Goal: Task Accomplishment & Management: Manage account settings

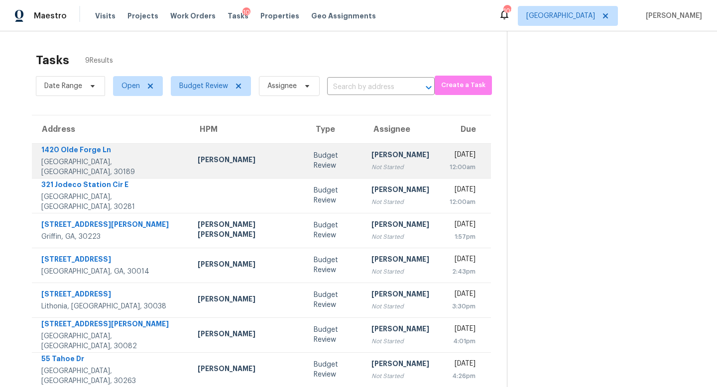
click at [371, 162] on div "Not Started" at bounding box center [400, 167] width 58 height 10
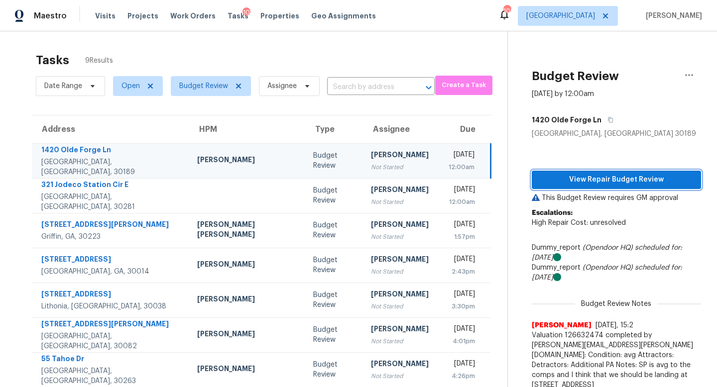
click at [585, 179] on span "View Repair Budget Review" at bounding box center [615, 180] width 153 height 12
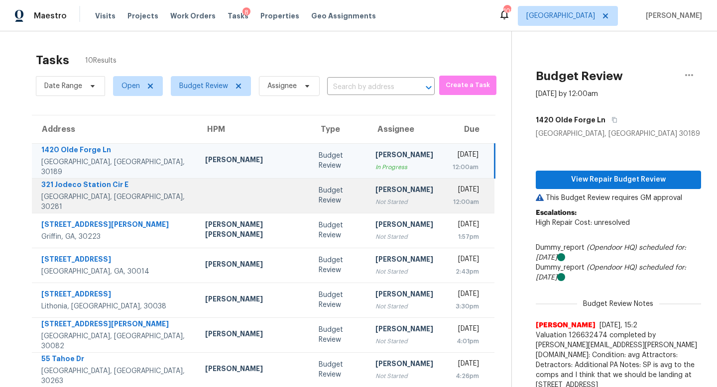
click at [368, 208] on td "Cynthia Herriott Not Started" at bounding box center [404, 195] width 74 height 35
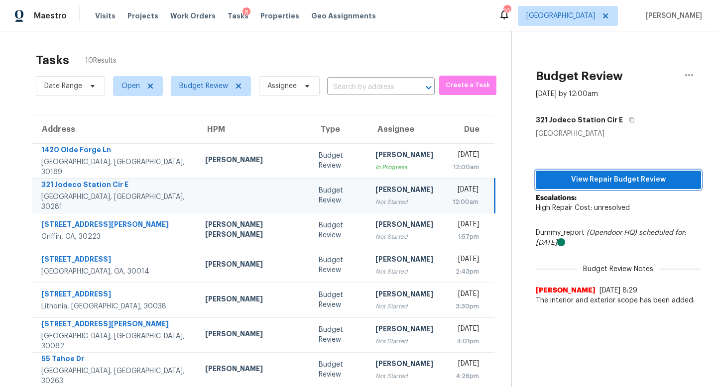
click at [552, 186] on button "View Repair Budget Review" at bounding box center [617, 180] width 165 height 18
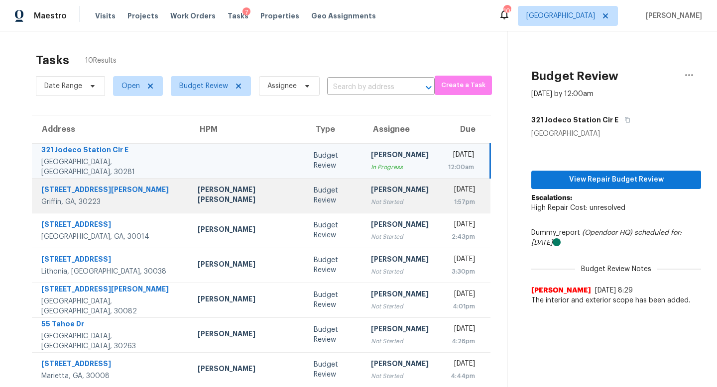
click at [371, 202] on div "Not Started" at bounding box center [400, 202] width 58 height 10
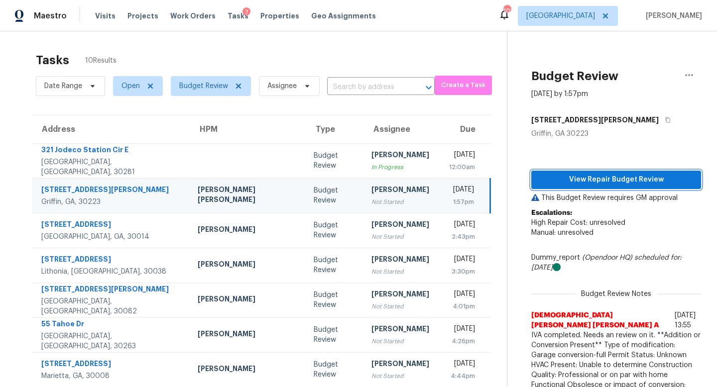
click at [551, 182] on span "View Repair Budget Review" at bounding box center [616, 180] width 154 height 12
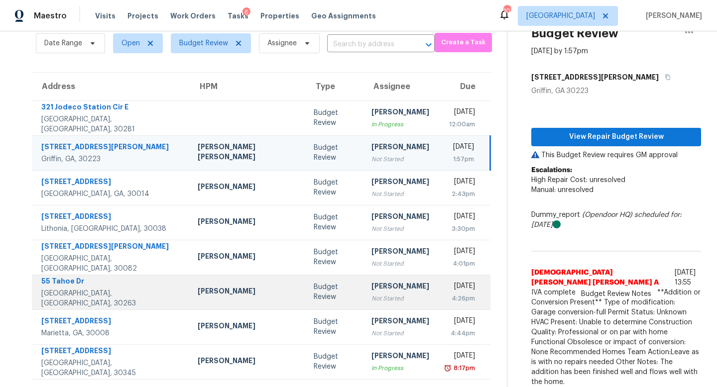
scroll to position [31, 0]
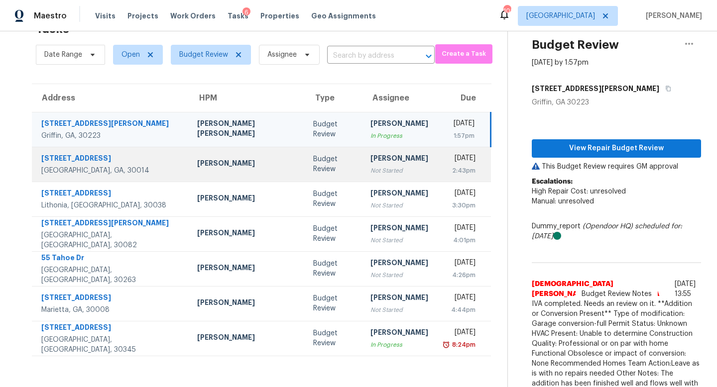
click at [370, 172] on div "Not Started" at bounding box center [399, 171] width 58 height 10
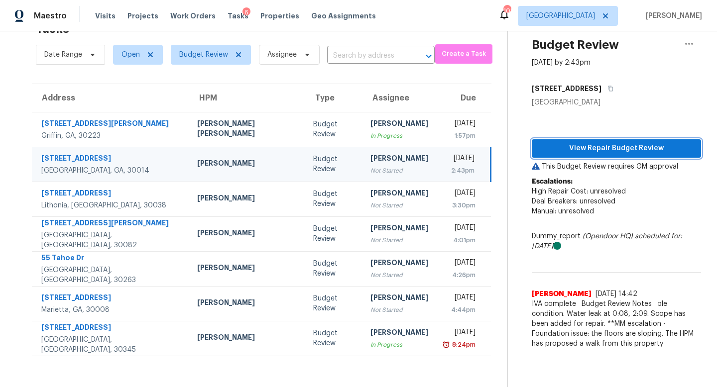
click at [564, 145] on span "View Repair Budget Review" at bounding box center [615, 148] width 153 height 12
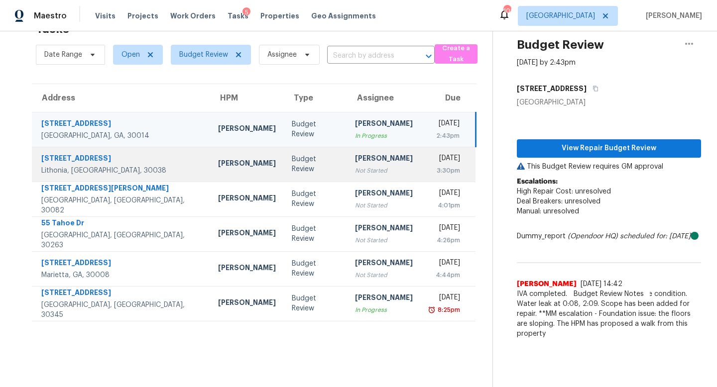
click at [356, 179] on td "Cynthia Herriott Not Started" at bounding box center [384, 164] width 74 height 35
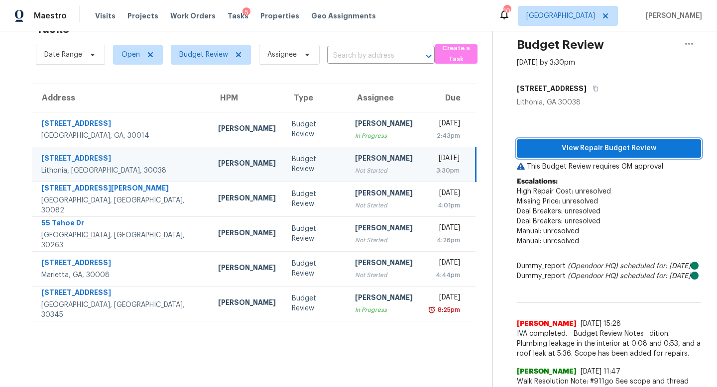
click at [544, 140] on button "View Repair Budget Review" at bounding box center [609, 148] width 184 height 18
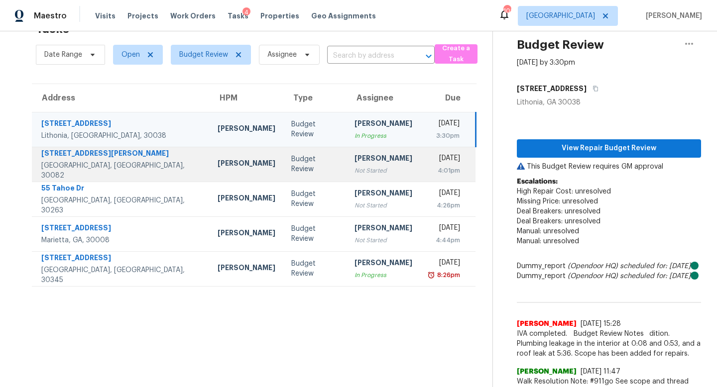
click at [428, 171] on div "4:01pm" at bounding box center [444, 171] width 32 height 10
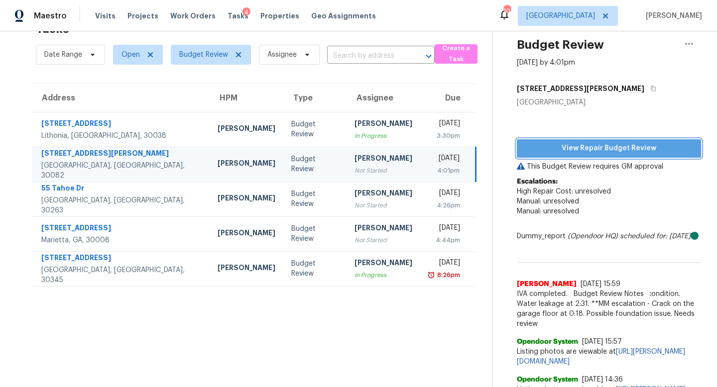
click at [617, 148] on span "View Repair Budget Review" at bounding box center [609, 148] width 168 height 12
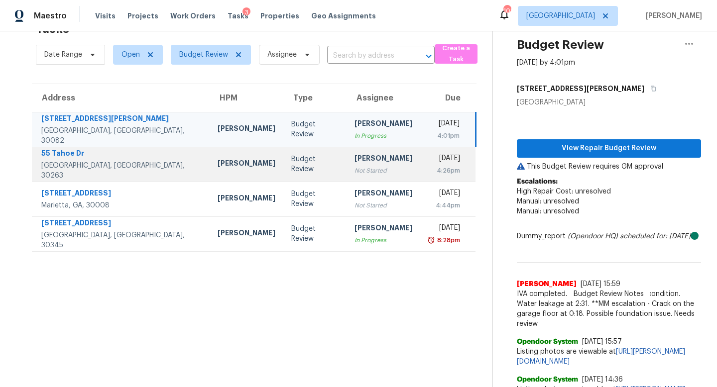
click at [356, 173] on div "Not Started" at bounding box center [383, 171] width 58 height 10
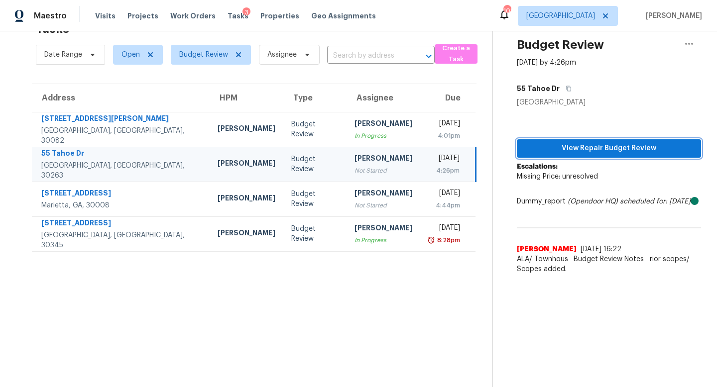
click at [568, 148] on span "View Repair Budget Review" at bounding box center [609, 148] width 168 height 12
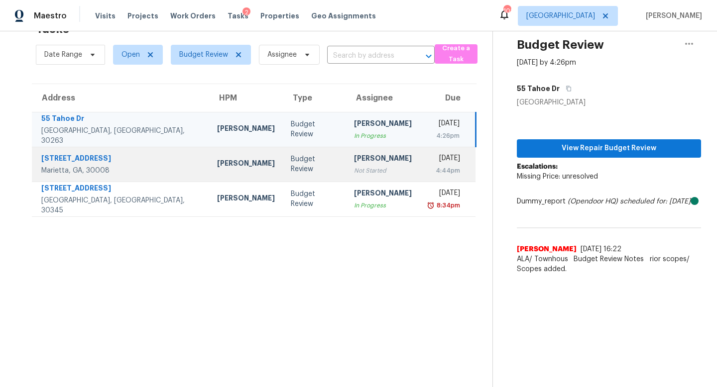
click at [354, 164] on div "[PERSON_NAME]" at bounding box center [383, 159] width 58 height 12
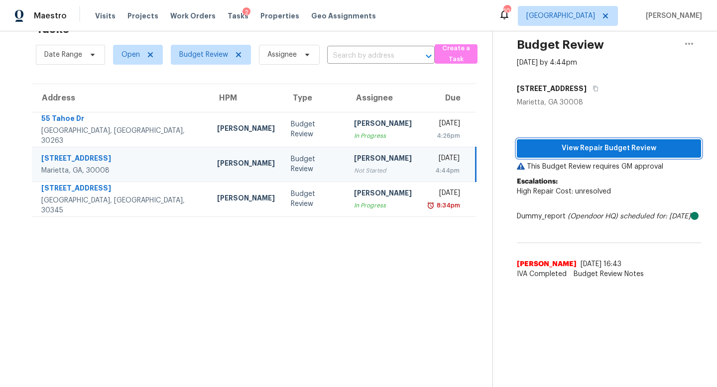
click at [558, 145] on span "View Repair Budget Review" at bounding box center [609, 148] width 168 height 12
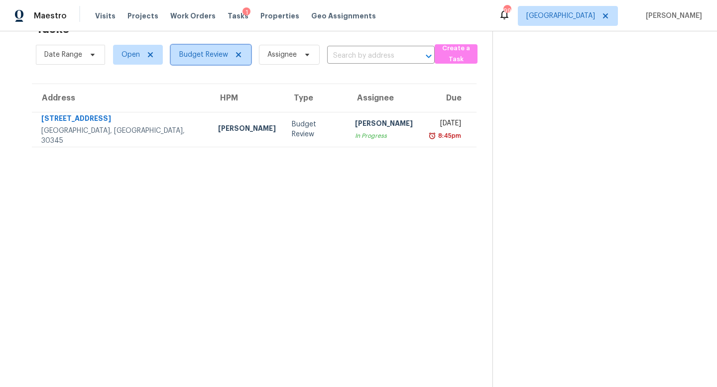
click at [239, 54] on icon at bounding box center [238, 55] width 8 height 8
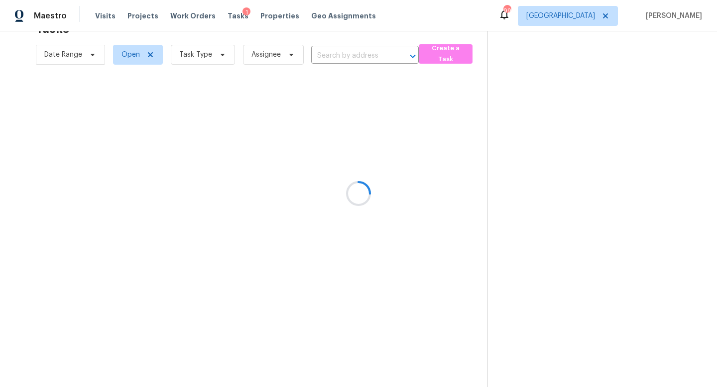
click at [192, 61] on div at bounding box center [358, 193] width 717 height 387
click at [198, 56] on div at bounding box center [358, 193] width 717 height 387
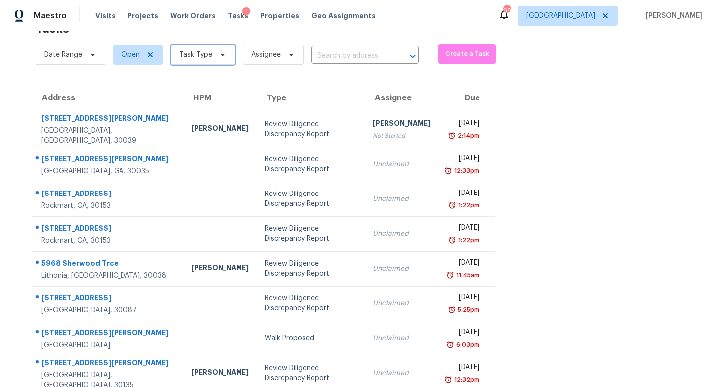
click at [201, 54] on span "Task Type" at bounding box center [195, 55] width 33 height 10
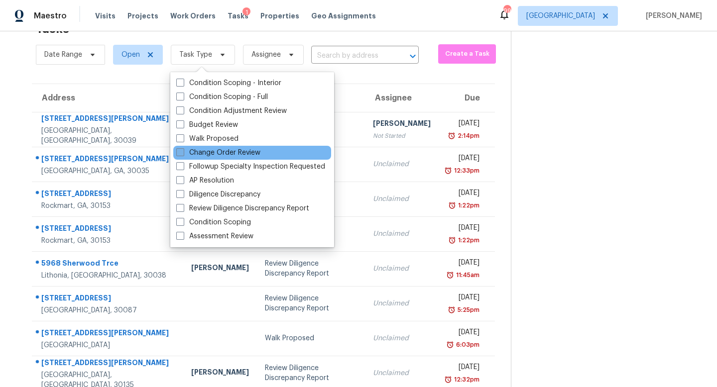
click at [206, 152] on label "Change Order Review" at bounding box center [218, 153] width 84 height 10
click at [183, 152] on input "Change Order Review" at bounding box center [179, 151] width 6 height 6
checkbox input "true"
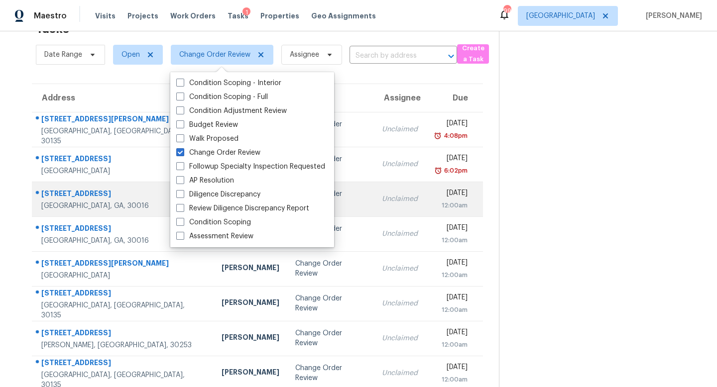
click at [455, 212] on td "Tue, Sep 23rd 2025 12:00am" at bounding box center [453, 199] width 57 height 35
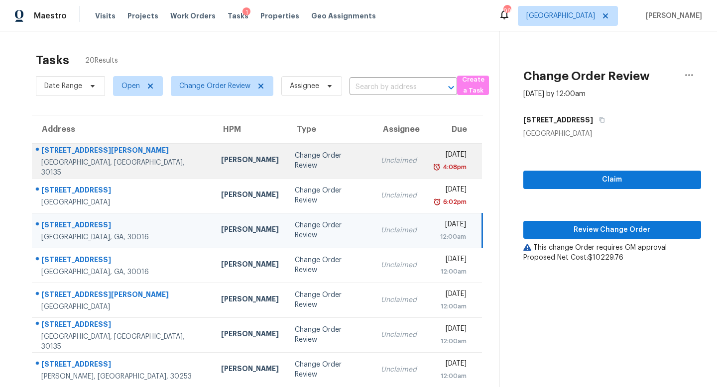
click at [432, 151] on div "Mon, Sep 22nd 2025" at bounding box center [449, 156] width 34 height 12
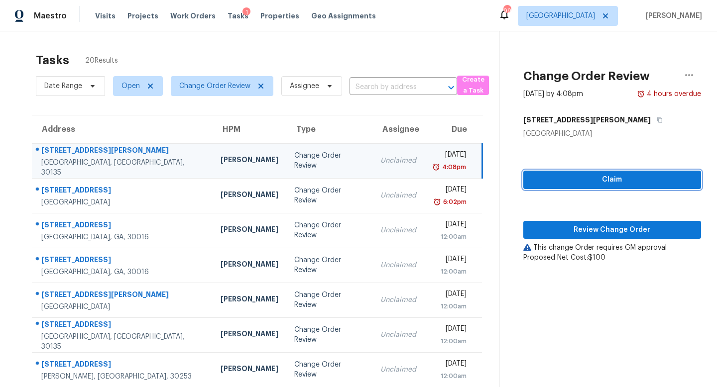
click at [627, 179] on span "Claim" at bounding box center [612, 180] width 162 height 12
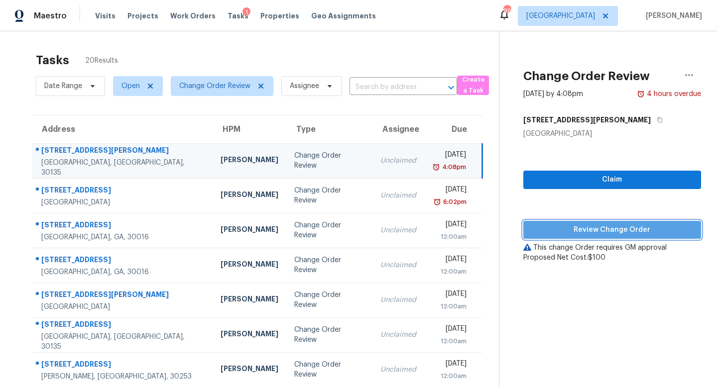
click at [609, 228] on span "Review Change Order" at bounding box center [612, 230] width 162 height 12
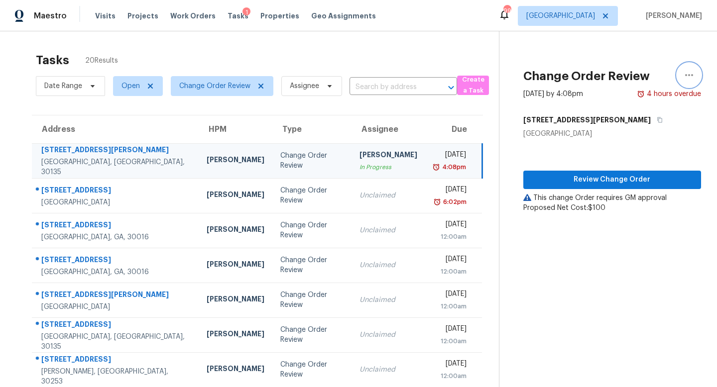
click at [683, 75] on icon "button" at bounding box center [689, 75] width 12 height 12
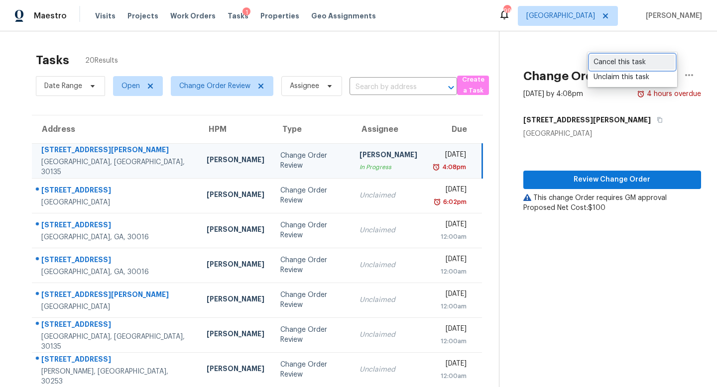
click at [621, 60] on div "Cancel this task" at bounding box center [632, 62] width 78 height 10
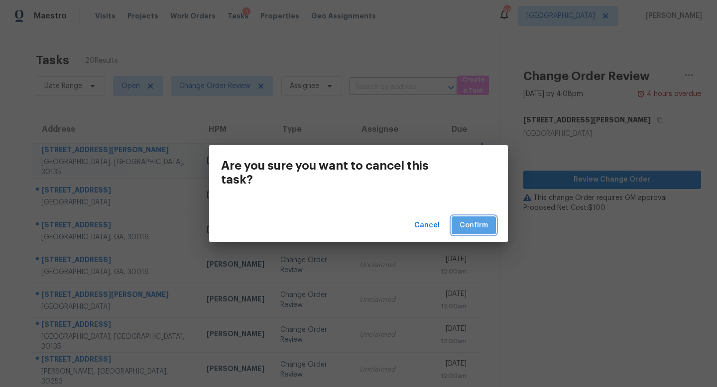
click at [471, 223] on span "Confirm" at bounding box center [473, 225] width 28 height 12
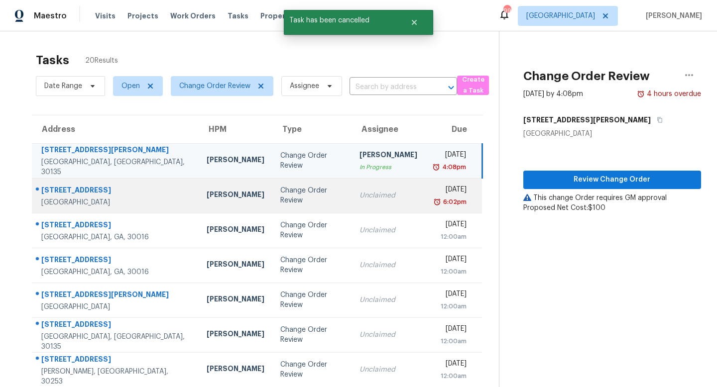
click at [367, 191] on div "Unclaimed" at bounding box center [388, 196] width 58 height 10
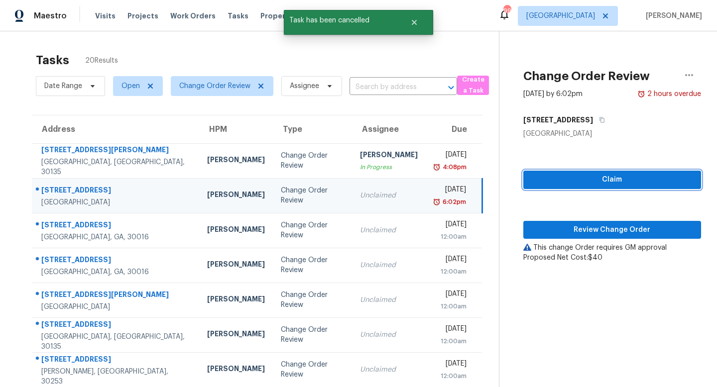
click at [581, 181] on span "Claim" at bounding box center [612, 180] width 162 height 12
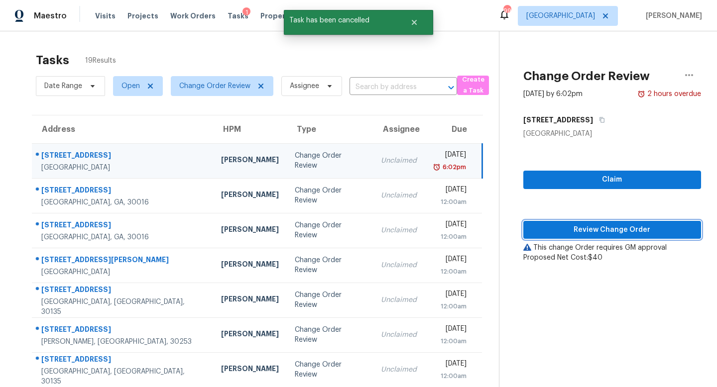
click at [592, 226] on span "Review Change Order" at bounding box center [612, 230] width 162 height 12
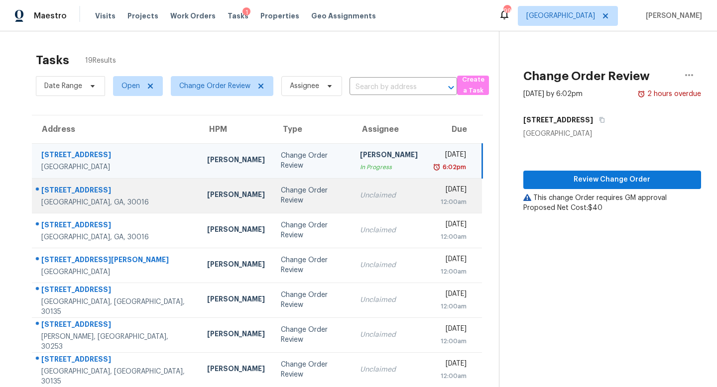
click at [360, 192] on div "Unclaimed" at bounding box center [389, 196] width 58 height 10
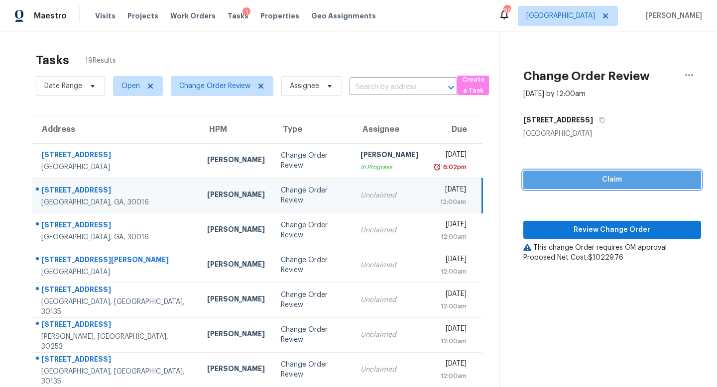
click at [622, 182] on span "Claim" at bounding box center [612, 180] width 162 height 12
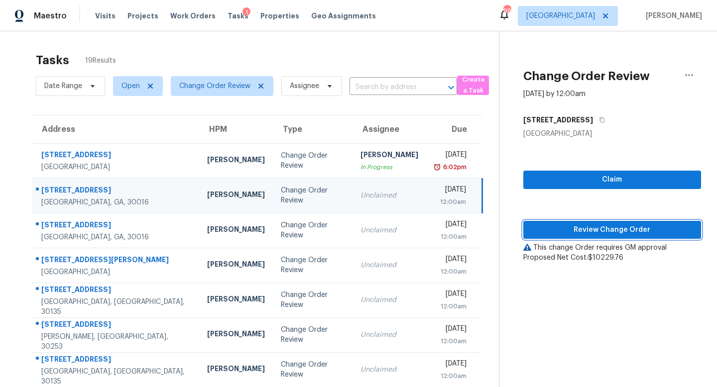
click at [620, 233] on span "Review Change Order" at bounding box center [612, 230] width 162 height 12
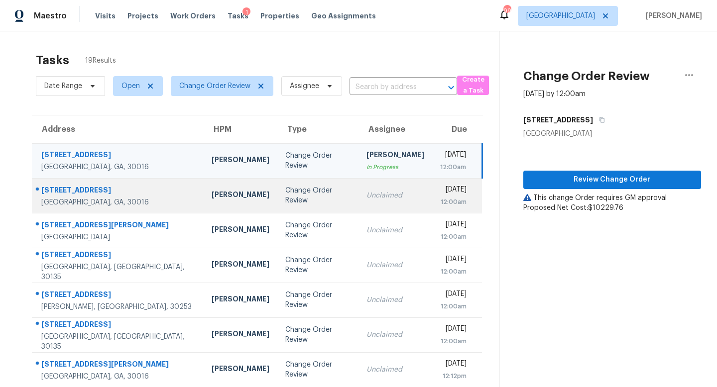
click at [366, 191] on div "Unclaimed" at bounding box center [395, 196] width 58 height 10
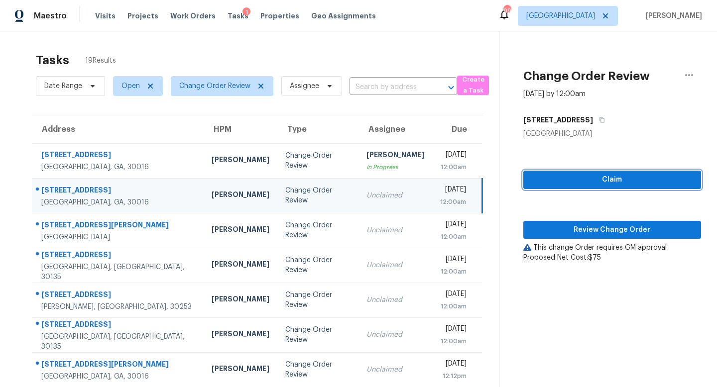
click at [572, 175] on span "Claim" at bounding box center [612, 180] width 162 height 12
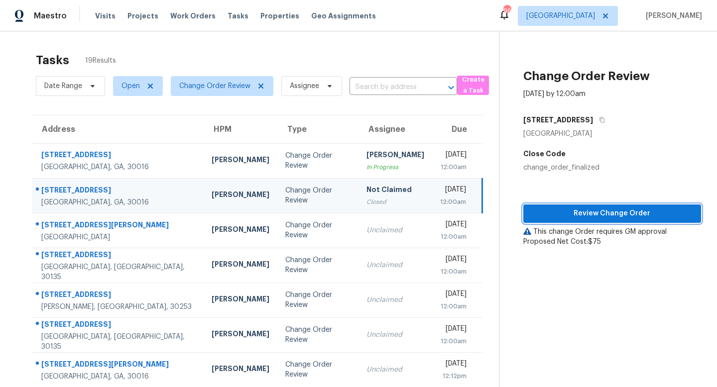
click at [587, 210] on span "Review Change Order" at bounding box center [612, 214] width 162 height 12
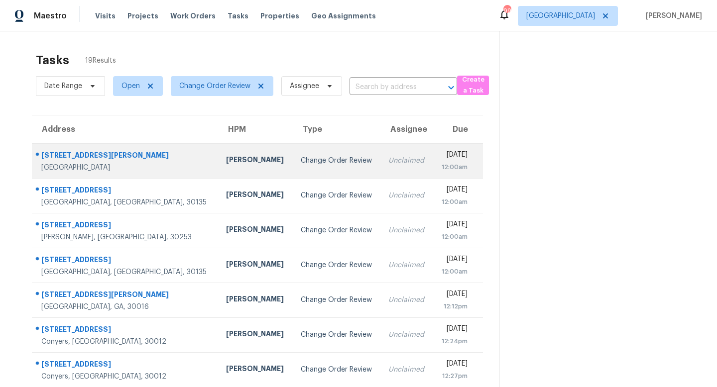
click at [311, 167] on td "Change Order Review" at bounding box center [337, 160] width 88 height 35
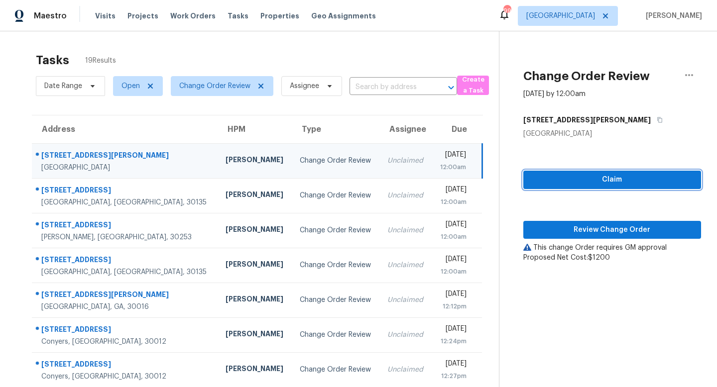
click at [627, 179] on span "Claim" at bounding box center [612, 180] width 162 height 12
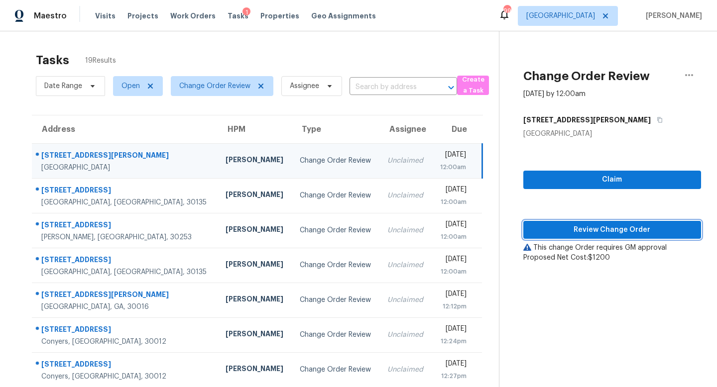
click at [594, 230] on span "Review Change Order" at bounding box center [612, 230] width 162 height 12
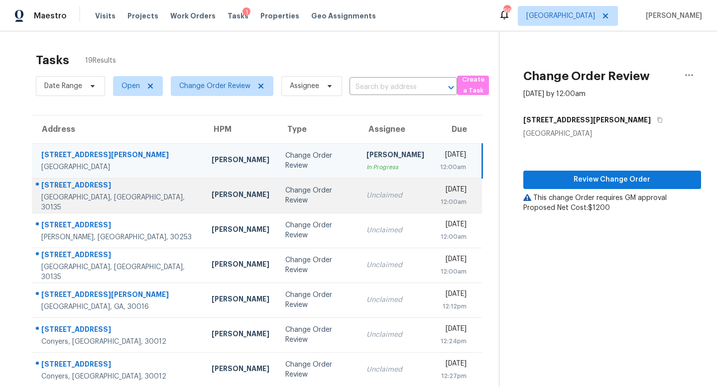
click at [378, 210] on td "Unclaimed" at bounding box center [395, 195] width 74 height 35
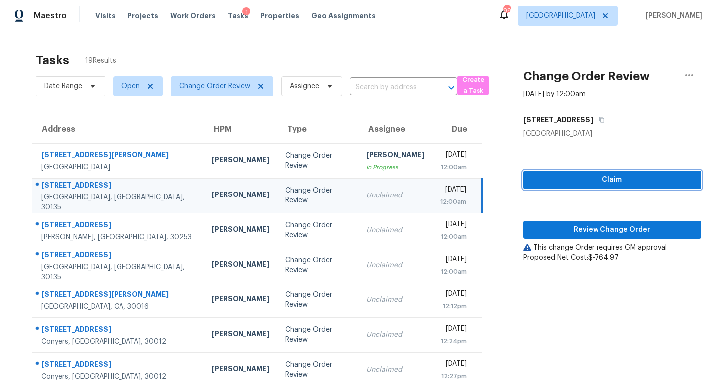
click at [571, 188] on button "Claim" at bounding box center [612, 180] width 178 height 18
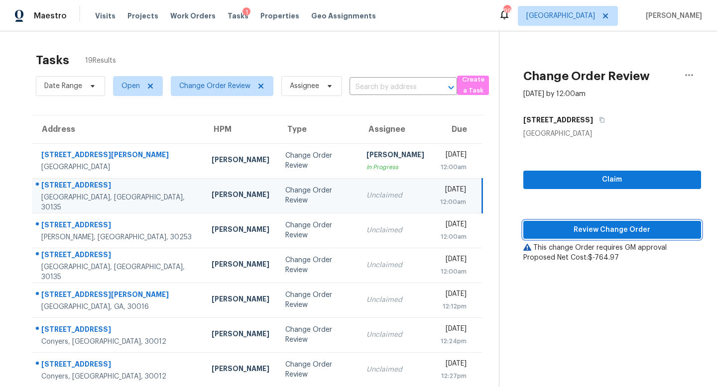
click at [571, 225] on span "Review Change Order" at bounding box center [612, 230] width 162 height 12
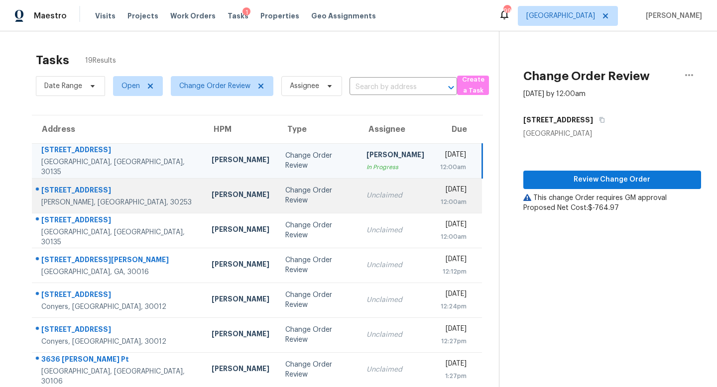
click at [368, 191] on div "Unclaimed" at bounding box center [395, 196] width 58 height 10
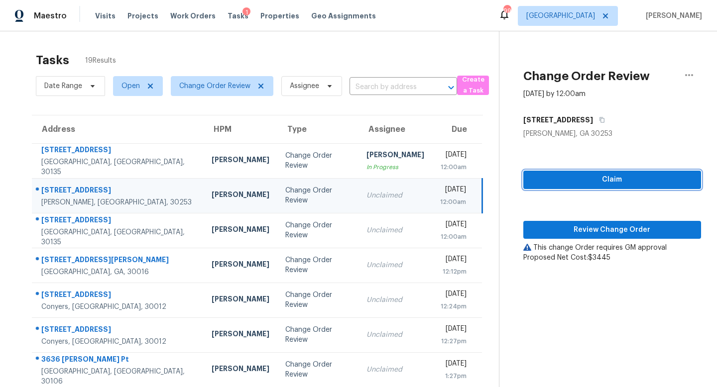
click at [563, 177] on span "Claim" at bounding box center [612, 180] width 162 height 12
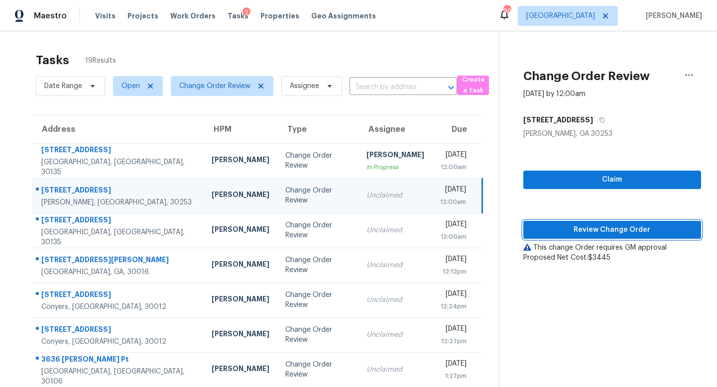
click at [566, 225] on span "Review Change Order" at bounding box center [612, 230] width 162 height 12
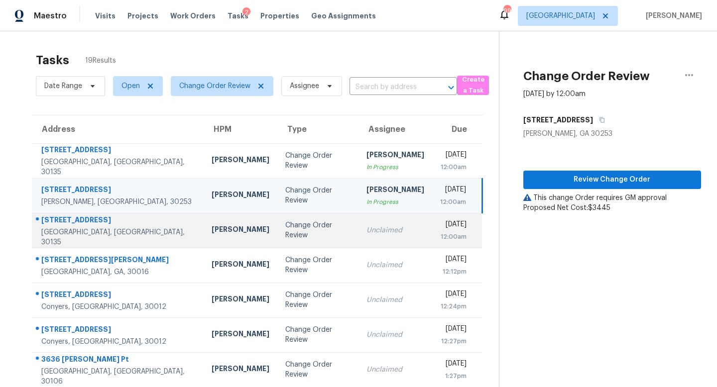
click at [366, 228] on div "Unclaimed" at bounding box center [395, 230] width 58 height 10
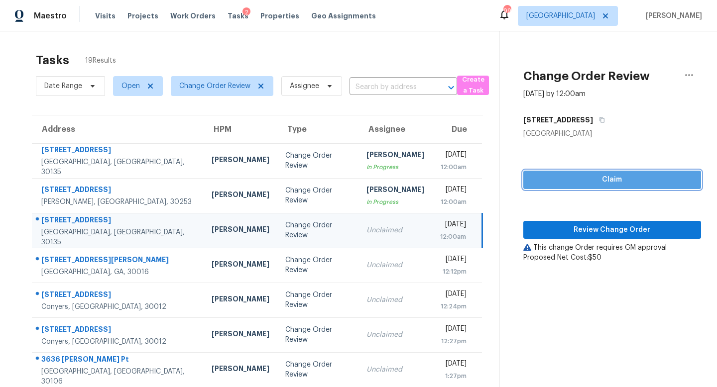
click at [614, 182] on span "Claim" at bounding box center [612, 180] width 162 height 12
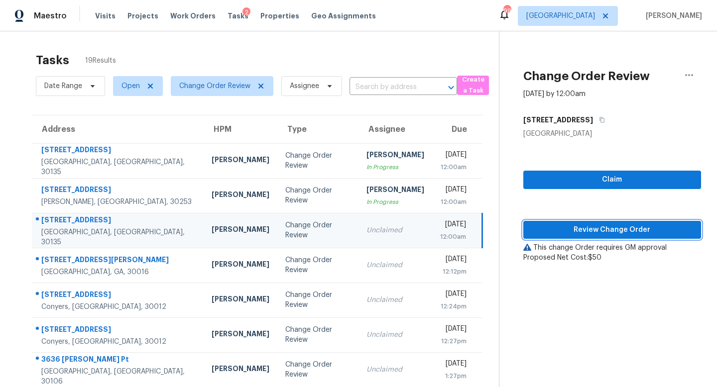
click at [600, 229] on span "Review Change Order" at bounding box center [612, 230] width 162 height 12
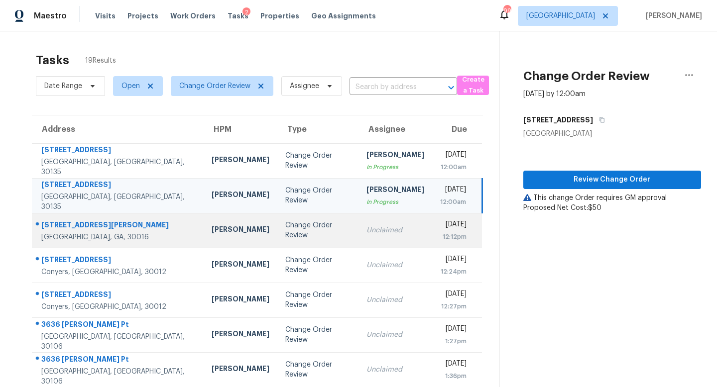
click at [358, 222] on td "Unclaimed" at bounding box center [395, 230] width 74 height 35
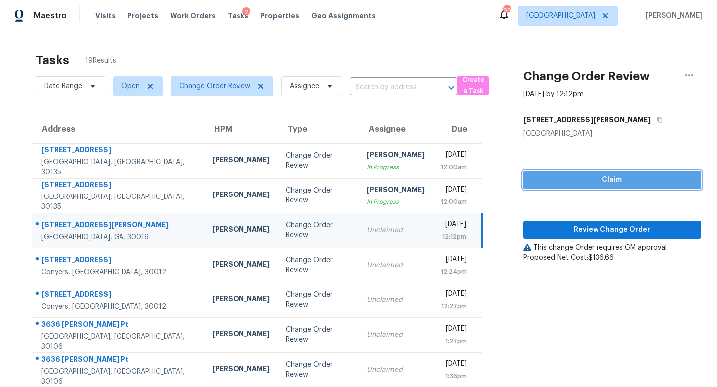
click at [553, 177] on span "Claim" at bounding box center [612, 180] width 162 height 12
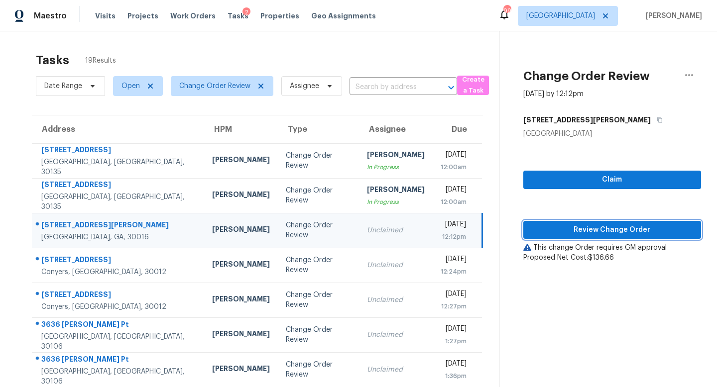
click at [603, 227] on span "Review Change Order" at bounding box center [612, 230] width 162 height 12
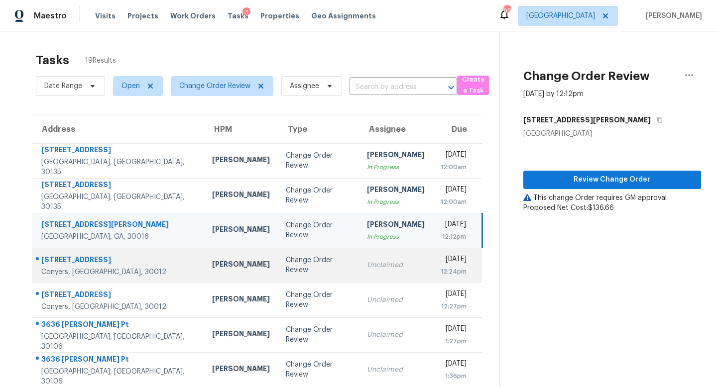
click at [367, 271] on td "Unclaimed" at bounding box center [396, 265] width 74 height 35
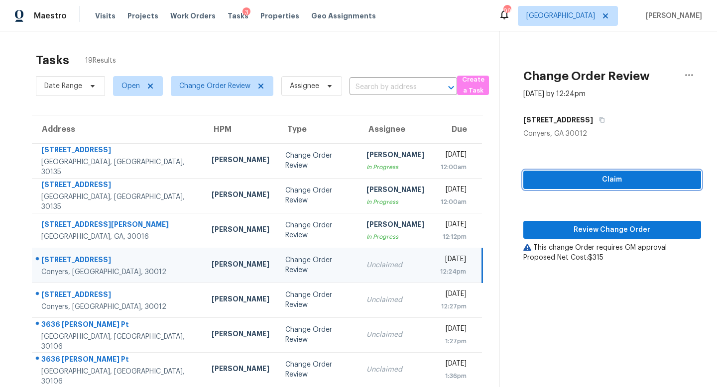
click at [586, 173] on button "Claim" at bounding box center [612, 180] width 178 height 18
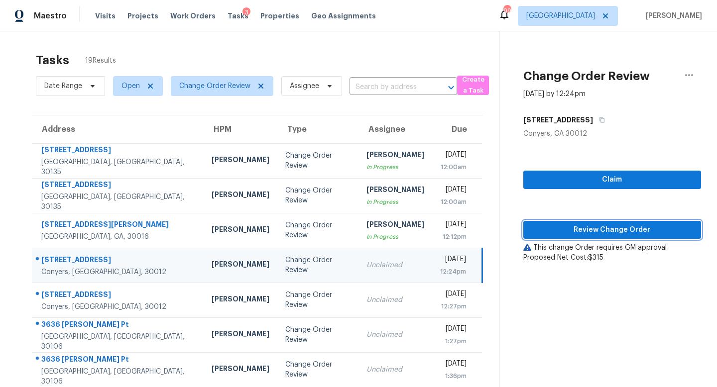
click at [599, 231] on span "Review Change Order" at bounding box center [612, 230] width 162 height 12
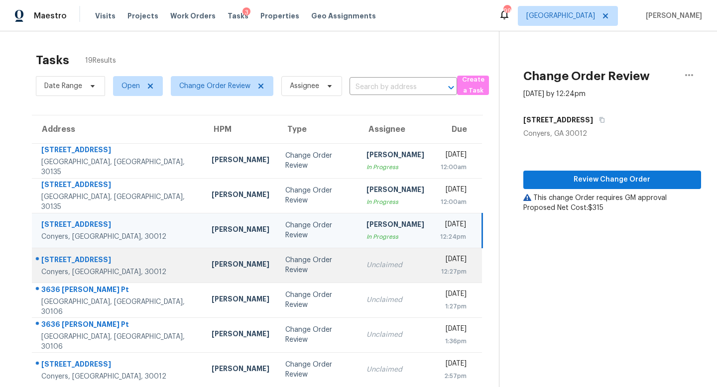
click at [358, 277] on td "Unclaimed" at bounding box center [395, 265] width 74 height 35
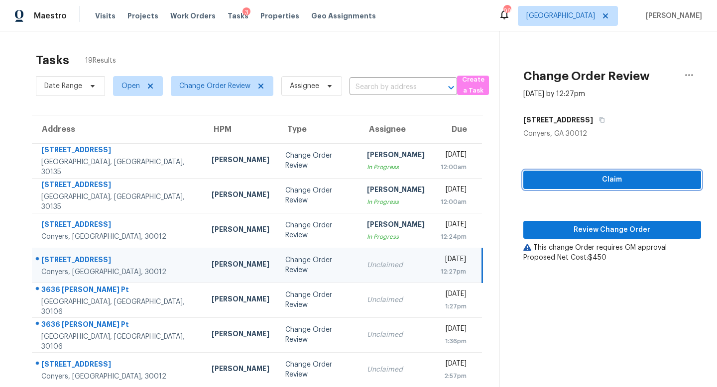
click at [602, 178] on span "Claim" at bounding box center [612, 180] width 162 height 12
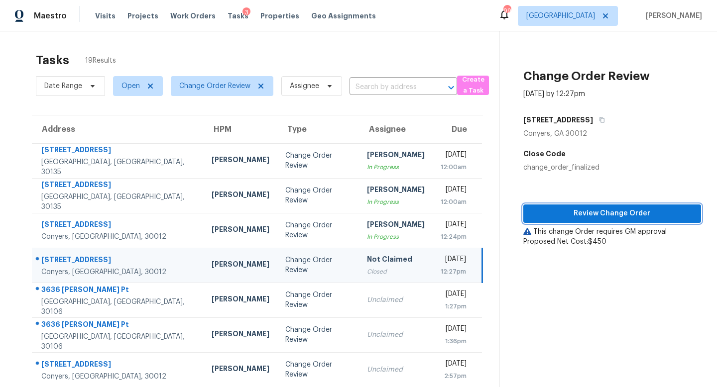
click at [604, 212] on span "Review Change Order" at bounding box center [612, 214] width 162 height 12
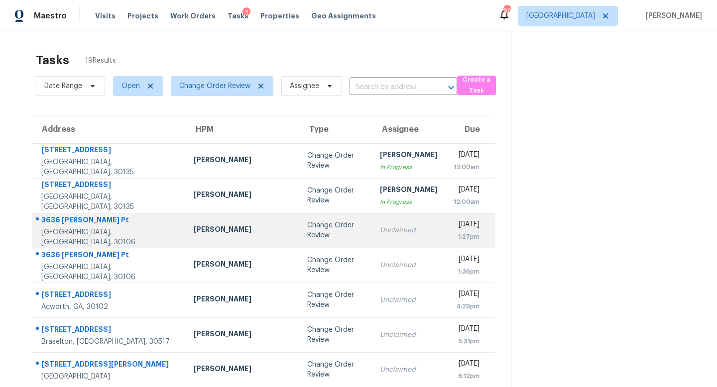
click at [372, 239] on td "Unclaimed" at bounding box center [409, 230] width 74 height 35
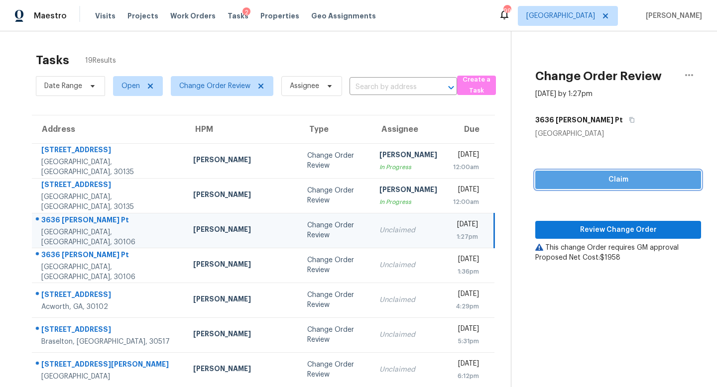
click at [586, 180] on span "Claim" at bounding box center [618, 180] width 150 height 12
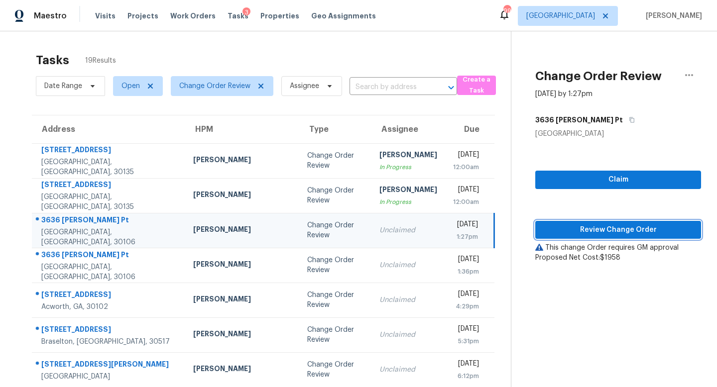
click at [596, 225] on span "Review Change Order" at bounding box center [618, 230] width 150 height 12
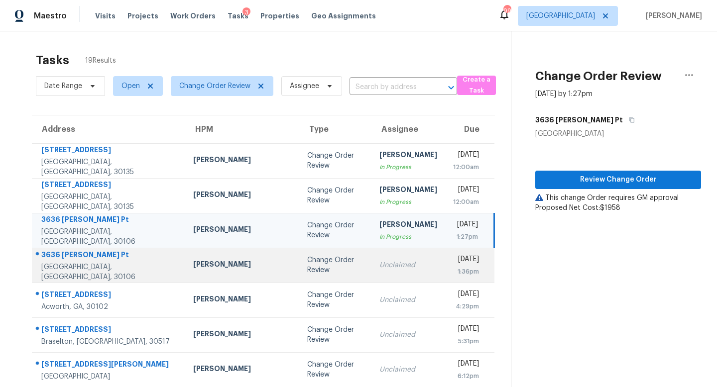
click at [375, 257] on td "Unclaimed" at bounding box center [408, 265] width 74 height 35
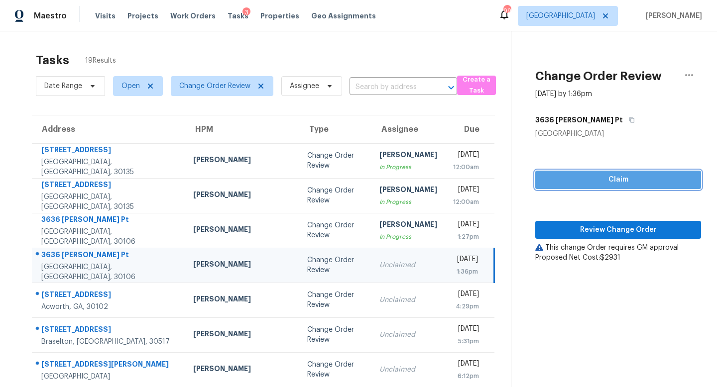
click at [608, 175] on span "Claim" at bounding box center [618, 180] width 150 height 12
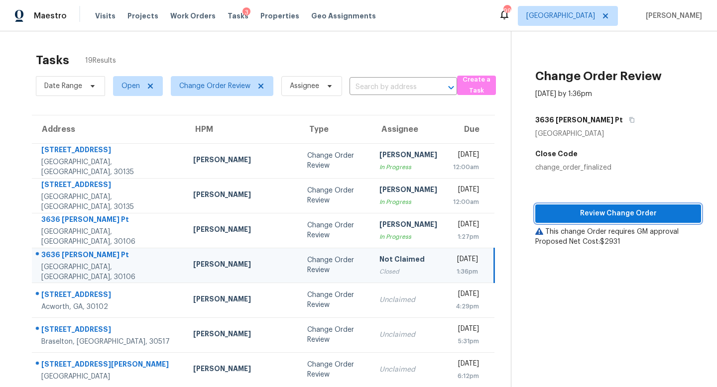
click at [605, 214] on span "Review Change Order" at bounding box center [618, 214] width 150 height 12
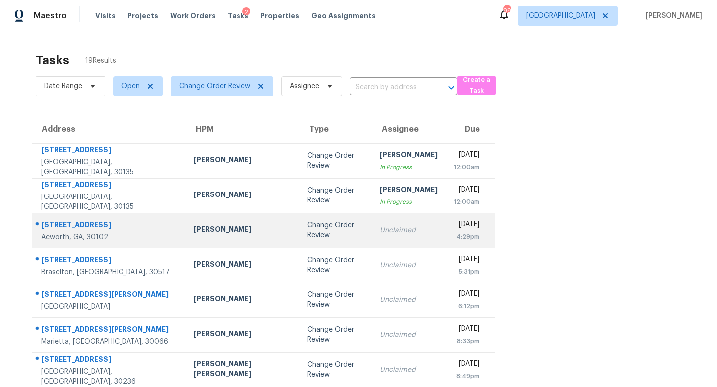
scroll to position [31, 0]
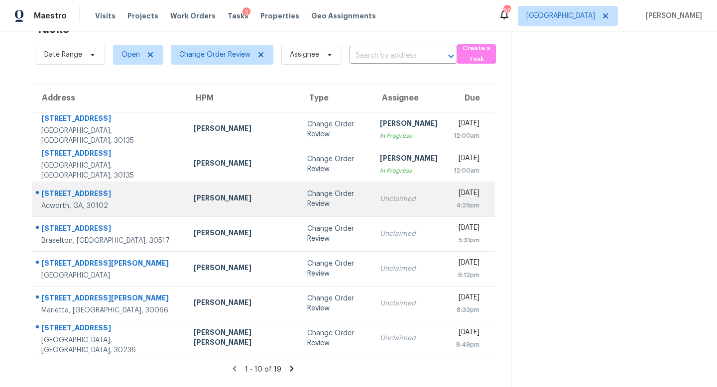
click at [380, 200] on div "Unclaimed" at bounding box center [409, 199] width 58 height 10
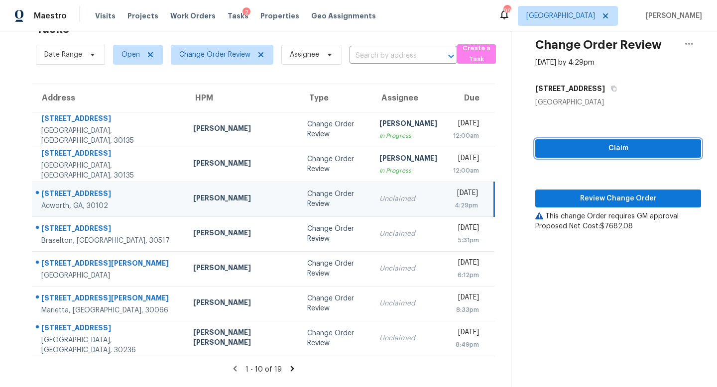
click at [617, 149] on span "Claim" at bounding box center [618, 148] width 150 height 12
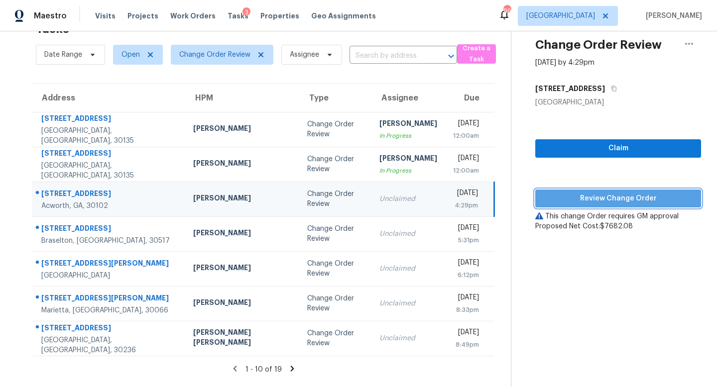
click at [604, 194] on span "Review Change Order" at bounding box center [618, 199] width 150 height 12
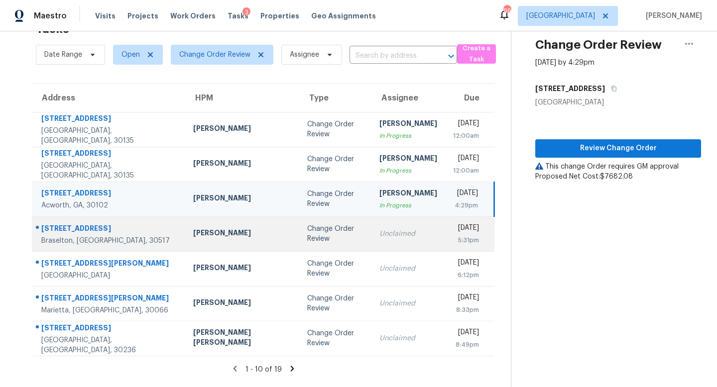
click at [453, 239] on div "5:31pm" at bounding box center [466, 240] width 26 height 10
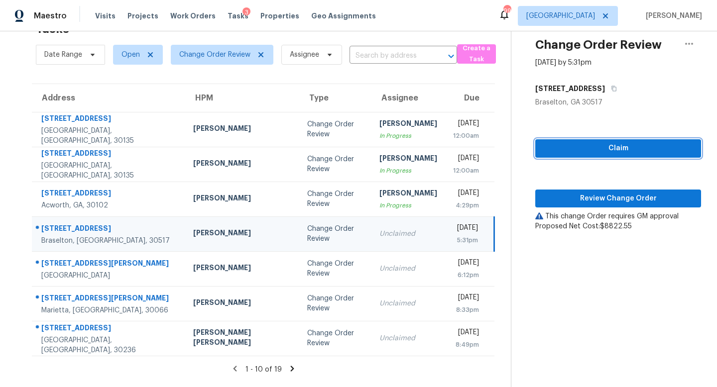
click at [586, 140] on button "Claim" at bounding box center [618, 148] width 166 height 18
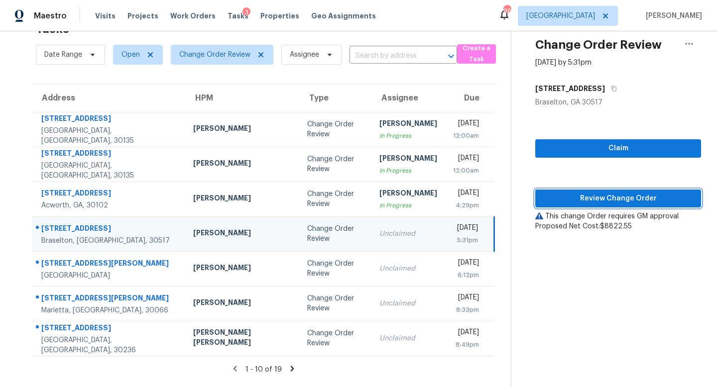
click at [605, 194] on span "Review Change Order" at bounding box center [618, 199] width 150 height 12
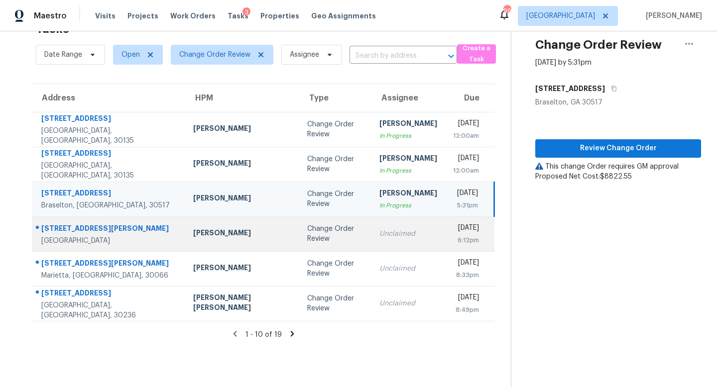
click at [453, 237] on div "6:12pm" at bounding box center [466, 240] width 26 height 10
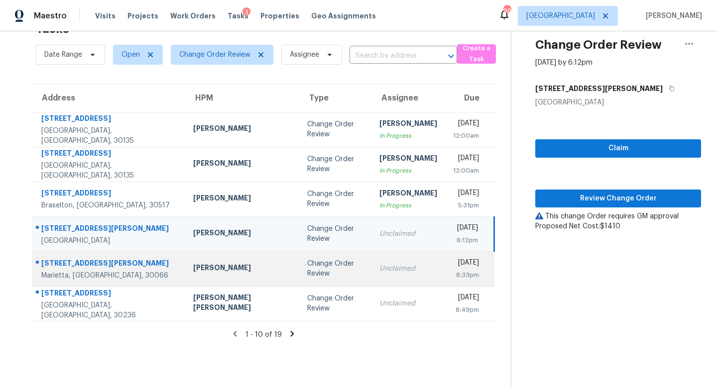
click at [379, 271] on div "Unclaimed" at bounding box center [408, 269] width 58 height 10
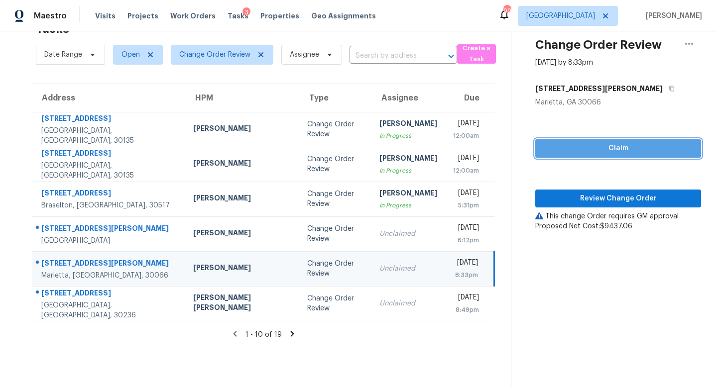
click at [598, 148] on span "Claim" at bounding box center [618, 148] width 150 height 12
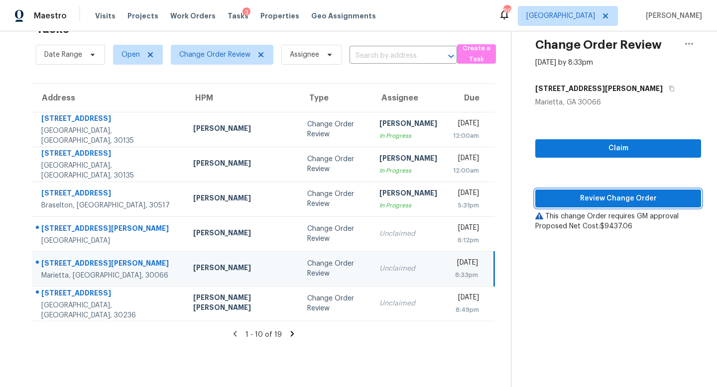
click at [601, 198] on span "Review Change Order" at bounding box center [618, 199] width 150 height 12
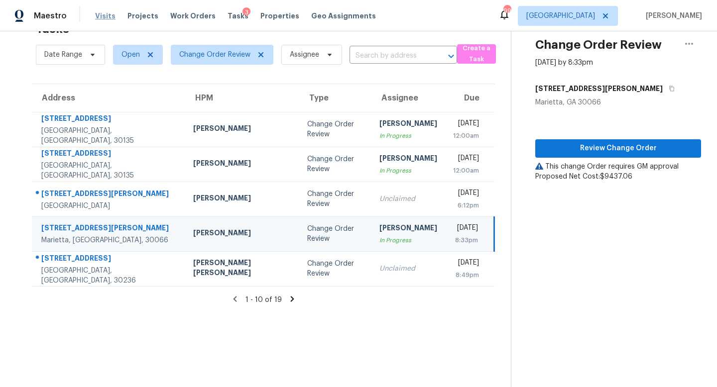
click at [97, 12] on span "Visits" at bounding box center [105, 16] width 20 height 10
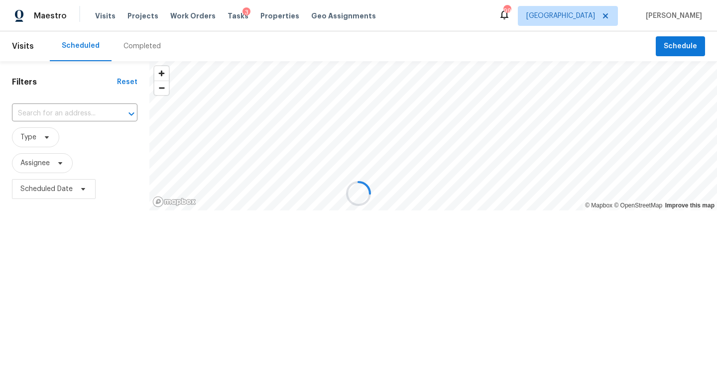
click at [47, 167] on div at bounding box center [358, 193] width 717 height 387
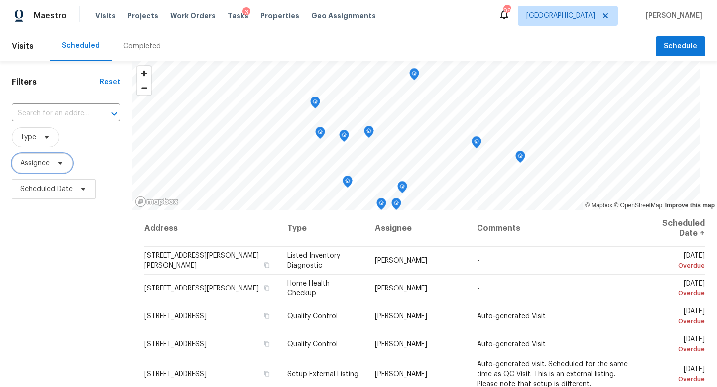
click at [42, 159] on span "Assignee" at bounding box center [34, 163] width 29 height 10
type input "cynthia.herriott@opendoor.com"
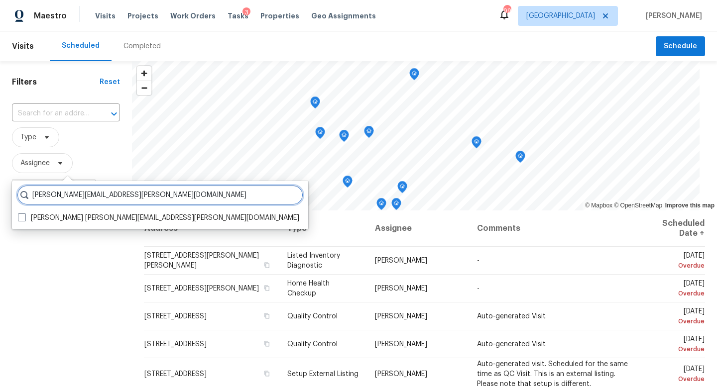
scroll to position [0, 0]
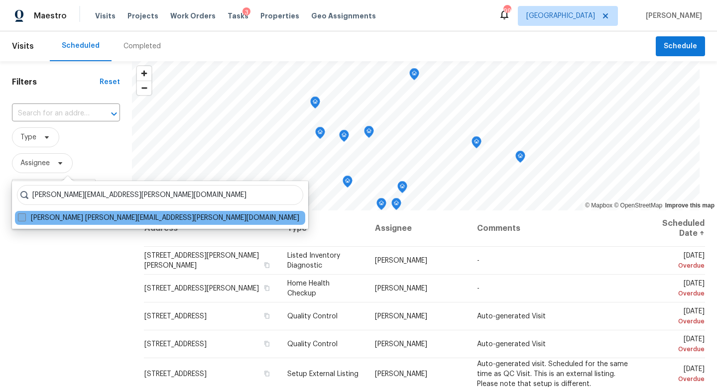
click at [114, 221] on label "Cynthia Herriott cynthia.herriott@opendoor.com" at bounding box center [158, 218] width 281 height 10
click at [24, 219] on input "Cynthia Herriott cynthia.herriott@opendoor.com" at bounding box center [21, 216] width 6 height 6
checkbox input "true"
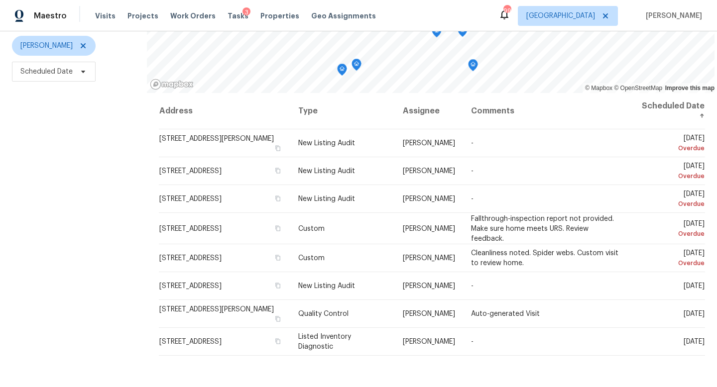
scroll to position [133, 0]
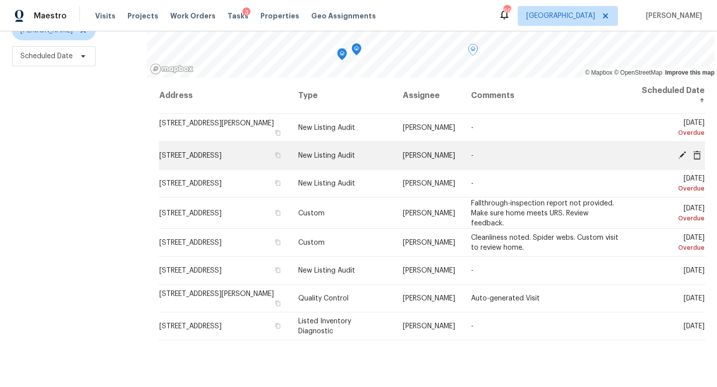
click at [681, 156] on icon at bounding box center [682, 155] width 8 height 8
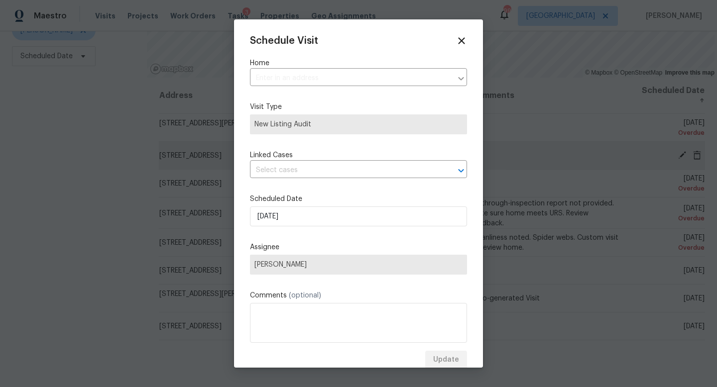
type input "3879 Carriage Ln SW, Conyers, GA 30094"
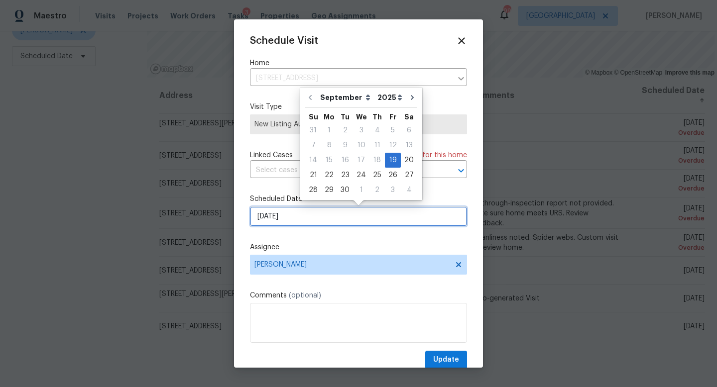
click at [295, 216] on input "9/19/2025" at bounding box center [358, 217] width 217 height 20
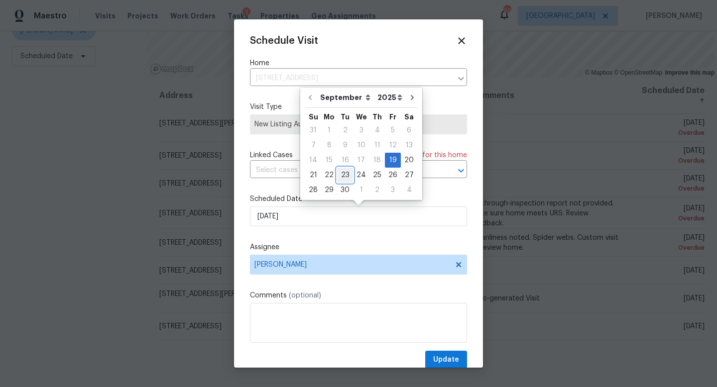
click at [337, 175] on div "23" at bounding box center [345, 175] width 16 height 14
type input "9/23/2025"
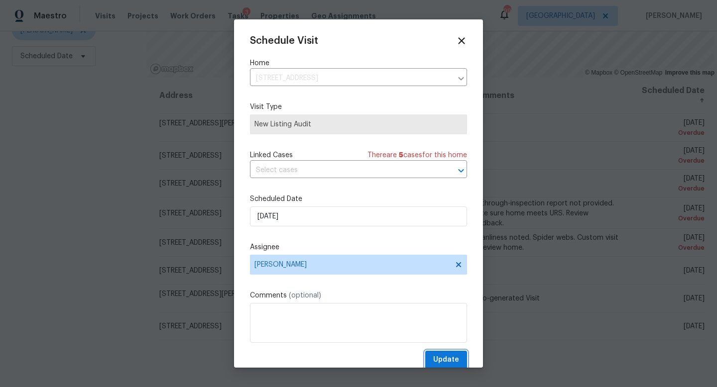
click at [444, 355] on span "Update" at bounding box center [446, 360] width 26 height 12
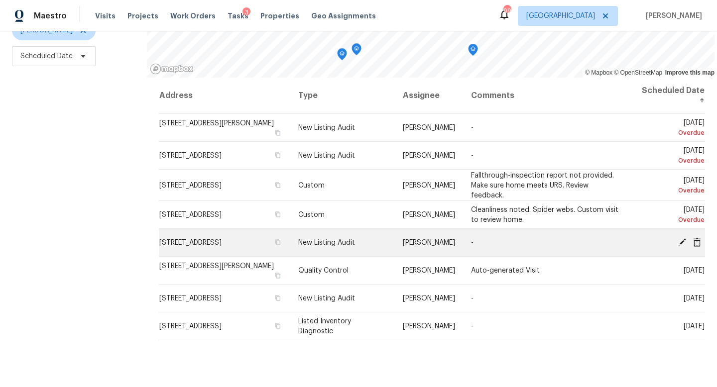
click at [682, 242] on icon at bounding box center [682, 242] width 8 height 8
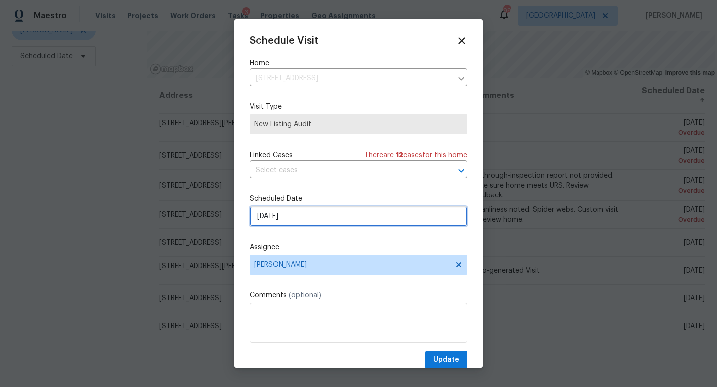
click at [320, 216] on input "9/22/2025" at bounding box center [358, 217] width 217 height 20
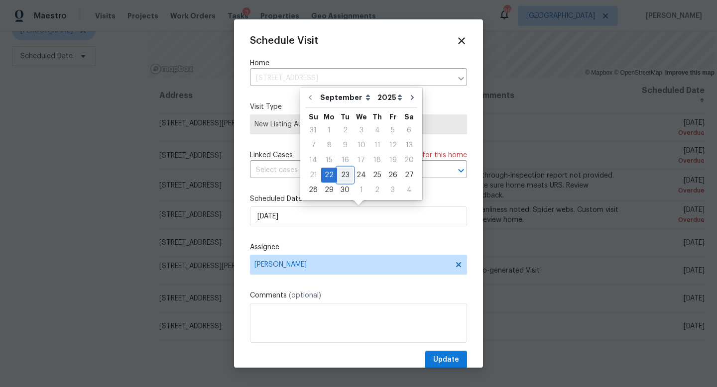
click at [347, 178] on div "23" at bounding box center [345, 175] width 16 height 14
type input "9/23/2025"
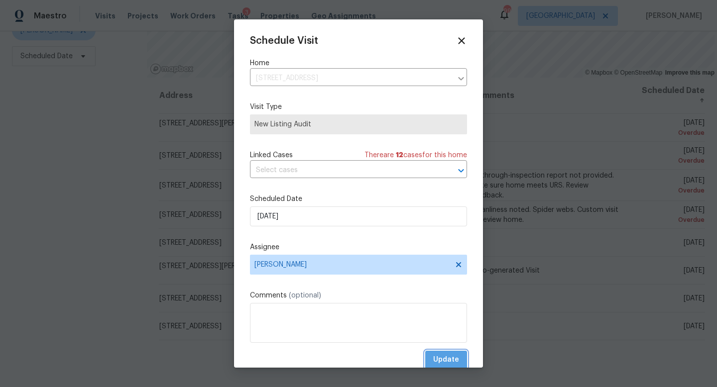
click at [451, 361] on span "Update" at bounding box center [446, 360] width 26 height 12
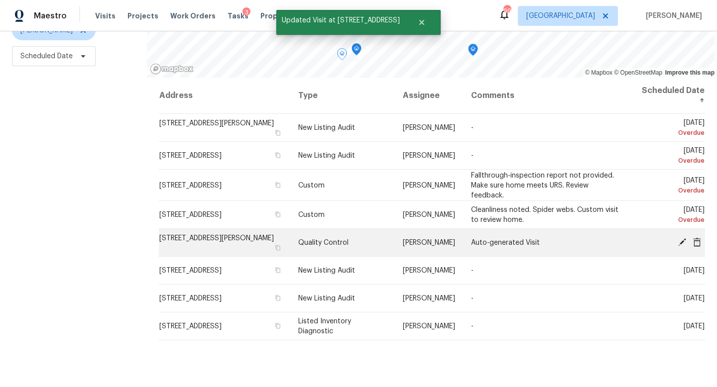
click at [680, 239] on icon at bounding box center [681, 241] width 9 height 9
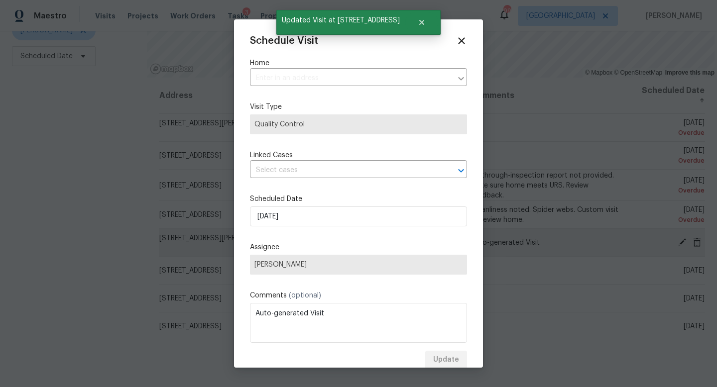
type input "3065 Keenan Rd, Atlanta, GA 30349"
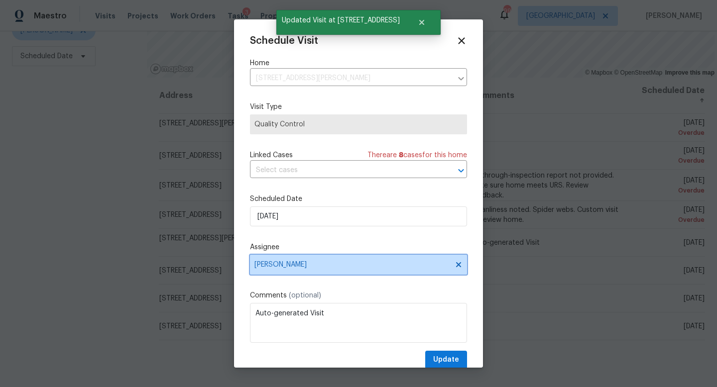
click at [300, 267] on span "[PERSON_NAME]" at bounding box center [351, 265] width 195 height 8
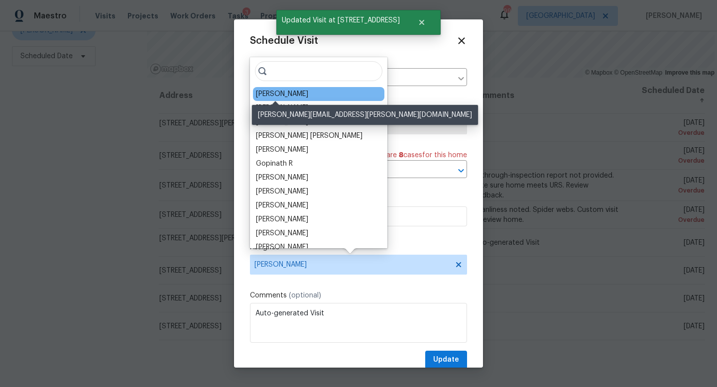
click at [270, 93] on div "[PERSON_NAME]" at bounding box center [282, 94] width 52 height 10
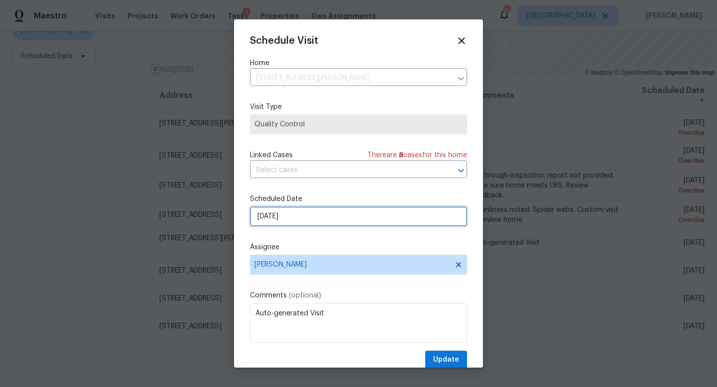
click at [293, 219] on input "9/22/2025" at bounding box center [358, 217] width 217 height 20
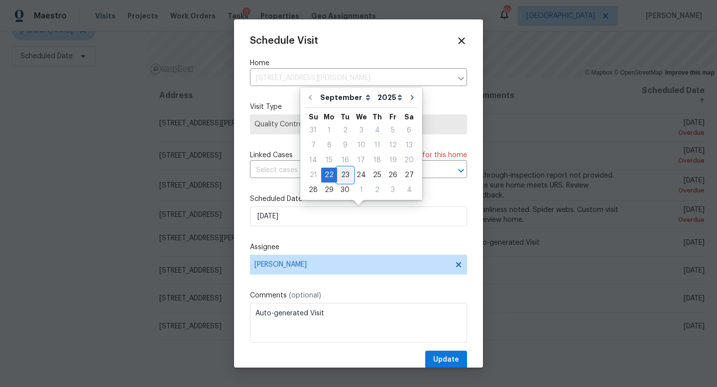
click at [341, 176] on div "23" at bounding box center [345, 175] width 16 height 14
type input "9/23/2025"
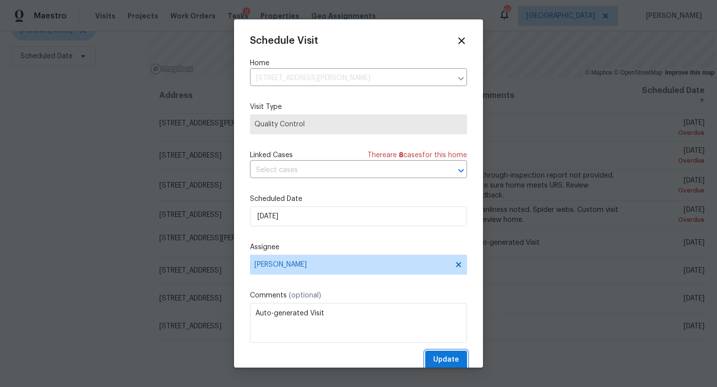
click at [451, 354] on button "Update" at bounding box center [446, 360] width 42 height 18
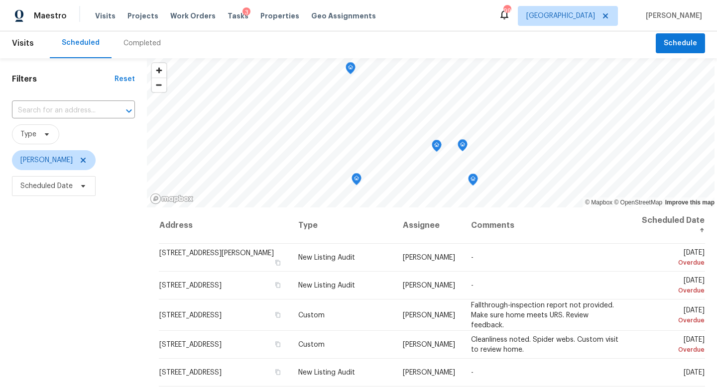
scroll to position [0, 0]
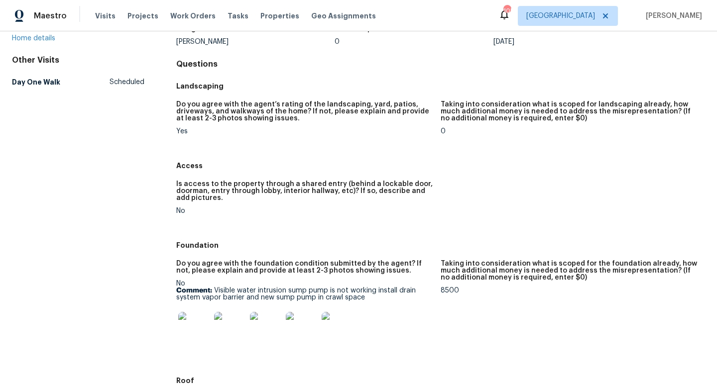
scroll to position [84, 0]
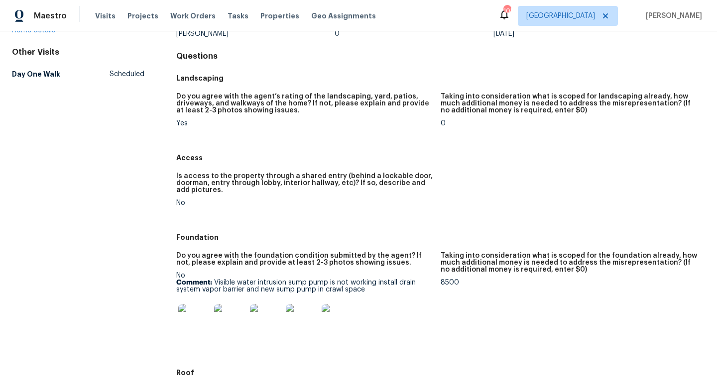
click at [192, 320] on img at bounding box center [194, 320] width 32 height 32
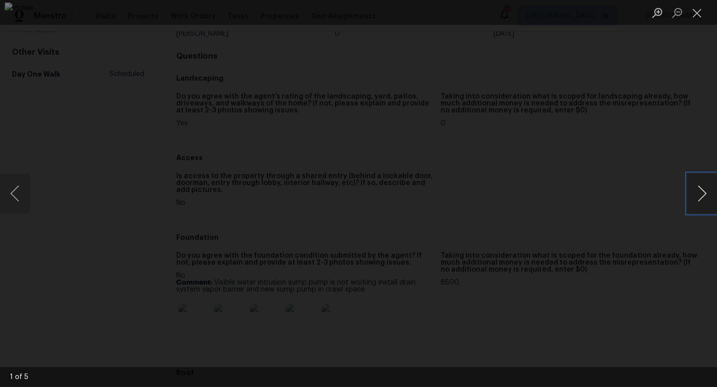
click at [697, 189] on button "Next image" at bounding box center [702, 194] width 30 height 40
click at [692, 16] on button "Close lightbox" at bounding box center [697, 12] width 20 height 17
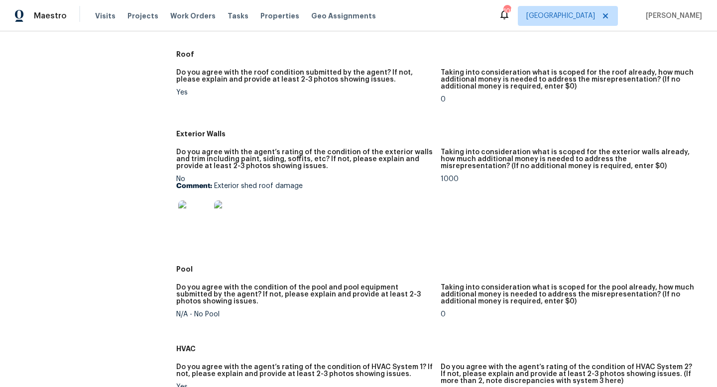
scroll to position [403, 0]
click at [277, 188] on p "Comment: Exterior shed roof damage" at bounding box center [304, 185] width 256 height 7
click at [225, 221] on img at bounding box center [230, 216] width 32 height 32
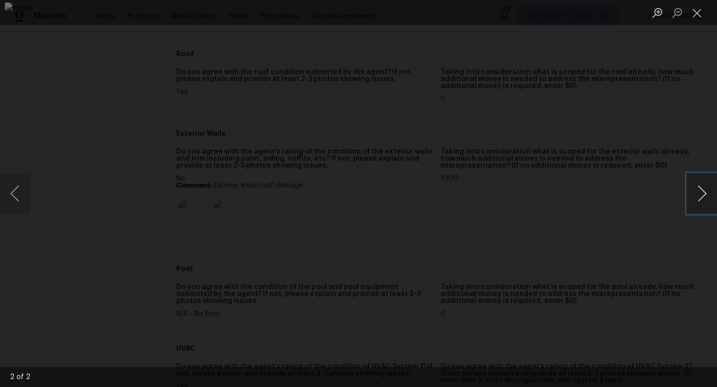
click at [707, 184] on button "Next image" at bounding box center [702, 194] width 30 height 40
click at [697, 8] on button "Close lightbox" at bounding box center [697, 12] width 20 height 17
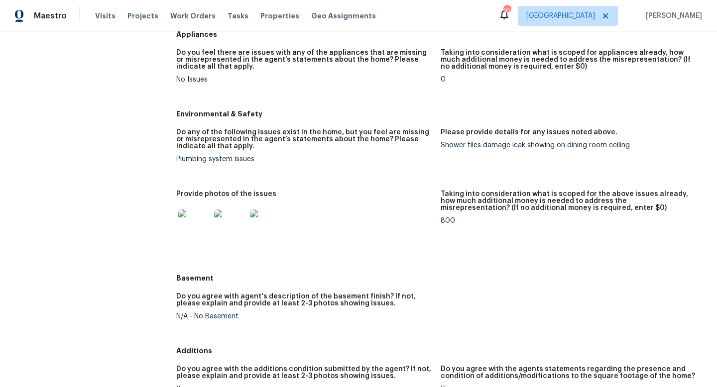
scroll to position [1019, 0]
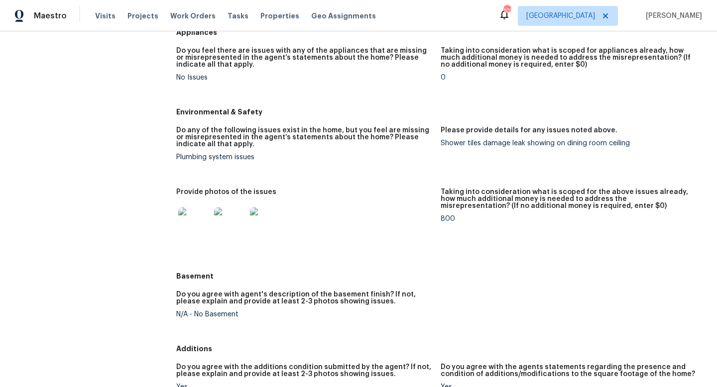
click at [193, 220] on img at bounding box center [194, 224] width 32 height 32
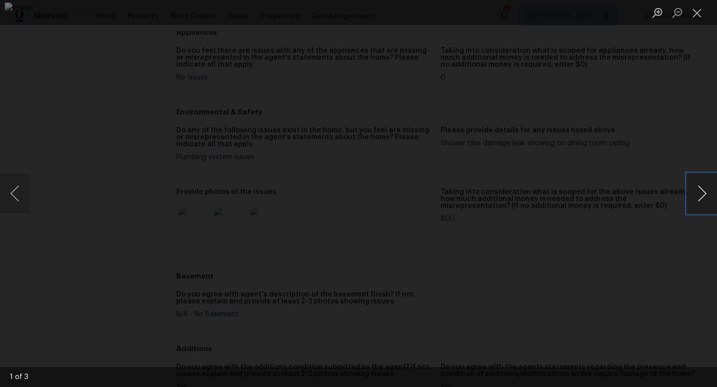
click at [709, 191] on button "Next image" at bounding box center [702, 194] width 30 height 40
click at [695, 11] on button "Close lightbox" at bounding box center [697, 12] width 20 height 17
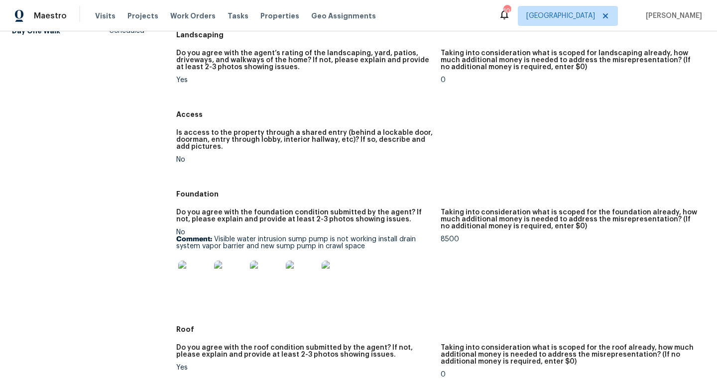
scroll to position [0, 0]
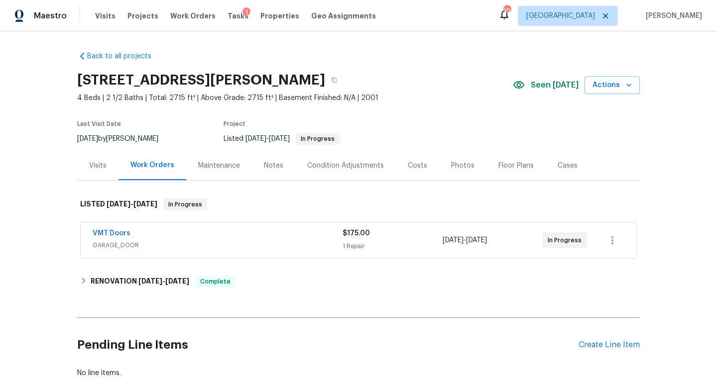
scroll to position [59, 0]
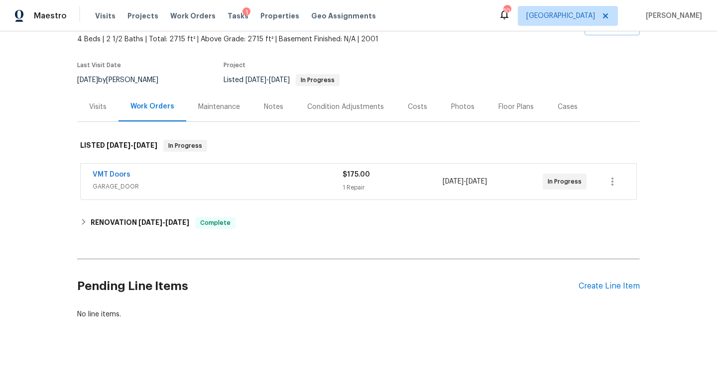
click at [263, 176] on div "VMT Doors" at bounding box center [218, 176] width 250 height 12
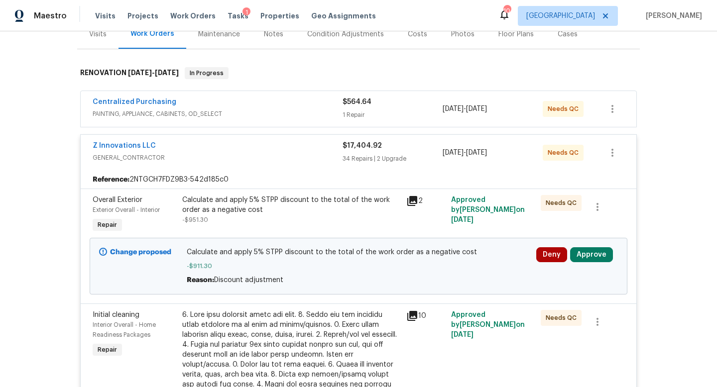
scroll to position [138, 0]
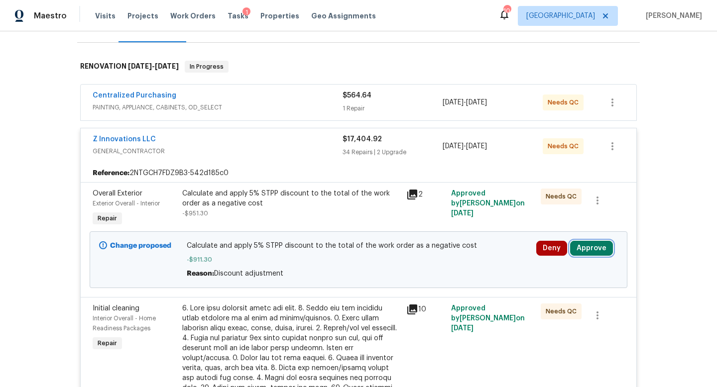
click at [584, 245] on button "Approve" at bounding box center [591, 248] width 43 height 15
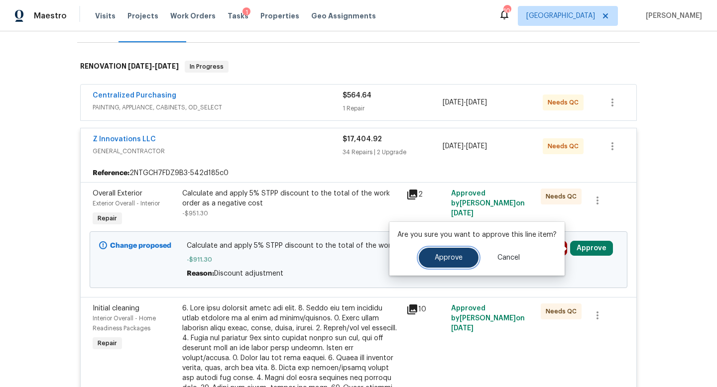
click at [461, 249] on button "Approve" at bounding box center [449, 258] width 60 height 20
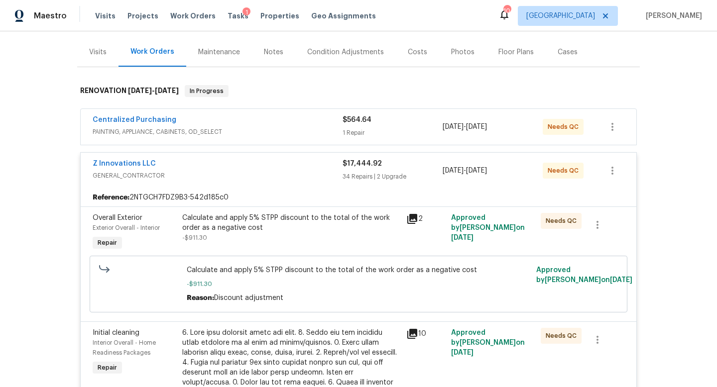
scroll to position [0, 0]
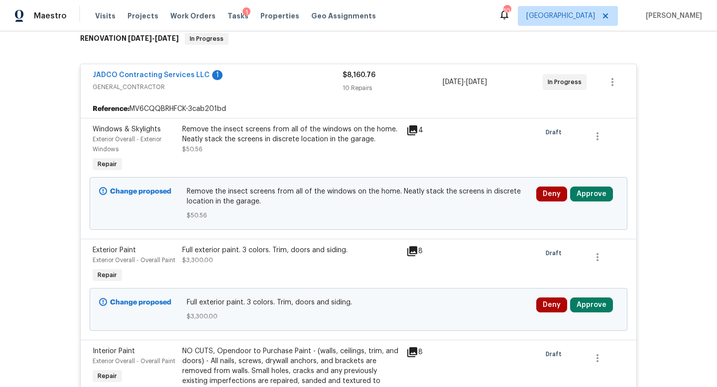
scroll to position [198, 0]
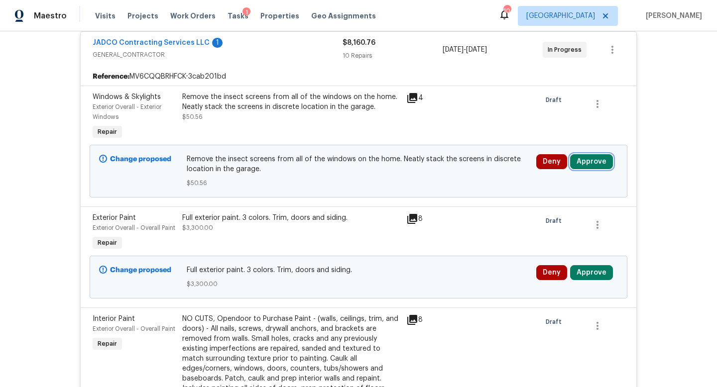
click at [587, 157] on button "Approve" at bounding box center [591, 161] width 43 height 15
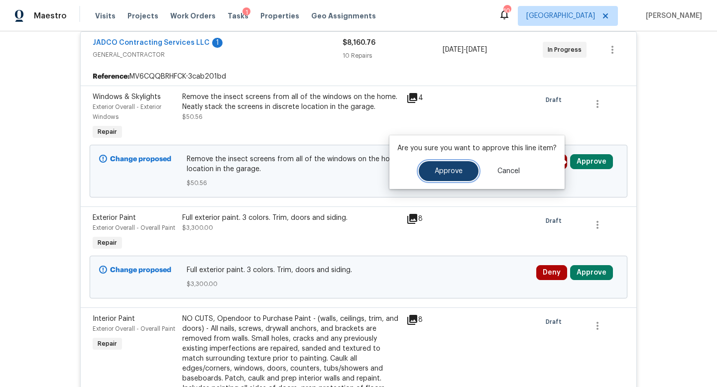
click at [469, 170] on button "Approve" at bounding box center [449, 171] width 60 height 20
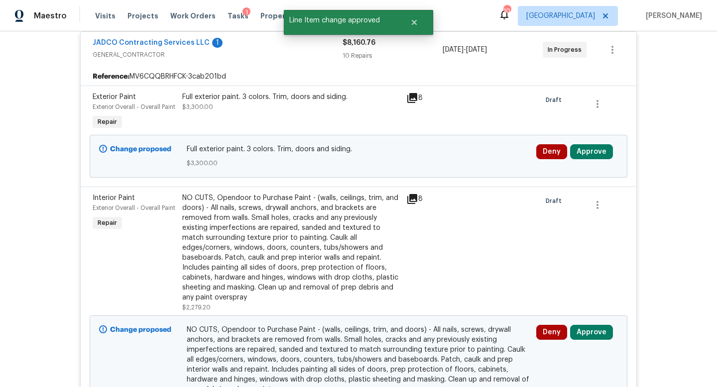
click at [584, 322] on div "Deny Approve" at bounding box center [577, 367] width 88 height 90
click at [587, 325] on button "Approve" at bounding box center [591, 332] width 43 height 15
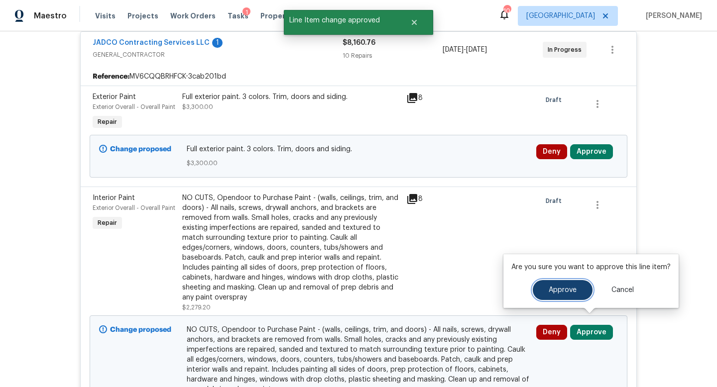
click at [569, 284] on button "Approve" at bounding box center [562, 290] width 60 height 20
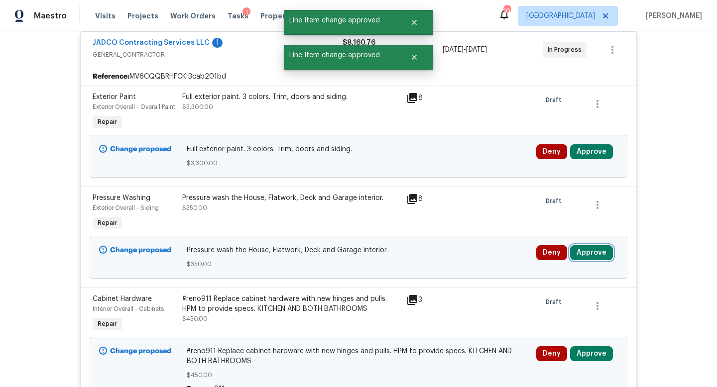
click at [594, 248] on button "Approve" at bounding box center [591, 252] width 43 height 15
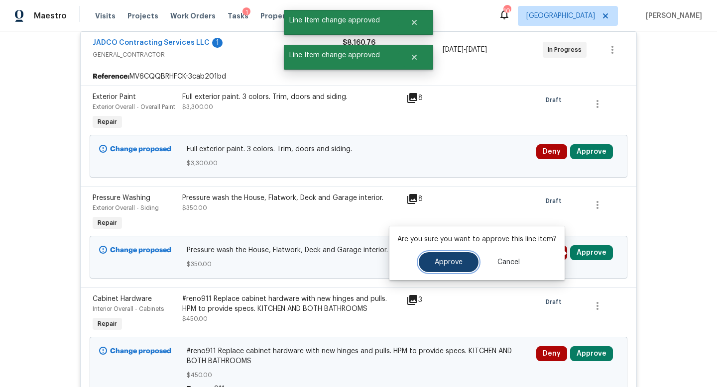
click at [443, 263] on span "Approve" at bounding box center [448, 262] width 28 height 7
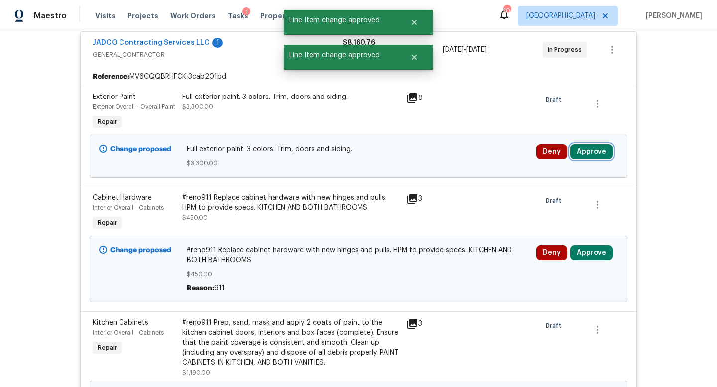
click at [589, 148] on button "Approve" at bounding box center [591, 151] width 43 height 15
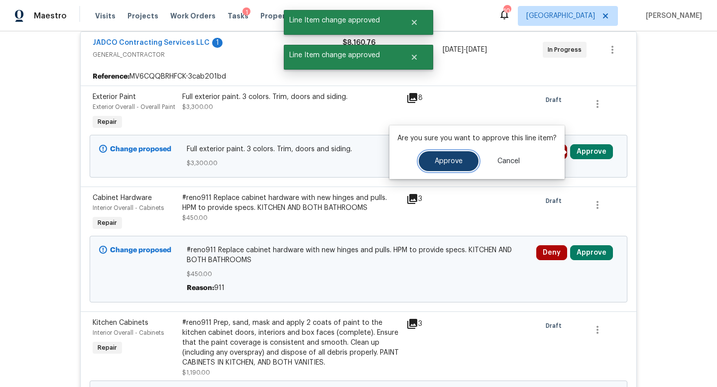
click at [446, 161] on span "Approve" at bounding box center [448, 161] width 28 height 7
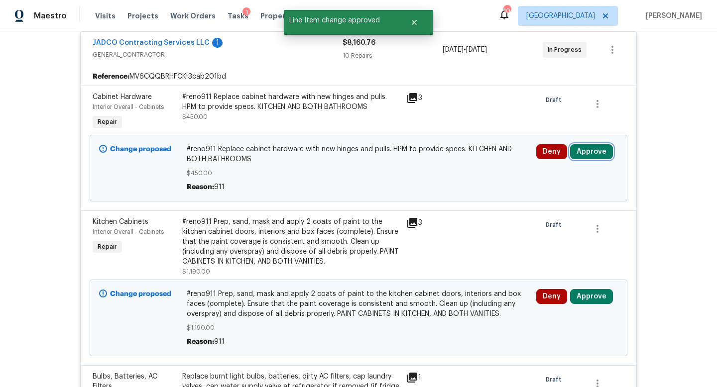
click at [588, 155] on button "Approve" at bounding box center [591, 151] width 43 height 15
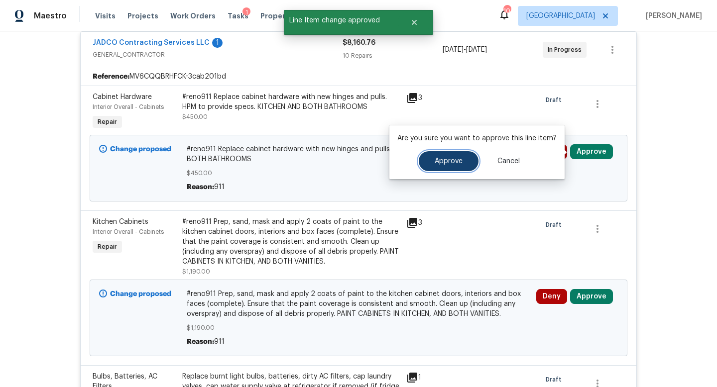
click at [446, 164] on span "Approve" at bounding box center [448, 161] width 28 height 7
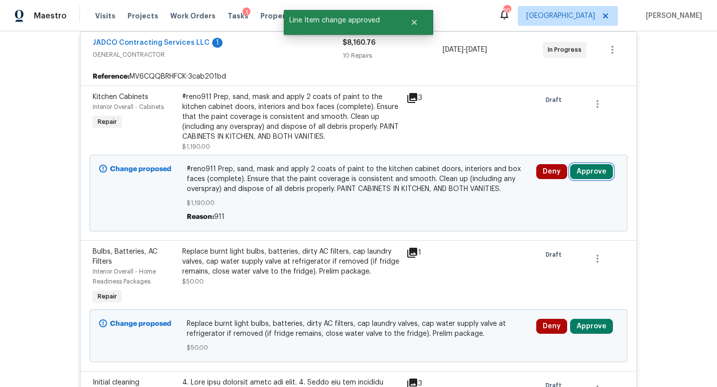
click at [593, 171] on button "Approve" at bounding box center [591, 171] width 43 height 15
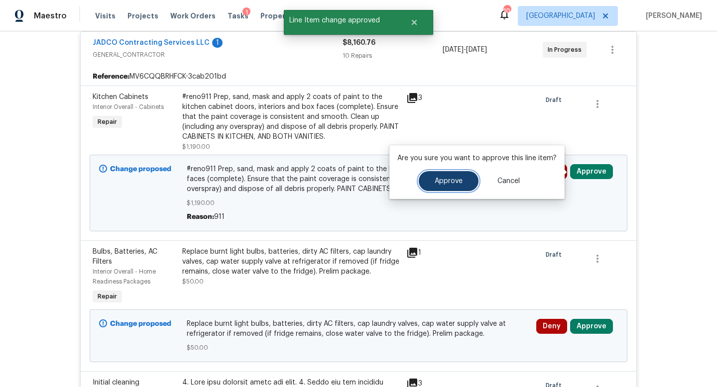
click at [443, 181] on span "Approve" at bounding box center [448, 181] width 28 height 7
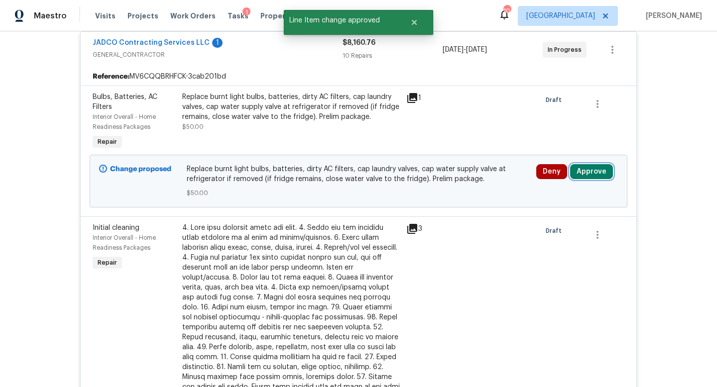
click at [588, 175] on button "Approve" at bounding box center [591, 171] width 43 height 15
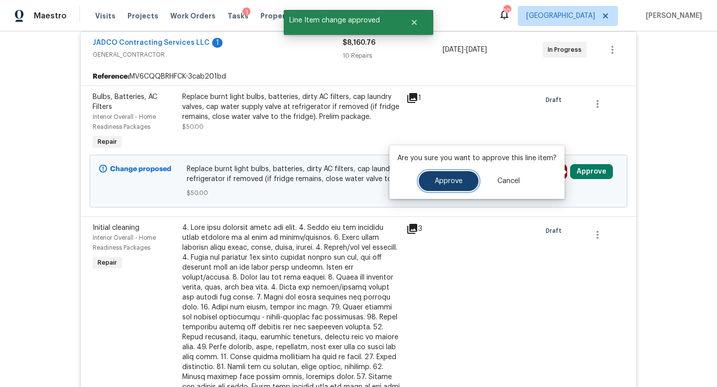
click at [470, 184] on button "Approve" at bounding box center [449, 181] width 60 height 20
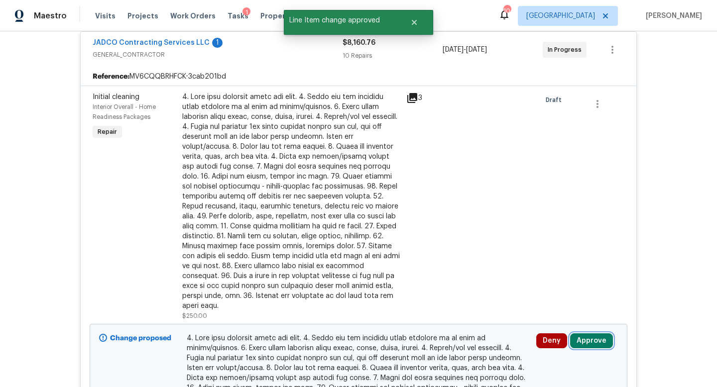
click at [585, 334] on button "Approve" at bounding box center [591, 340] width 43 height 15
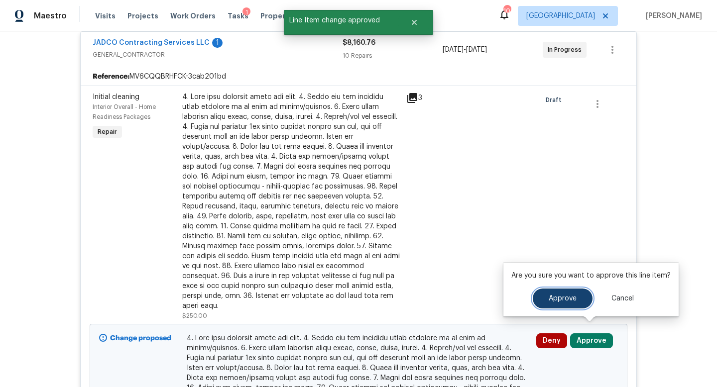
click at [553, 303] on button "Approve" at bounding box center [562, 299] width 60 height 20
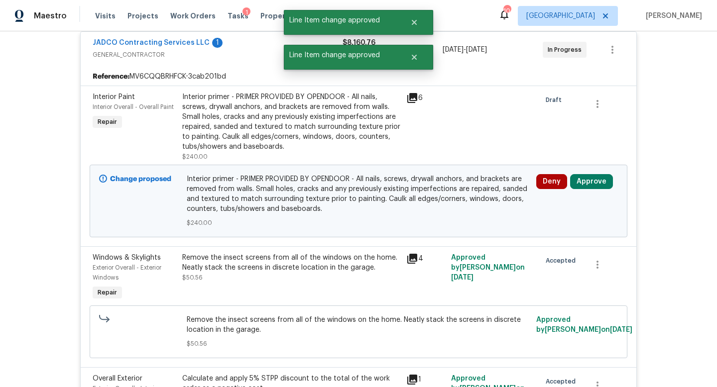
scroll to position [253, 0]
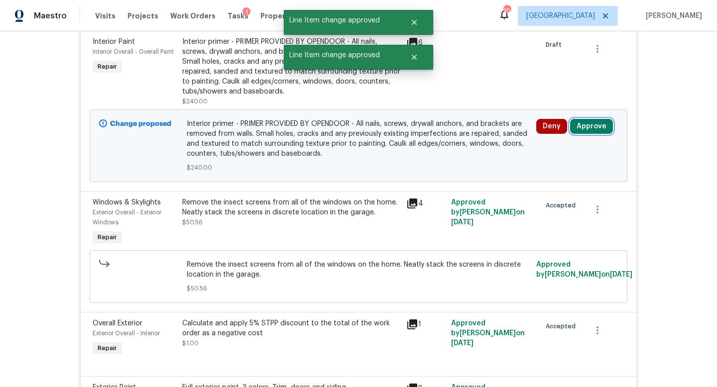
click at [588, 123] on button "Approve" at bounding box center [591, 126] width 43 height 15
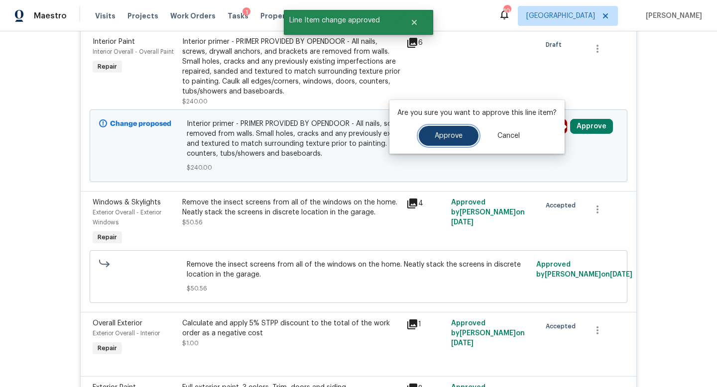
click at [458, 137] on span "Approve" at bounding box center [448, 135] width 28 height 7
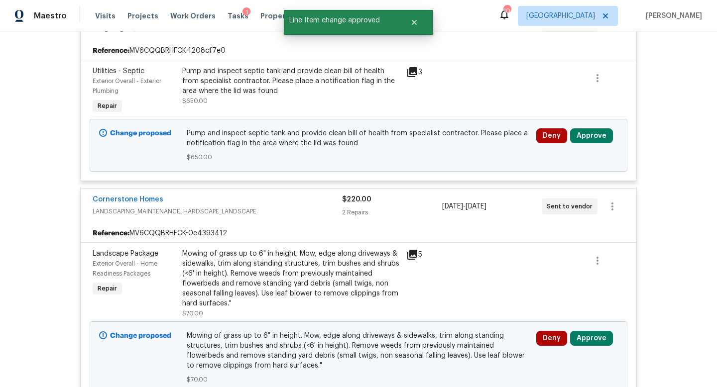
scroll to position [2667, 0]
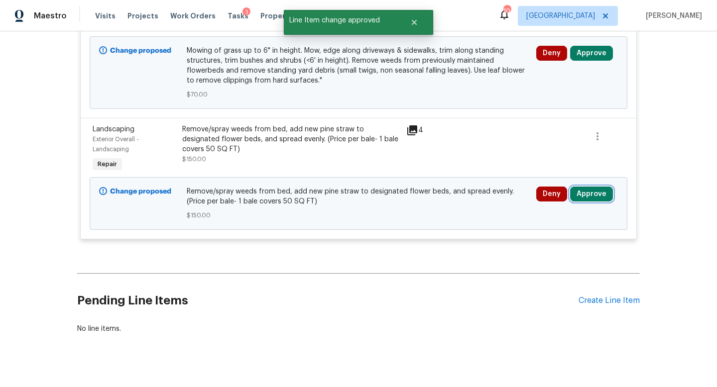
click at [598, 187] on button "Approve" at bounding box center [591, 194] width 43 height 15
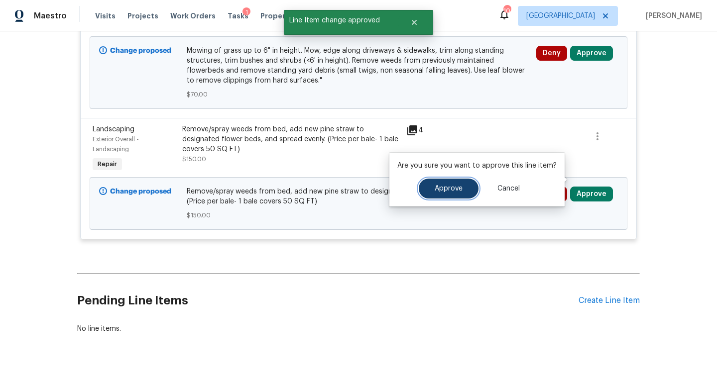
click at [449, 188] on span "Approve" at bounding box center [448, 188] width 28 height 7
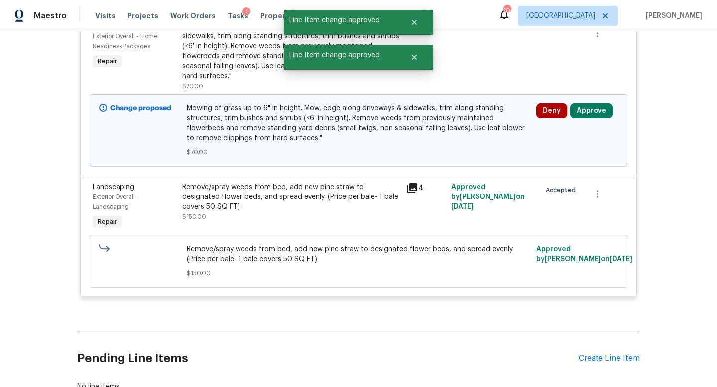
scroll to position [2609, 0]
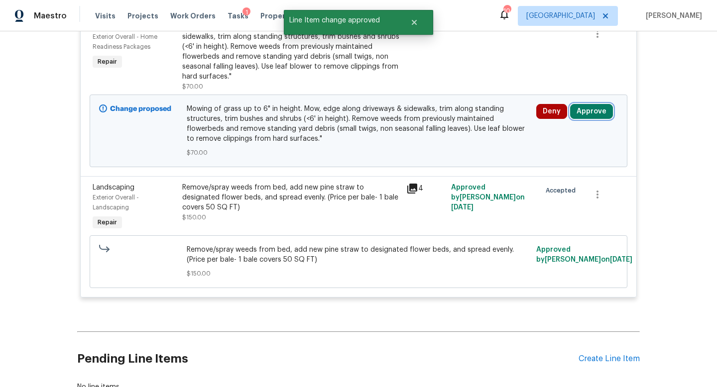
click at [585, 104] on button "Approve" at bounding box center [591, 111] width 43 height 15
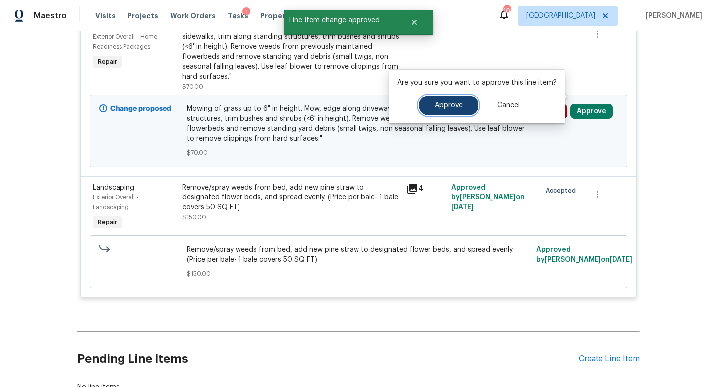
click at [450, 110] on button "Approve" at bounding box center [449, 106] width 60 height 20
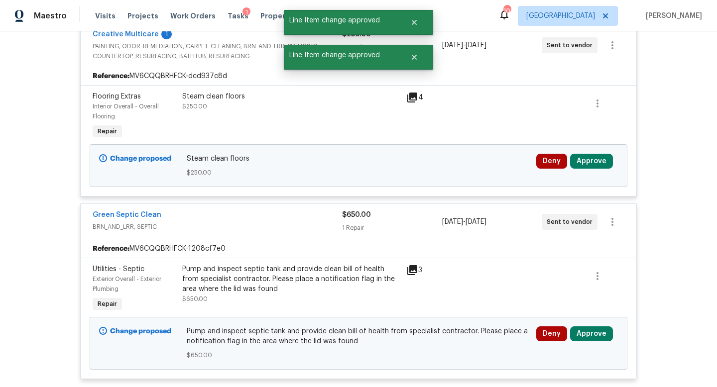
scroll to position [2667, 0]
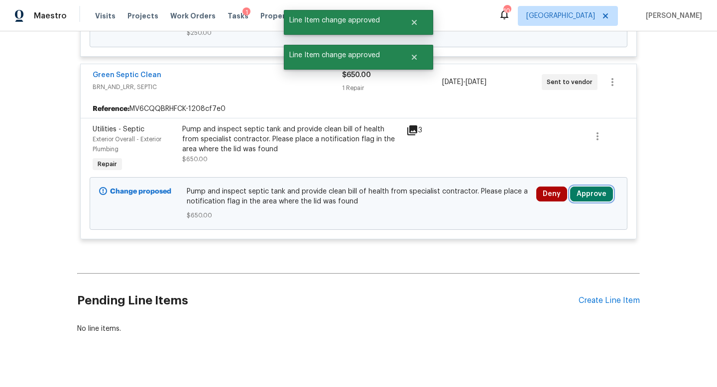
click at [595, 187] on button "Approve" at bounding box center [591, 194] width 43 height 15
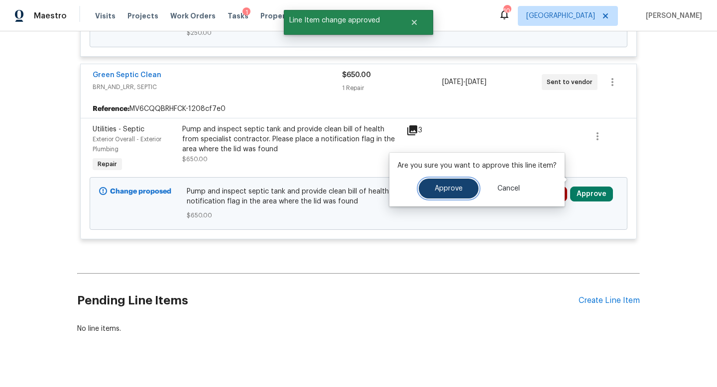
click at [451, 181] on button "Approve" at bounding box center [449, 189] width 60 height 20
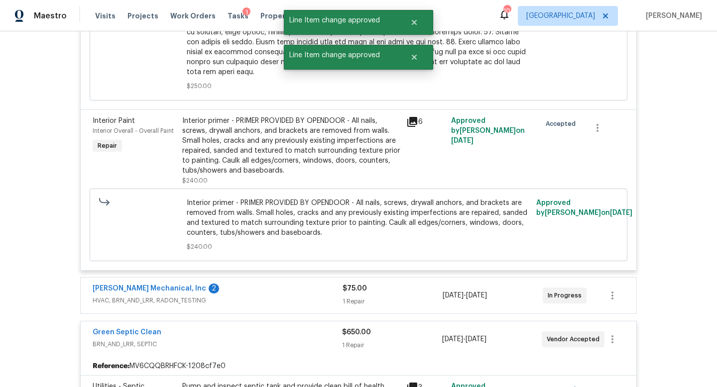
scroll to position [1633, 0]
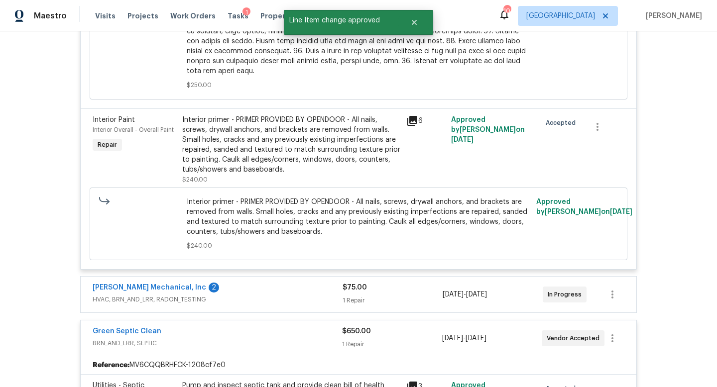
click at [418, 296] on div "1 Repair" at bounding box center [392, 301] width 100 height 10
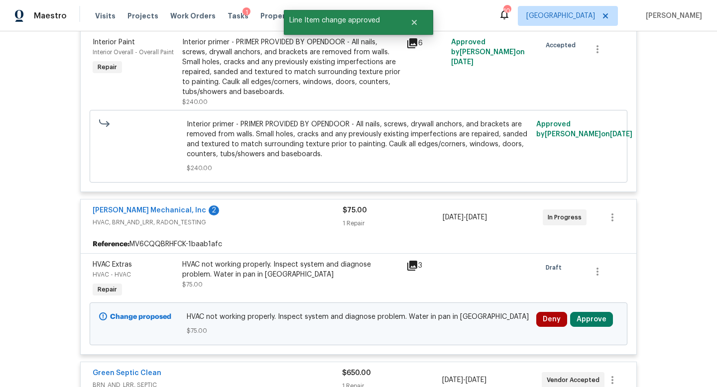
scroll to position [1718, 0]
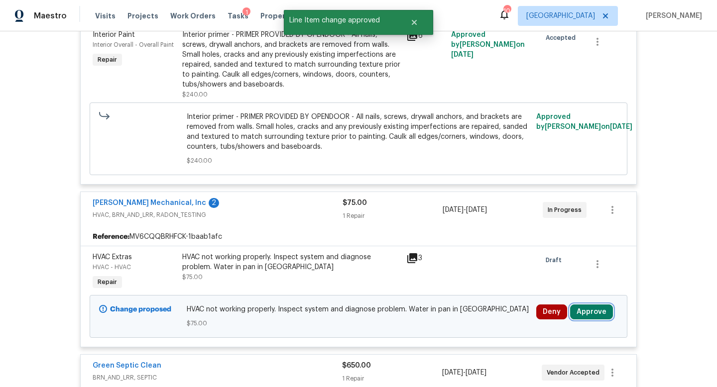
click at [573, 305] on button "Approve" at bounding box center [591, 312] width 43 height 15
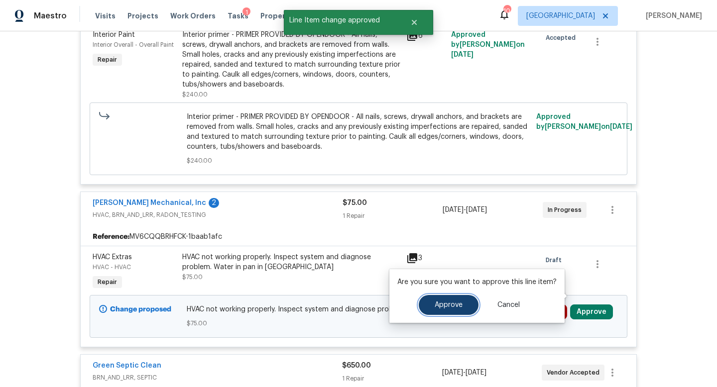
click at [426, 314] on button "Approve" at bounding box center [449, 305] width 60 height 20
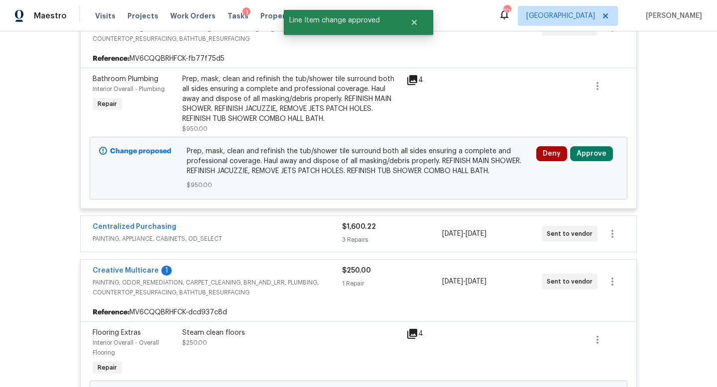
scroll to position [2750, 0]
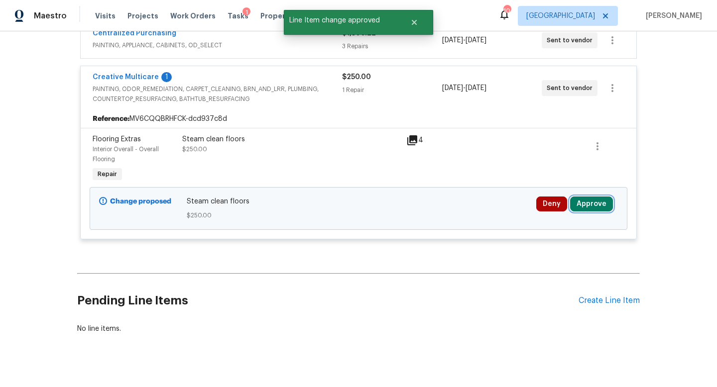
click at [593, 197] on button "Approve" at bounding box center [591, 204] width 43 height 15
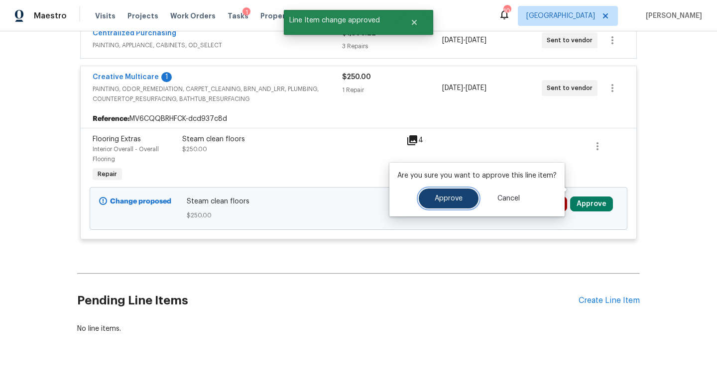
click at [460, 204] on button "Approve" at bounding box center [449, 199] width 60 height 20
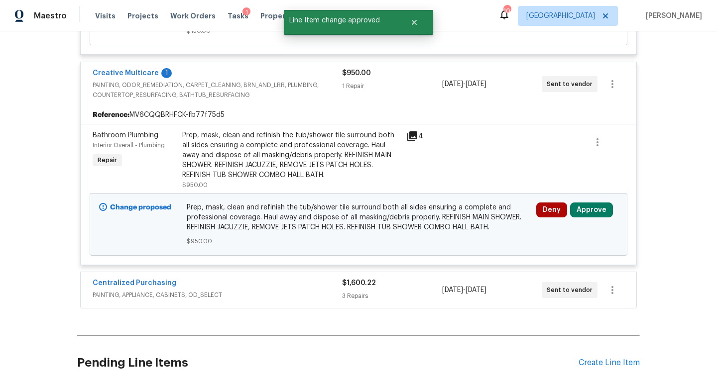
scroll to position [2681, 0]
click at [595, 202] on button "Approve" at bounding box center [591, 209] width 43 height 15
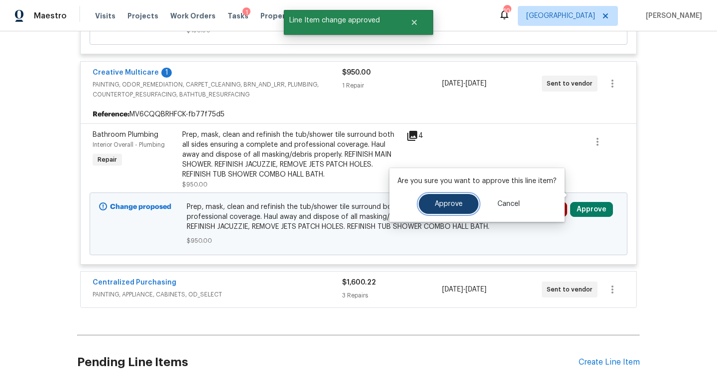
click at [441, 205] on span "Approve" at bounding box center [448, 204] width 28 height 7
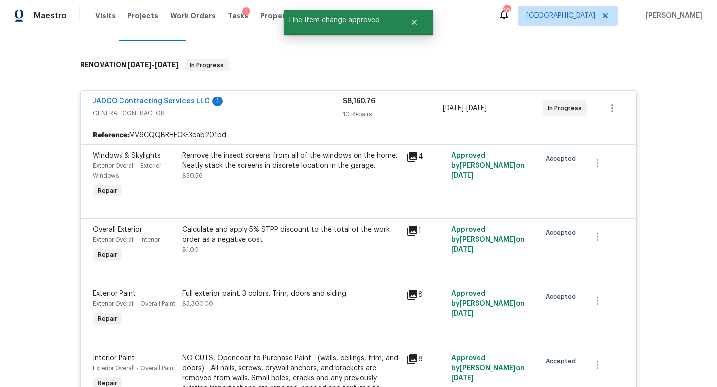
scroll to position [0, 0]
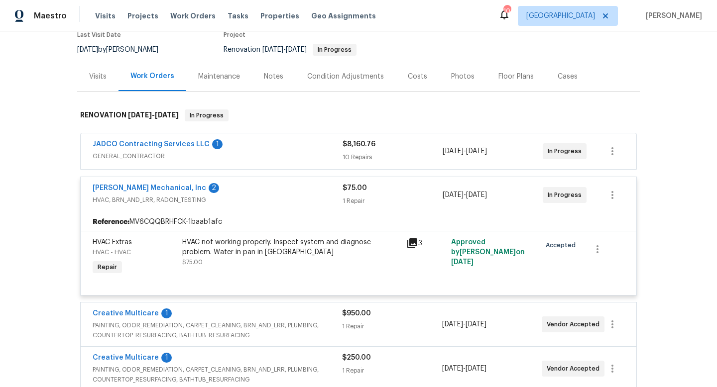
scroll to position [85, 0]
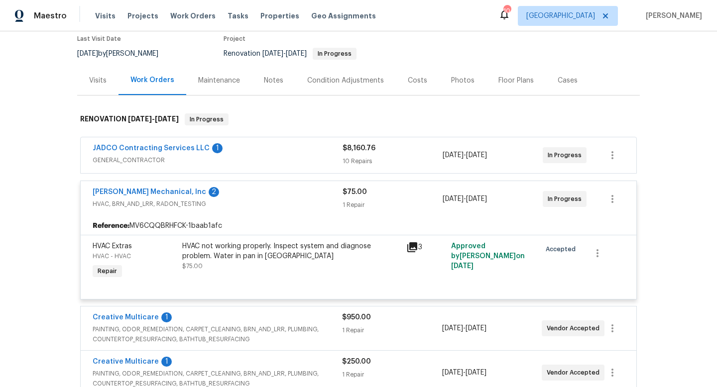
click at [275, 163] on span "GENERAL_CONTRACTOR" at bounding box center [218, 160] width 250 height 10
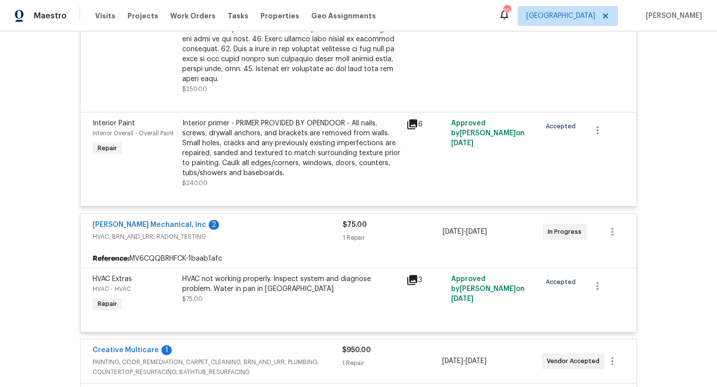
scroll to position [1356, 0]
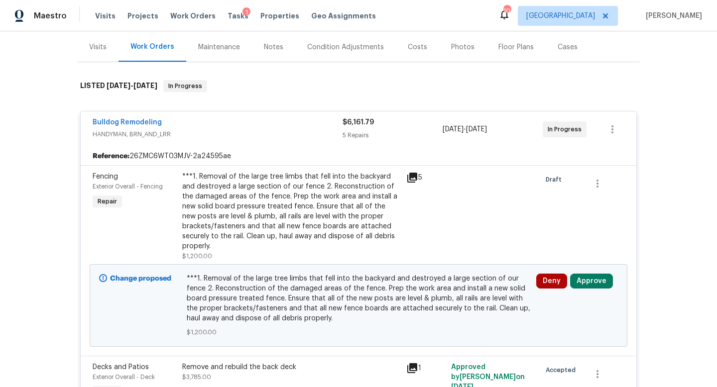
scroll to position [130, 0]
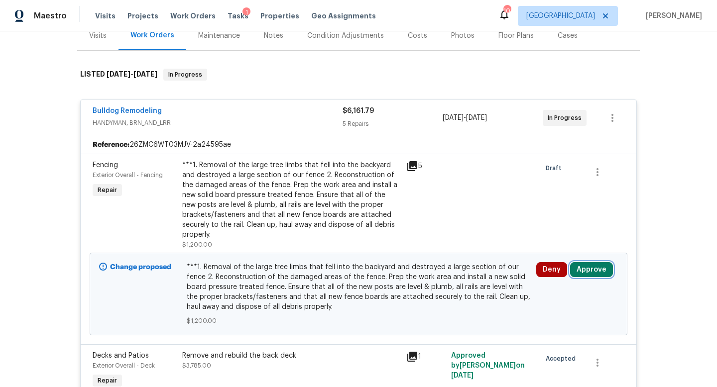
click at [581, 269] on button "Approve" at bounding box center [591, 269] width 43 height 15
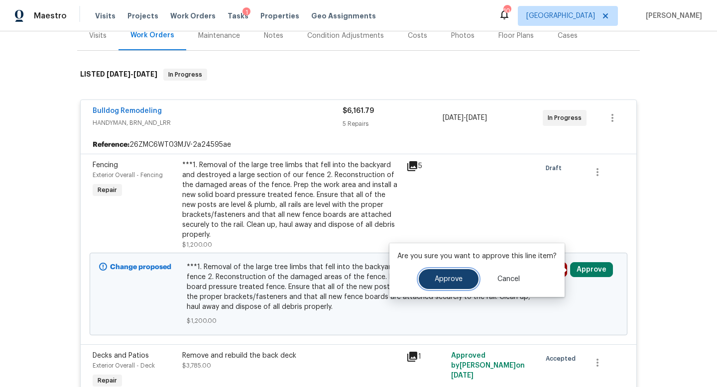
click at [429, 272] on button "Approve" at bounding box center [449, 279] width 60 height 20
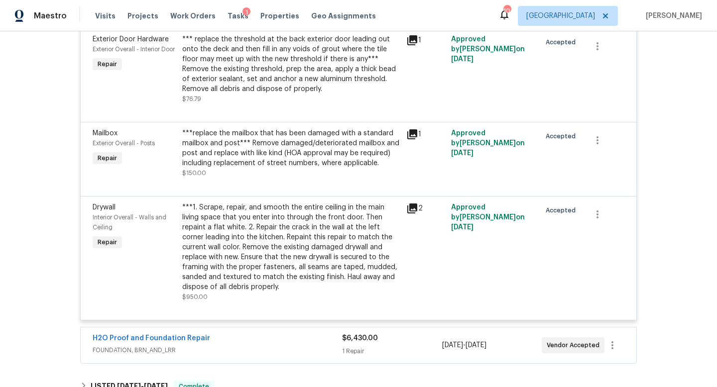
scroll to position [0, 0]
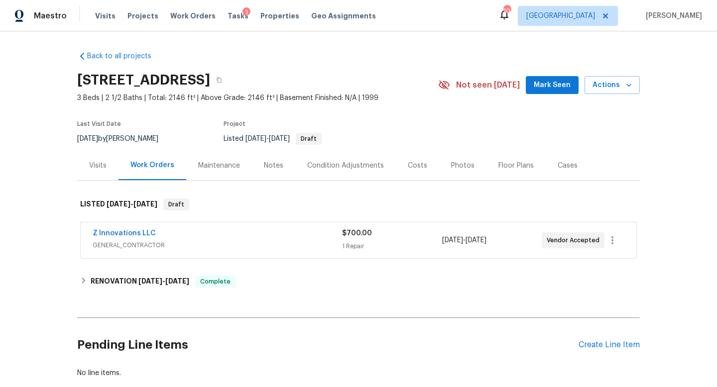
click at [218, 243] on span "GENERAL_CONTRACTOR" at bounding box center [217, 245] width 249 height 10
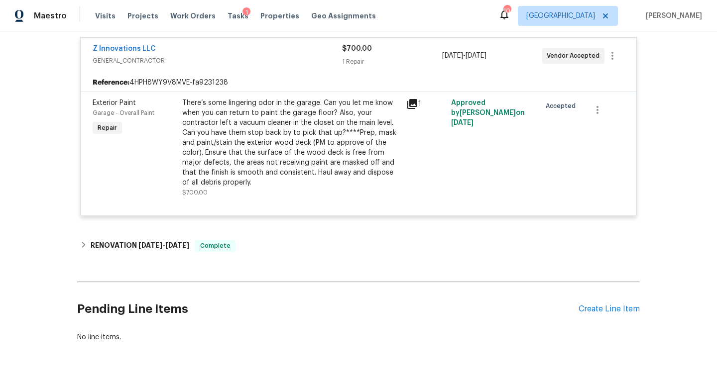
scroll to position [215, 0]
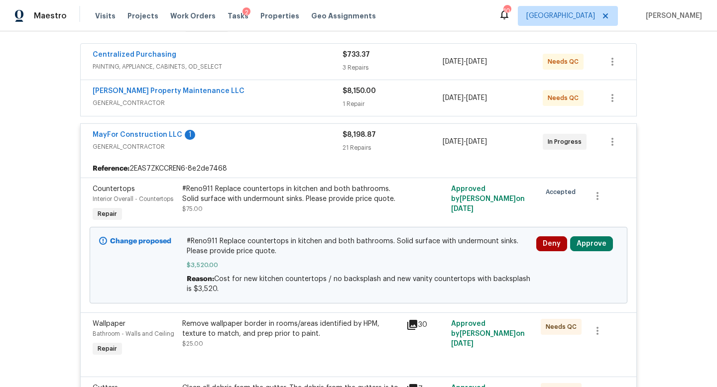
scroll to position [187, 0]
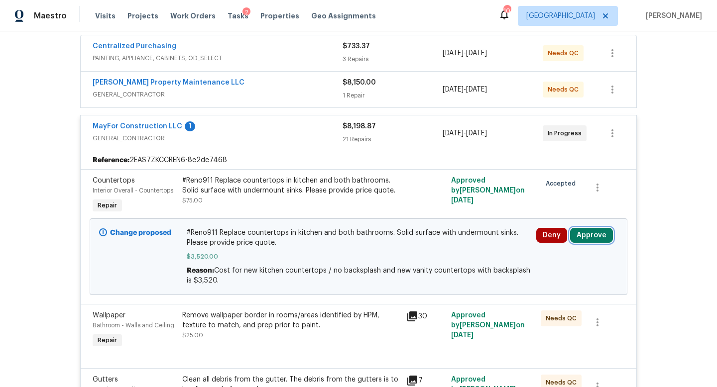
click at [591, 236] on button "Approve" at bounding box center [591, 235] width 43 height 15
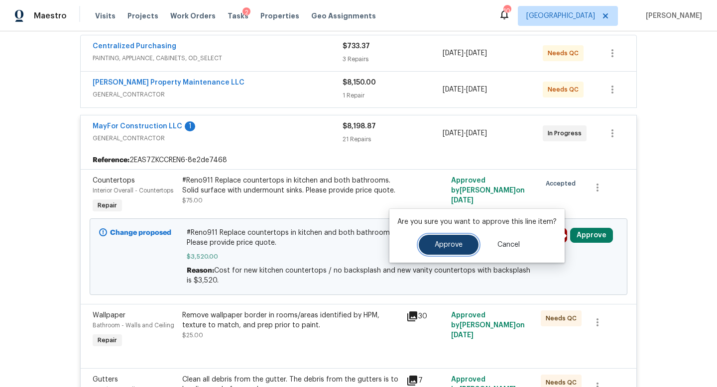
click at [428, 236] on button "Approve" at bounding box center [449, 245] width 60 height 20
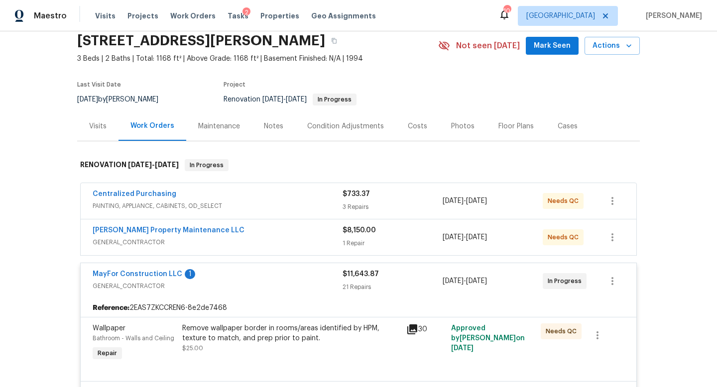
scroll to position [0, 0]
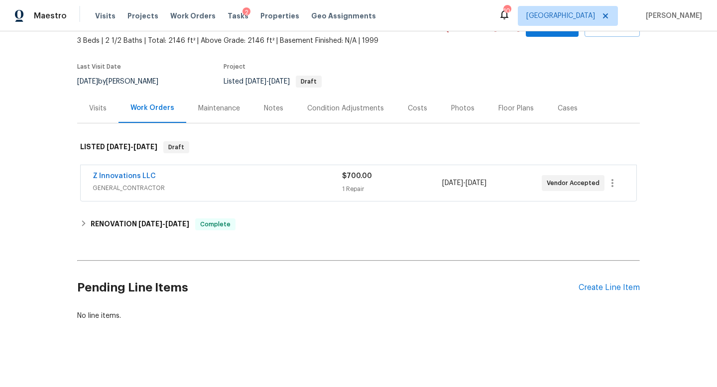
scroll to position [59, 0]
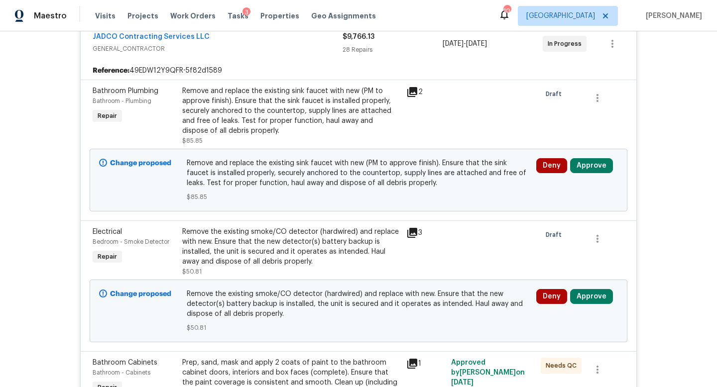
scroll to position [206, 0]
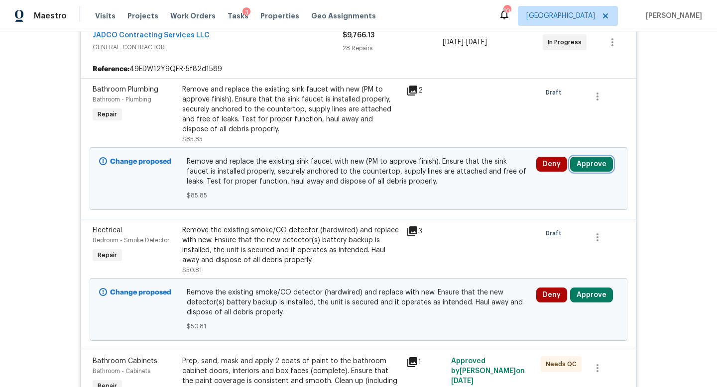
click at [596, 160] on button "Approve" at bounding box center [591, 164] width 43 height 15
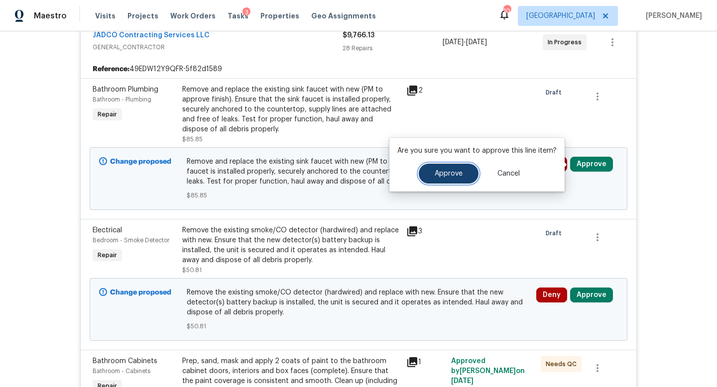
click at [471, 168] on button "Approve" at bounding box center [449, 174] width 60 height 20
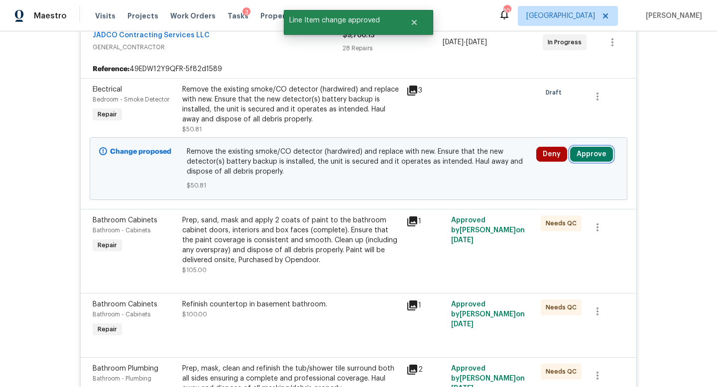
click at [586, 156] on button "Approve" at bounding box center [591, 154] width 43 height 15
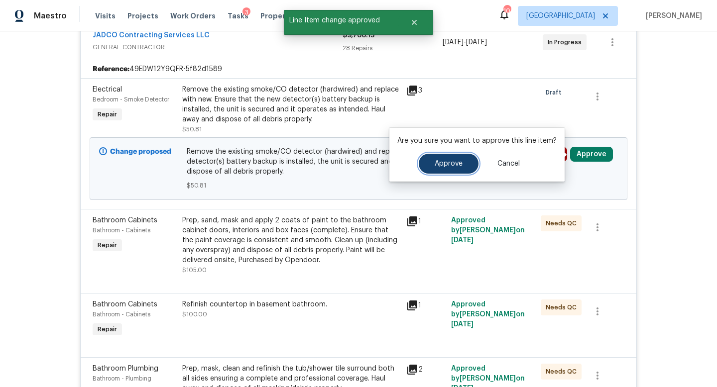
click at [432, 170] on button "Approve" at bounding box center [449, 164] width 60 height 20
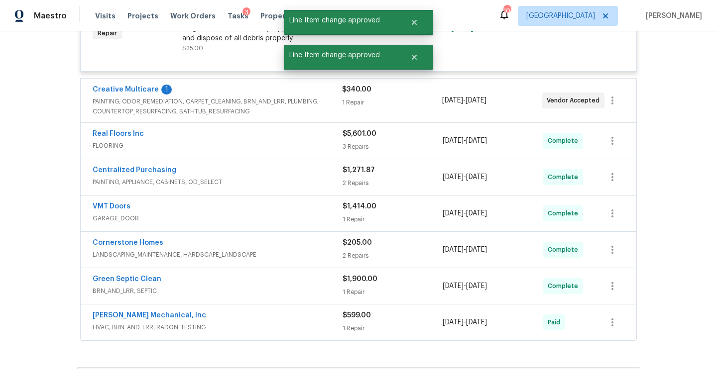
scroll to position [2694, 0]
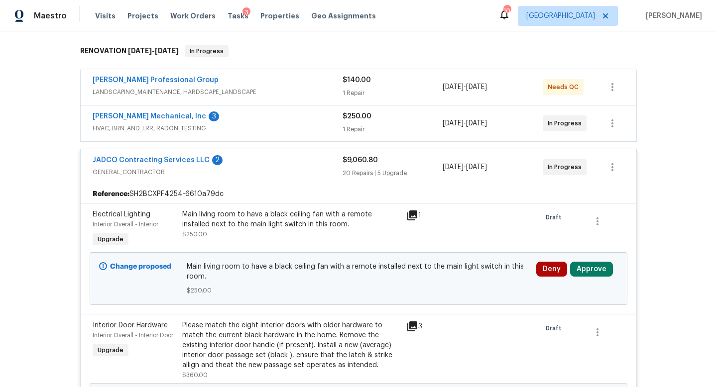
scroll to position [154, 0]
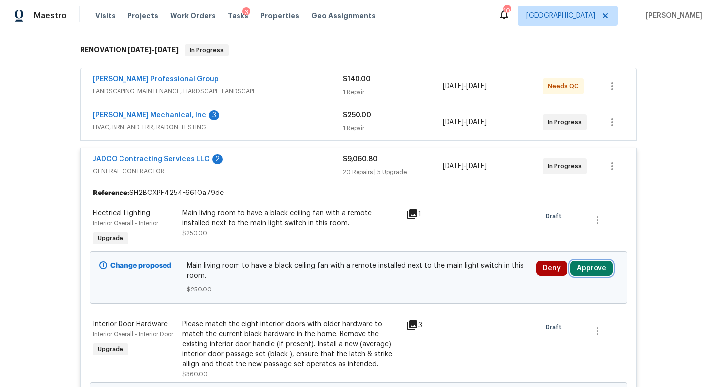
click at [586, 266] on button "Approve" at bounding box center [591, 268] width 43 height 15
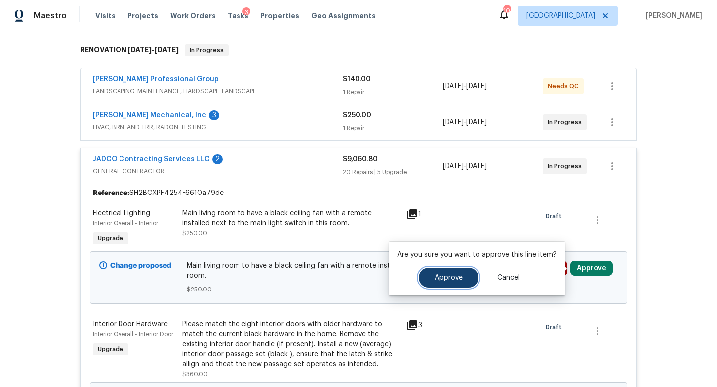
click at [461, 278] on button "Approve" at bounding box center [449, 278] width 60 height 20
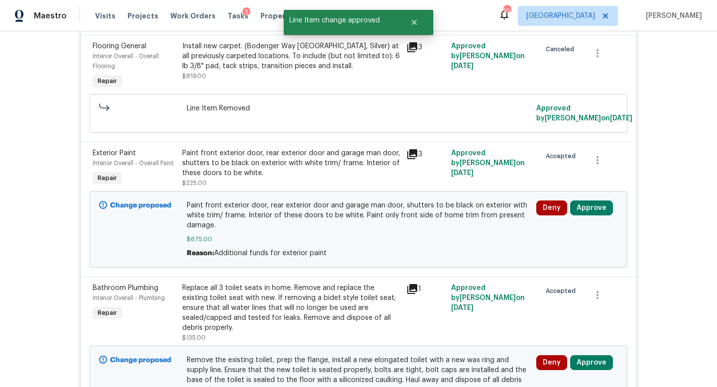
scroll to position [443, 0]
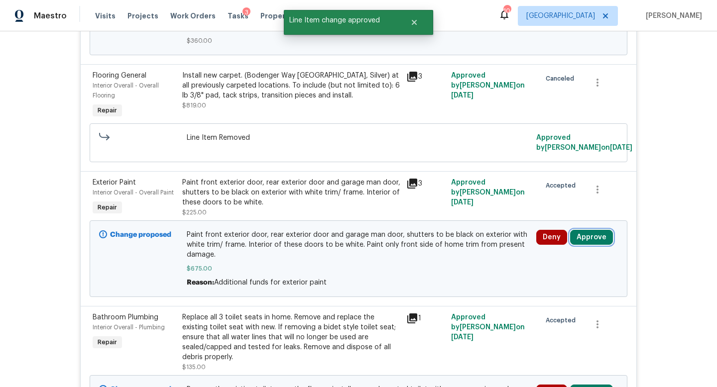
click at [585, 230] on button "Approve" at bounding box center [591, 237] width 43 height 15
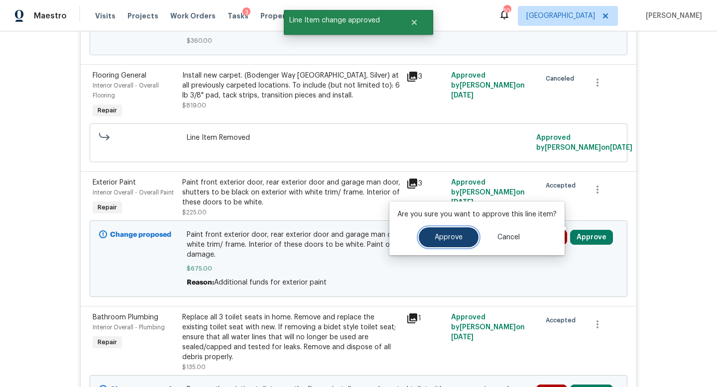
click at [439, 236] on span "Approve" at bounding box center [448, 237] width 28 height 7
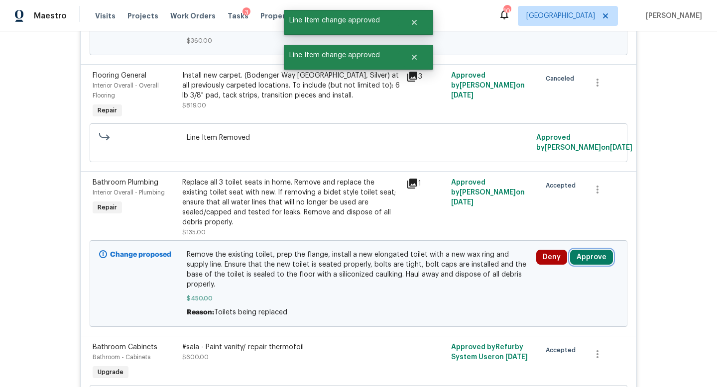
click at [590, 250] on button "Approve" at bounding box center [591, 257] width 43 height 15
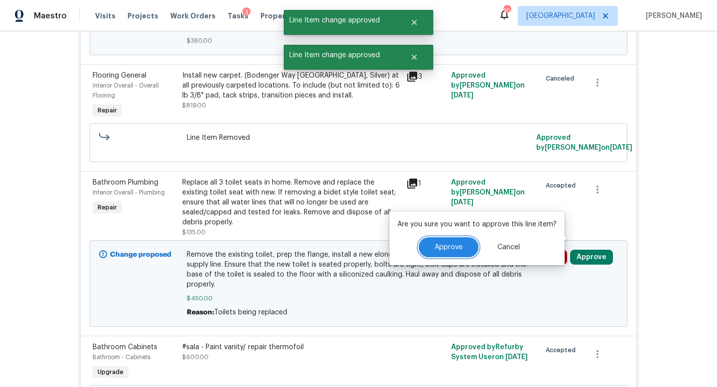
click at [450, 252] on button "Approve" at bounding box center [449, 247] width 60 height 20
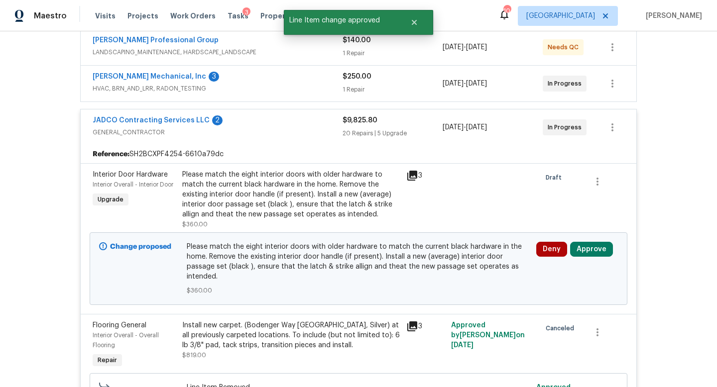
scroll to position [279, 0]
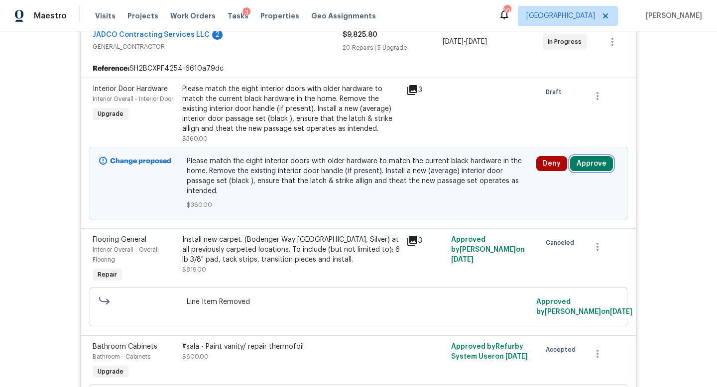
click at [594, 164] on button "Approve" at bounding box center [591, 163] width 43 height 15
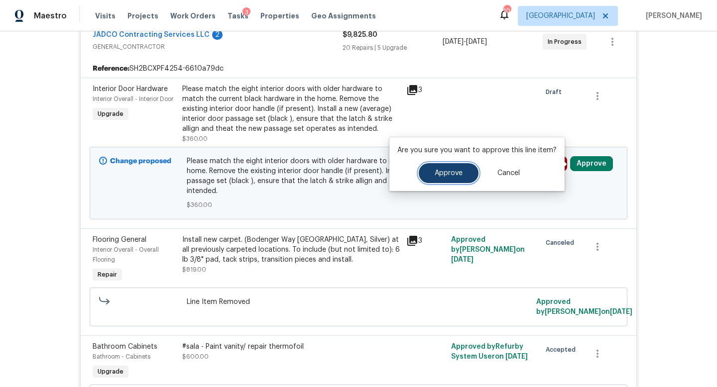
click at [451, 173] on span "Approve" at bounding box center [448, 173] width 28 height 7
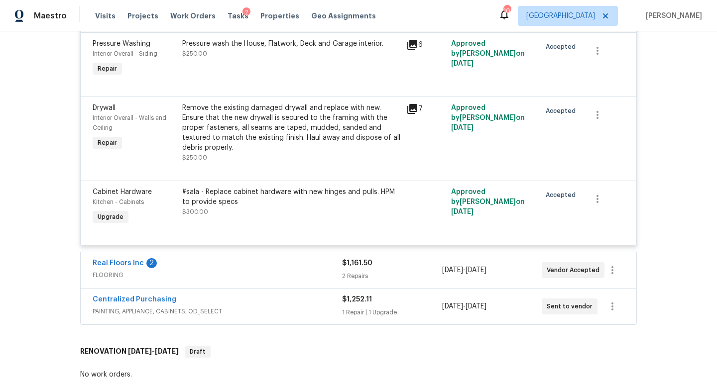
scroll to position [2737, 0]
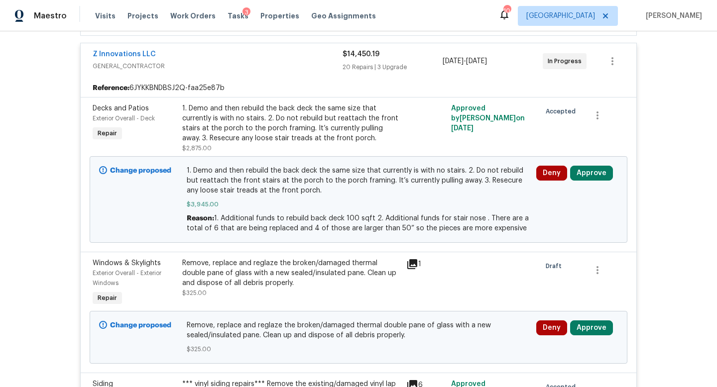
scroll to position [228, 0]
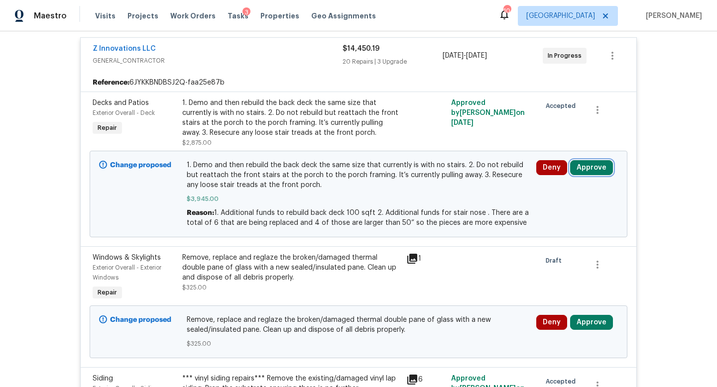
click at [591, 168] on button "Approve" at bounding box center [591, 167] width 43 height 15
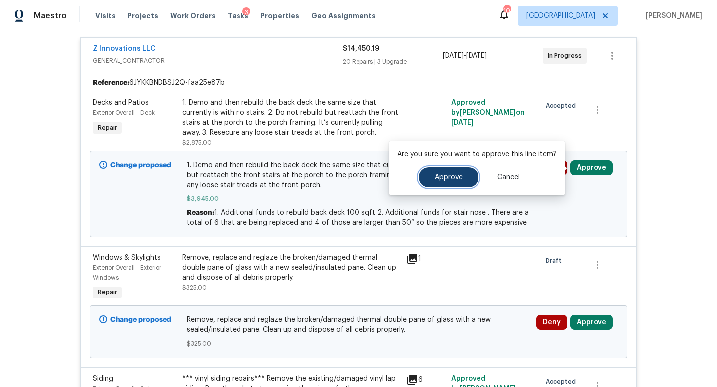
click at [461, 175] on button "Approve" at bounding box center [449, 177] width 60 height 20
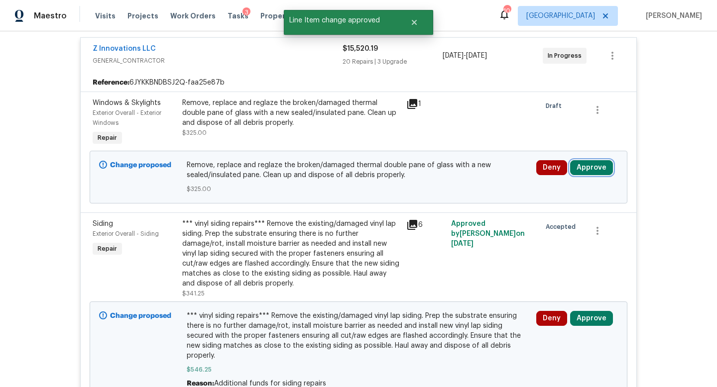
click at [583, 171] on button "Approve" at bounding box center [591, 167] width 43 height 15
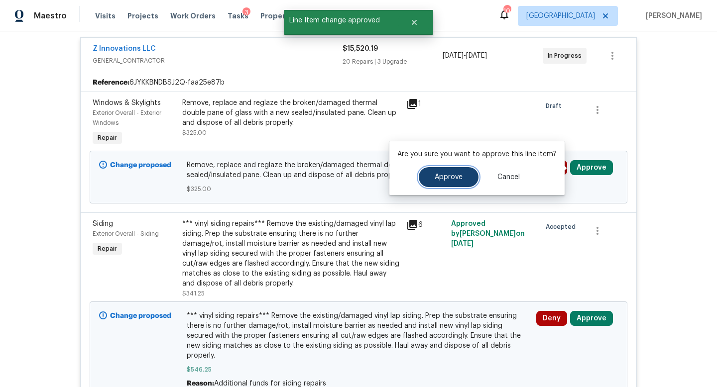
click at [434, 175] on span "Approve" at bounding box center [448, 177] width 28 height 7
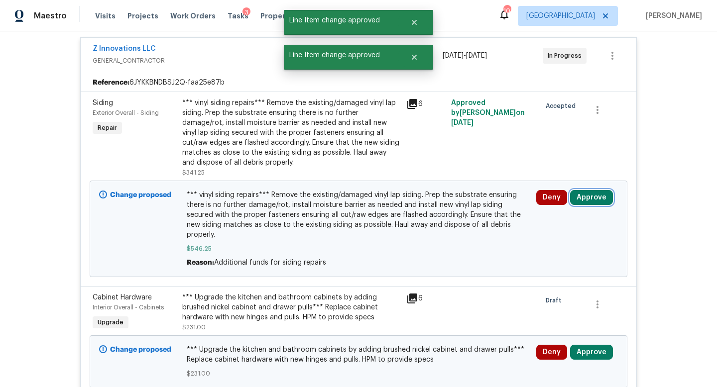
click at [588, 193] on button "Approve" at bounding box center [591, 197] width 43 height 15
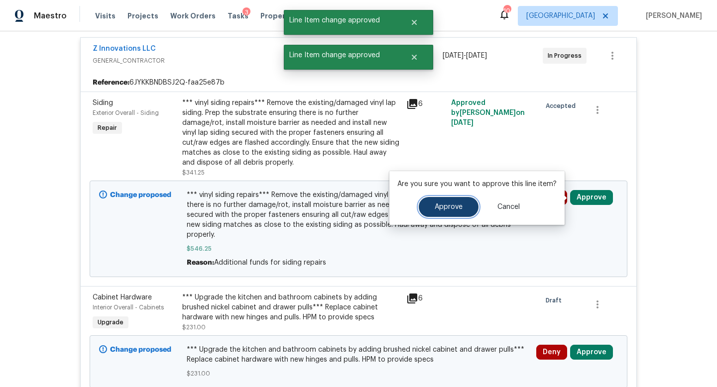
click at [451, 207] on span "Approve" at bounding box center [448, 207] width 28 height 7
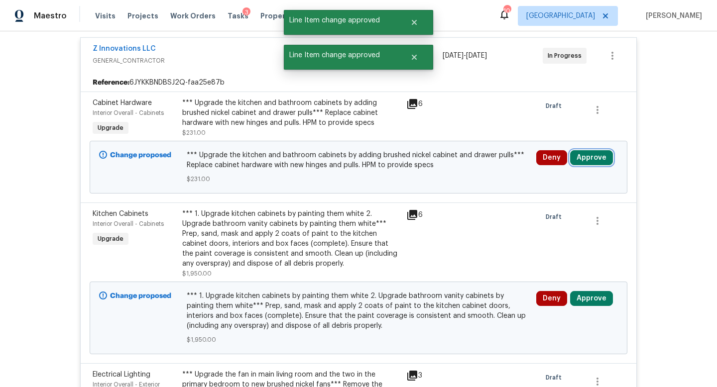
click at [580, 162] on button "Approve" at bounding box center [591, 157] width 43 height 15
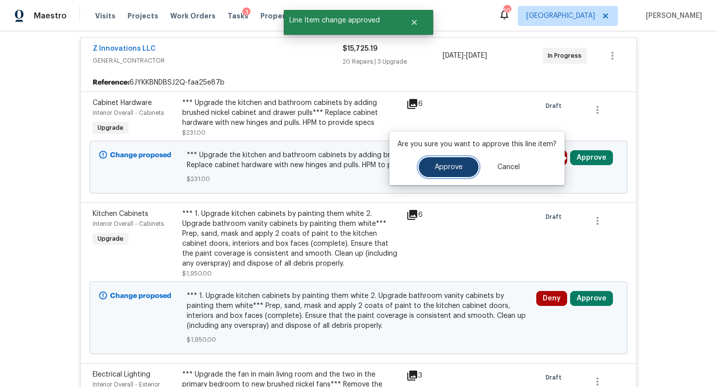
click at [447, 175] on button "Approve" at bounding box center [449, 167] width 60 height 20
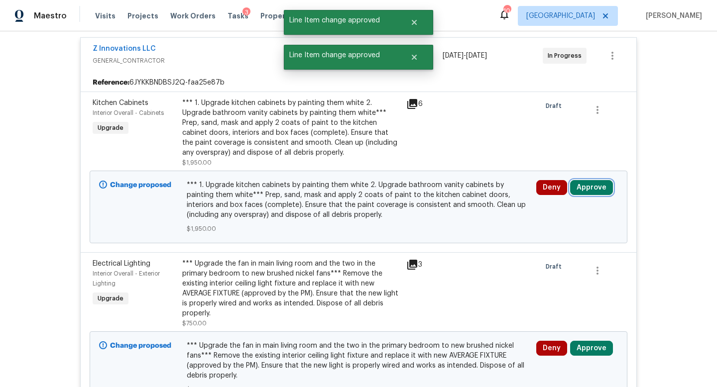
click at [593, 185] on button "Approve" at bounding box center [591, 187] width 43 height 15
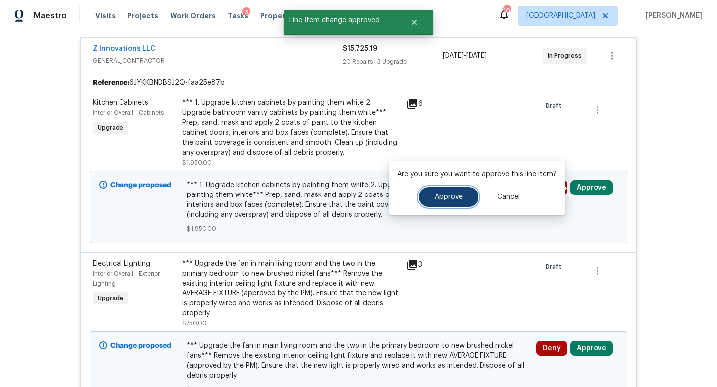
click at [460, 192] on button "Approve" at bounding box center [449, 197] width 60 height 20
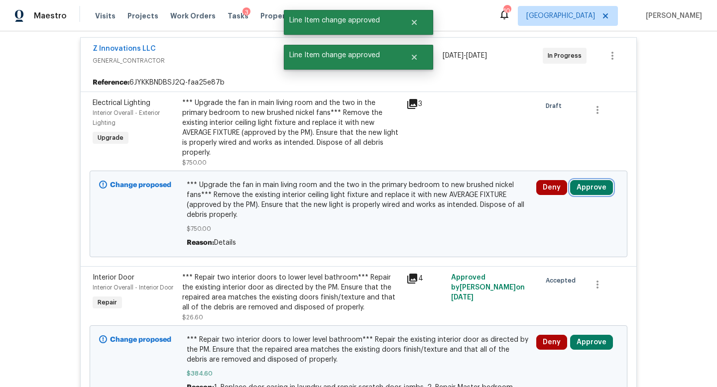
click at [590, 189] on button "Approve" at bounding box center [591, 187] width 43 height 15
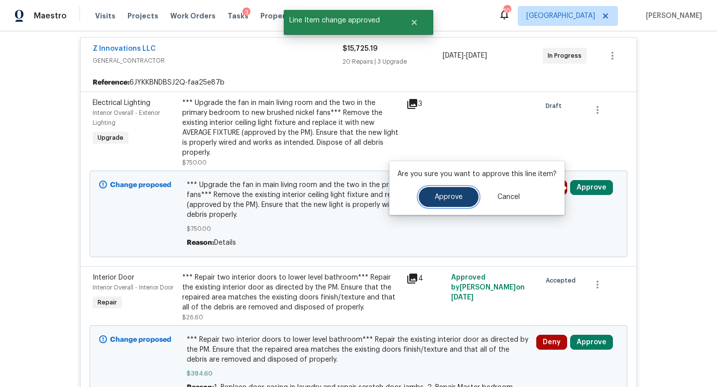
click at [453, 191] on button "Approve" at bounding box center [449, 197] width 60 height 20
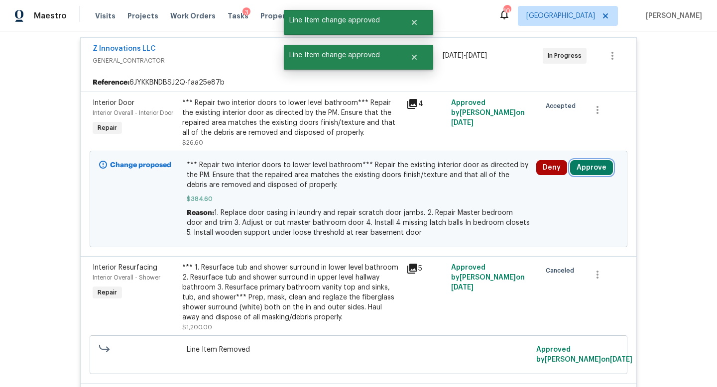
click at [600, 166] on button "Approve" at bounding box center [591, 167] width 43 height 15
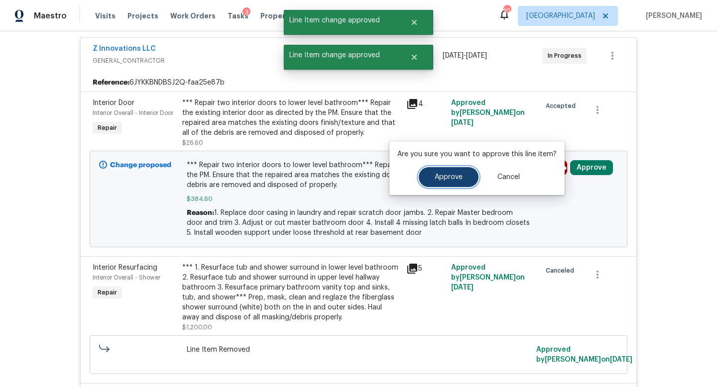
click at [452, 181] on span "Approve" at bounding box center [448, 177] width 28 height 7
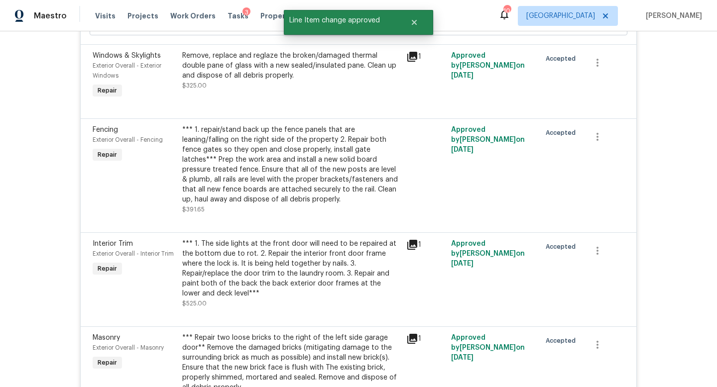
scroll to position [0, 0]
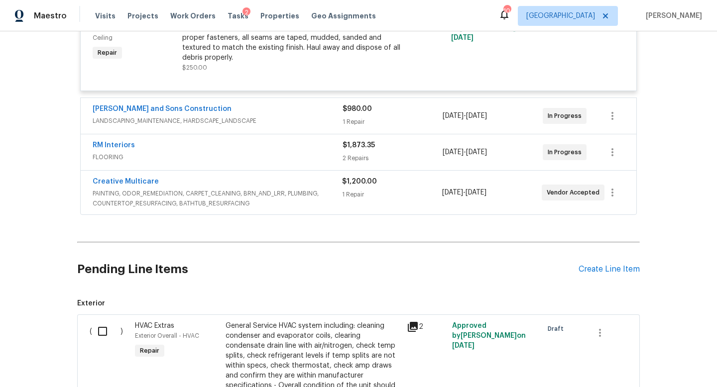
scroll to position [2988, 0]
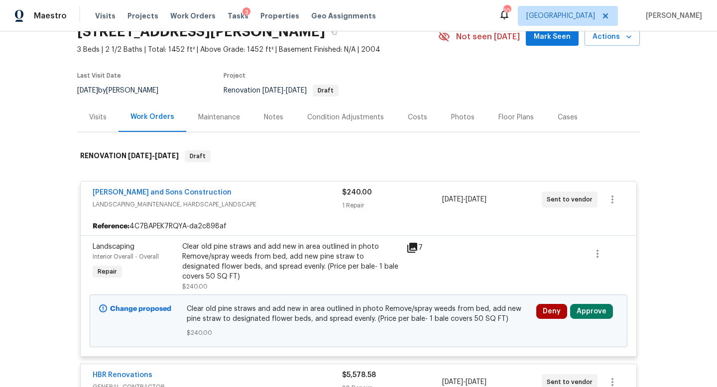
scroll to position [50, 0]
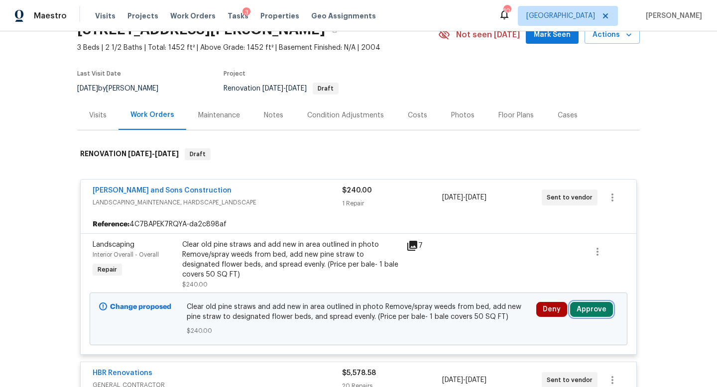
click at [581, 313] on button "Approve" at bounding box center [591, 309] width 43 height 15
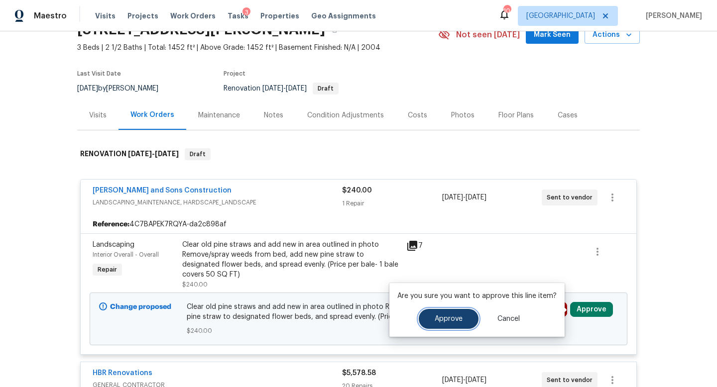
click at [461, 323] on button "Approve" at bounding box center [449, 319] width 60 height 20
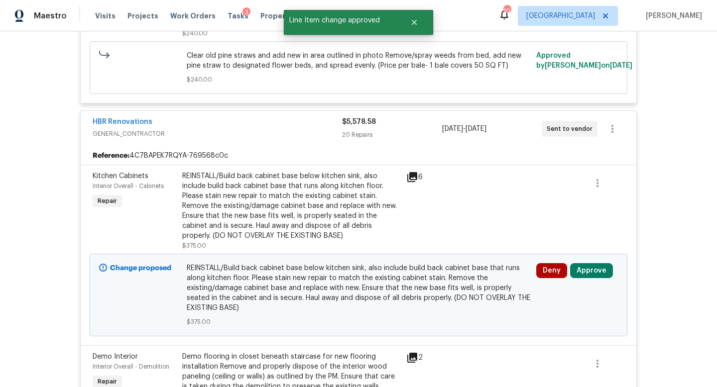
scroll to position [303, 0]
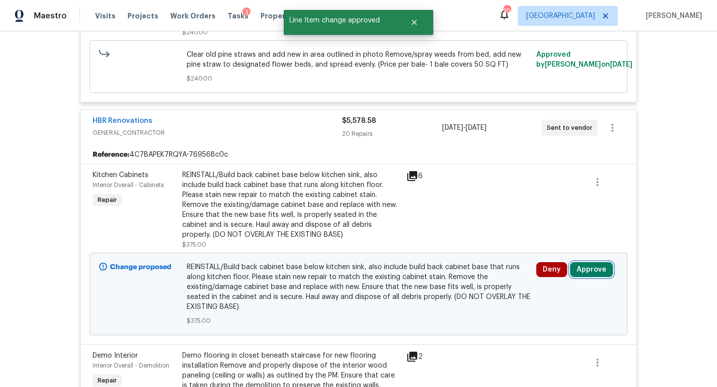
click at [577, 269] on button "Approve" at bounding box center [591, 269] width 43 height 15
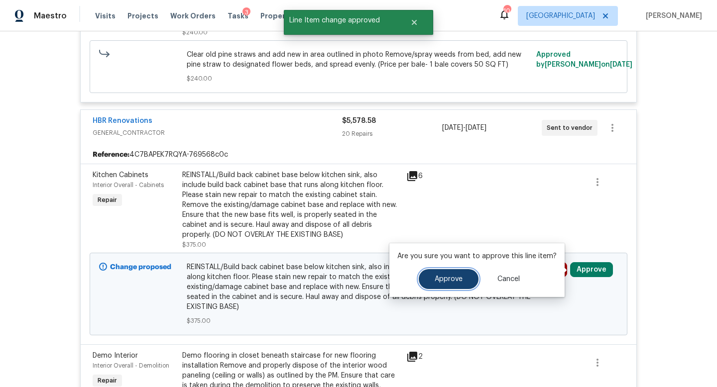
click at [442, 282] on span "Approve" at bounding box center [448, 279] width 28 height 7
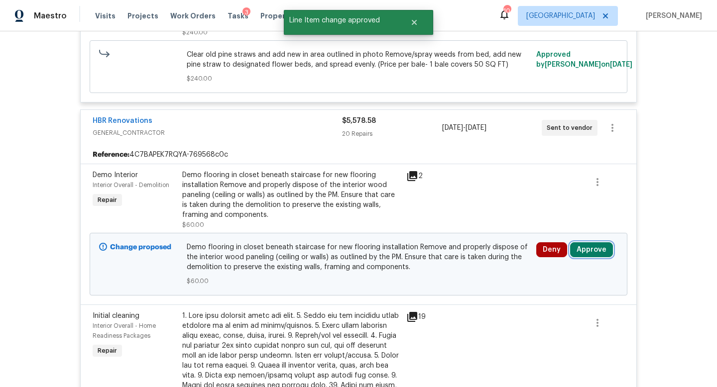
click at [585, 251] on button "Approve" at bounding box center [591, 249] width 43 height 15
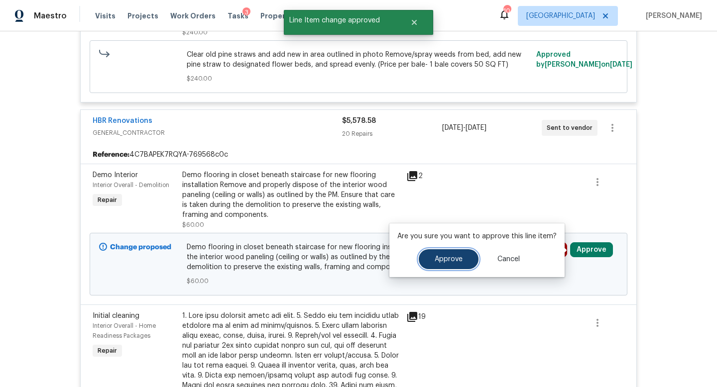
click at [445, 256] on span "Approve" at bounding box center [448, 259] width 28 height 7
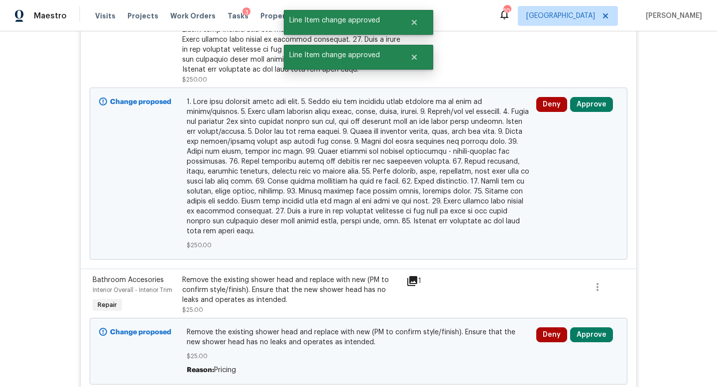
scroll to position [608, 0]
click at [587, 333] on button "Approve" at bounding box center [591, 334] width 43 height 15
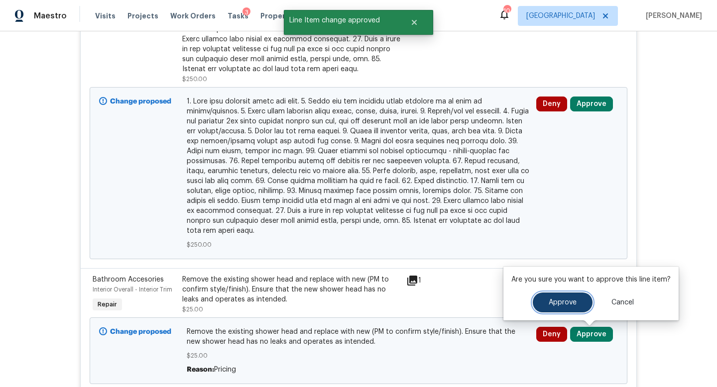
click at [557, 305] on span "Approve" at bounding box center [562, 302] width 28 height 7
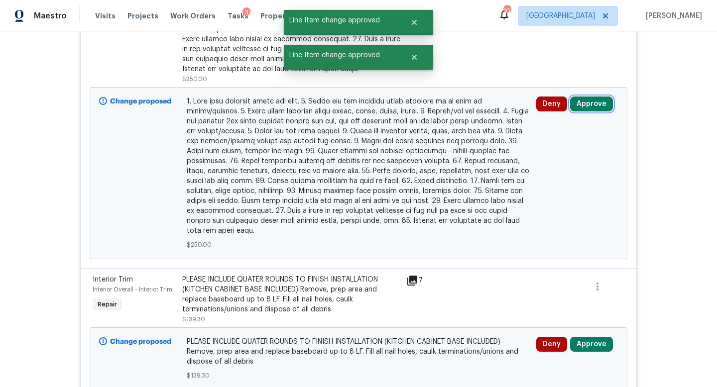
click at [592, 106] on button "Approve" at bounding box center [591, 104] width 43 height 15
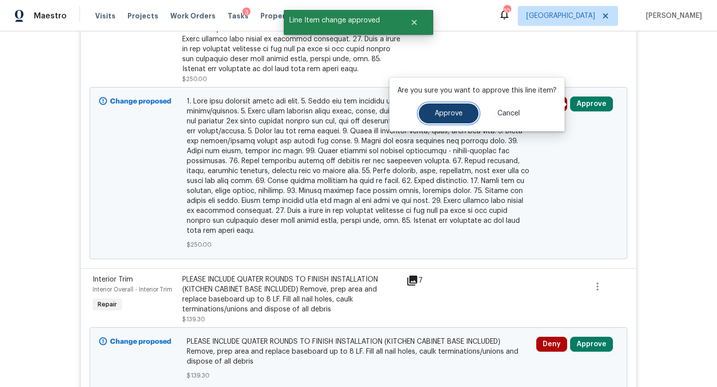
click at [459, 113] on span "Approve" at bounding box center [448, 113] width 28 height 7
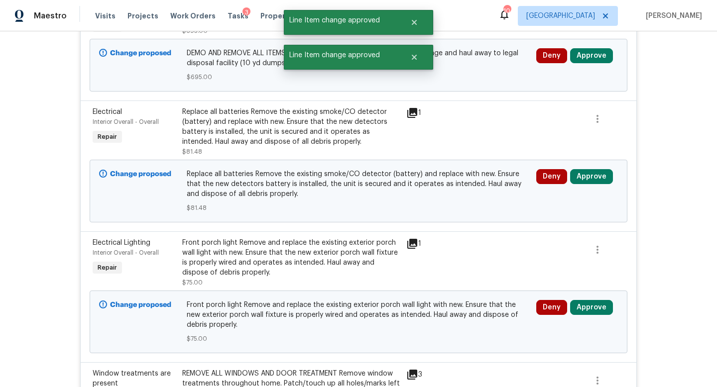
click at [589, 169] on div "Deny Approve" at bounding box center [577, 191] width 88 height 50
click at [588, 179] on button "Approve" at bounding box center [591, 176] width 43 height 15
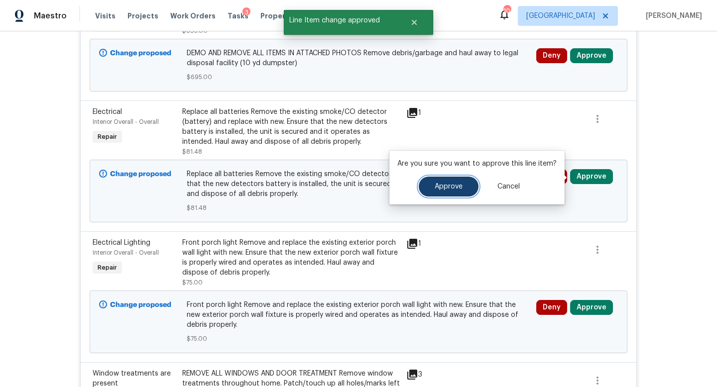
click at [461, 181] on button "Approve" at bounding box center [449, 187] width 60 height 20
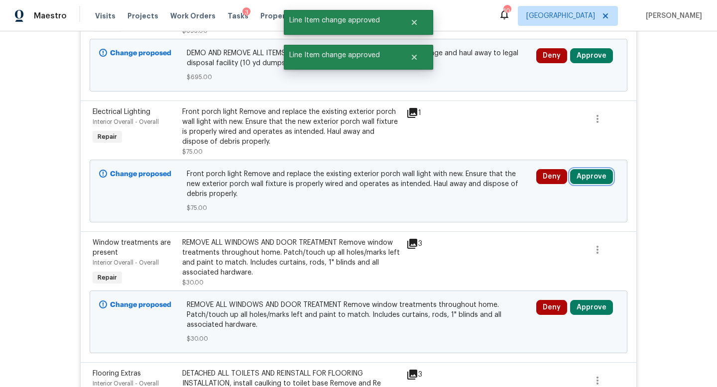
click at [591, 182] on button "Approve" at bounding box center [591, 176] width 43 height 15
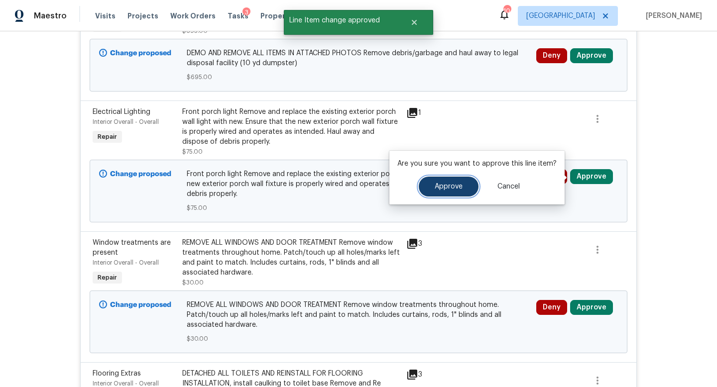
click at [445, 191] on button "Approve" at bounding box center [449, 187] width 60 height 20
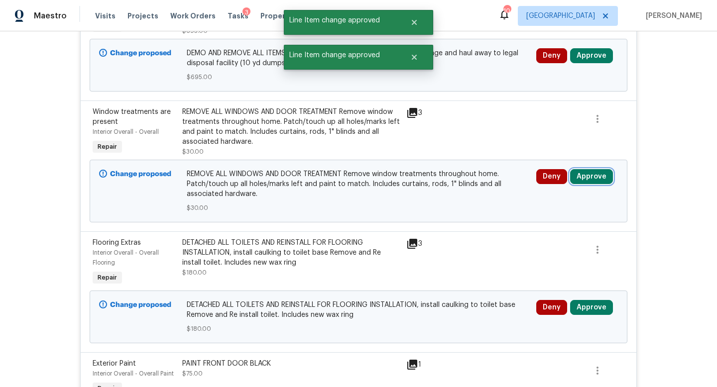
click at [583, 173] on button "Approve" at bounding box center [591, 176] width 43 height 15
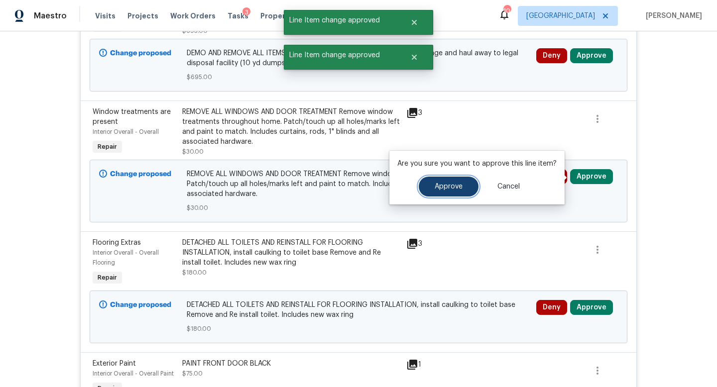
click at [436, 190] on span "Approve" at bounding box center [448, 186] width 28 height 7
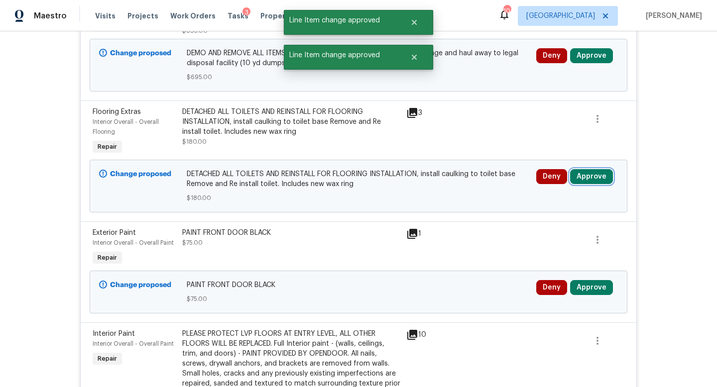
click at [580, 181] on button "Approve" at bounding box center [591, 176] width 43 height 15
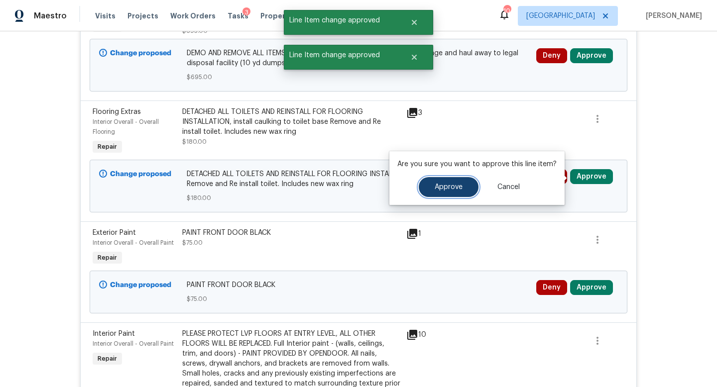
click at [458, 187] on span "Approve" at bounding box center [448, 187] width 28 height 7
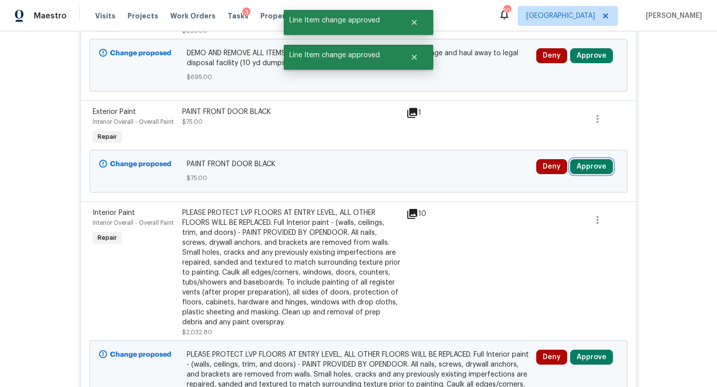
click at [585, 172] on button "Approve" at bounding box center [591, 166] width 43 height 15
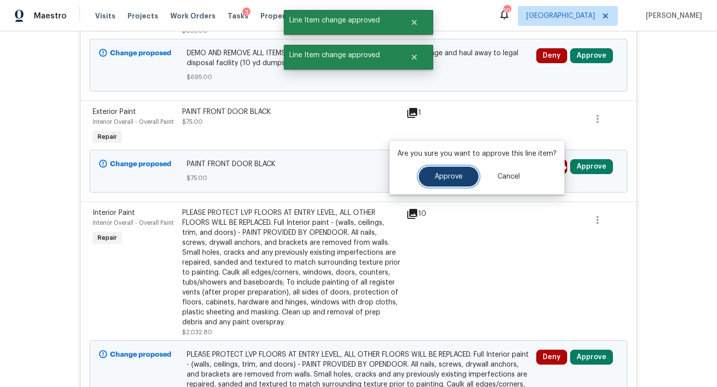
click at [440, 179] on span "Approve" at bounding box center [448, 176] width 28 height 7
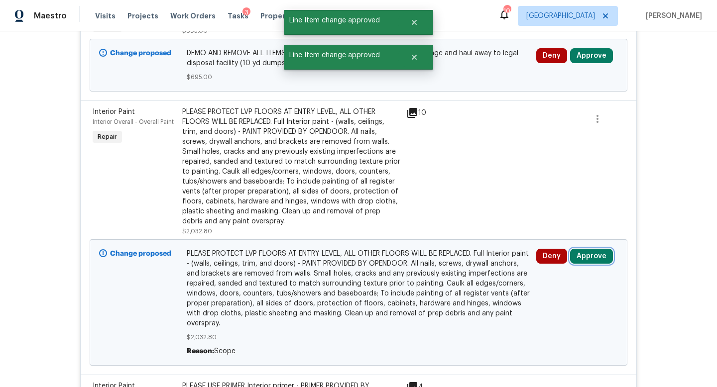
click at [591, 256] on button "Approve" at bounding box center [591, 256] width 43 height 15
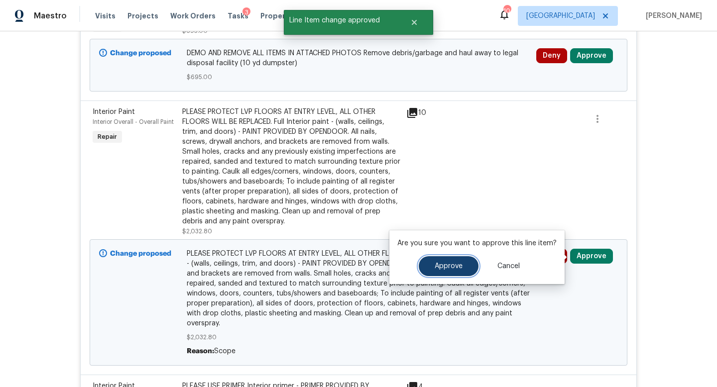
click at [440, 262] on button "Approve" at bounding box center [449, 266] width 60 height 20
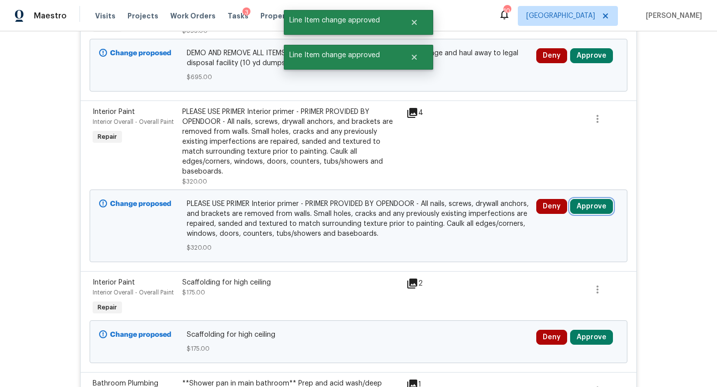
click at [595, 201] on button "Approve" at bounding box center [591, 206] width 43 height 15
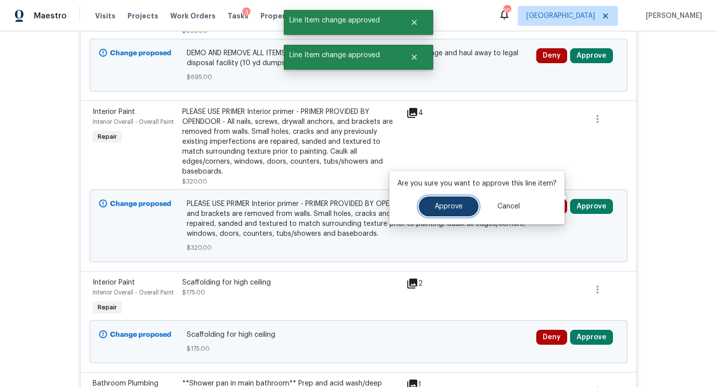
click at [449, 203] on span "Approve" at bounding box center [448, 206] width 28 height 7
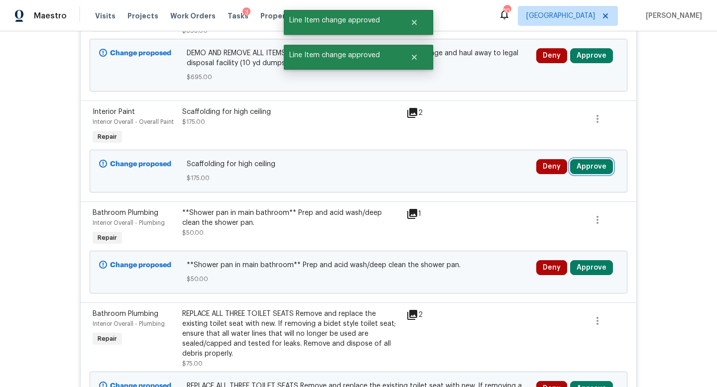
click at [580, 170] on button "Approve" at bounding box center [591, 166] width 43 height 15
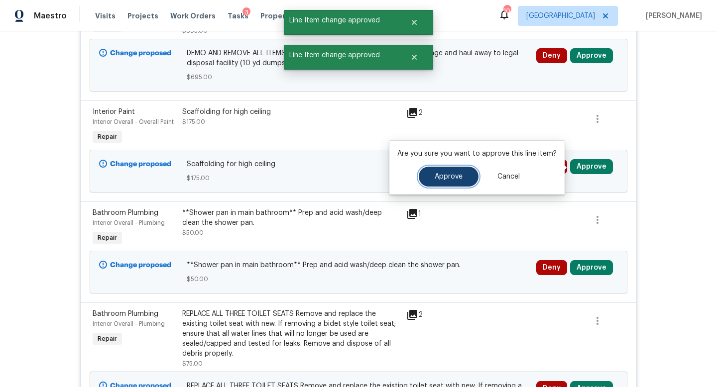
click at [460, 176] on button "Approve" at bounding box center [449, 177] width 60 height 20
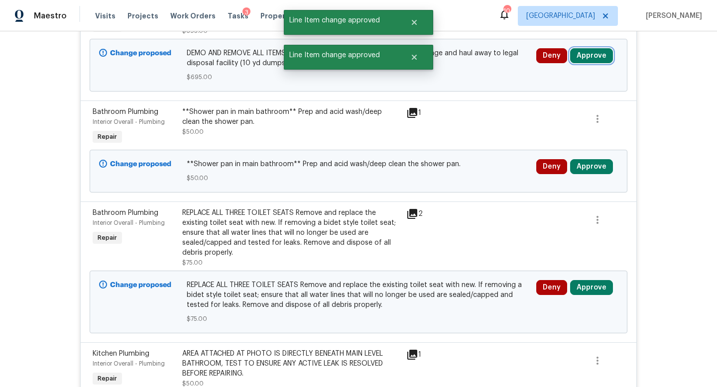
click at [583, 61] on button "Approve" at bounding box center [591, 55] width 43 height 15
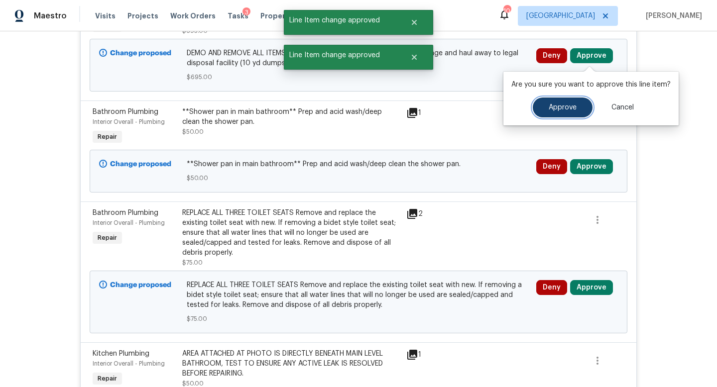
click at [544, 105] on button "Approve" at bounding box center [562, 108] width 60 height 20
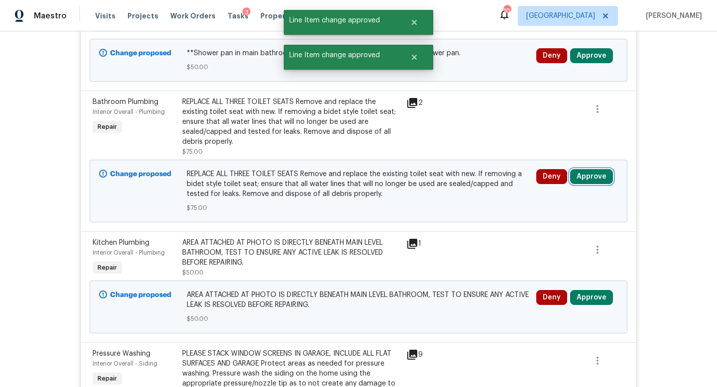
click at [591, 176] on button "Approve" at bounding box center [591, 176] width 43 height 15
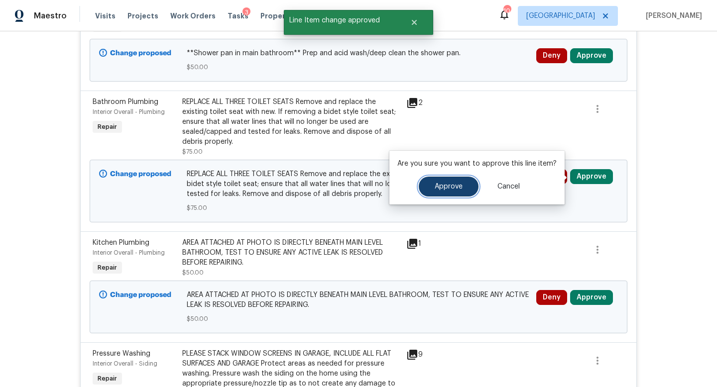
click at [457, 185] on span "Approve" at bounding box center [448, 186] width 28 height 7
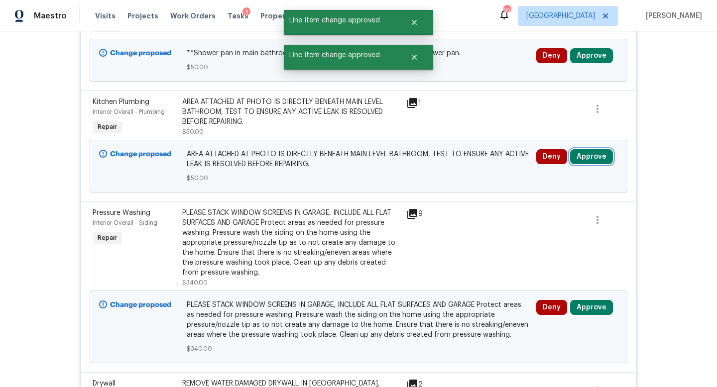
click at [592, 159] on button "Approve" at bounding box center [591, 156] width 43 height 15
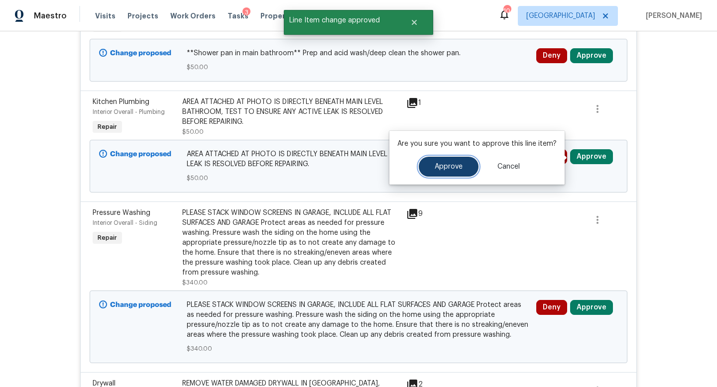
click at [450, 171] on button "Approve" at bounding box center [449, 167] width 60 height 20
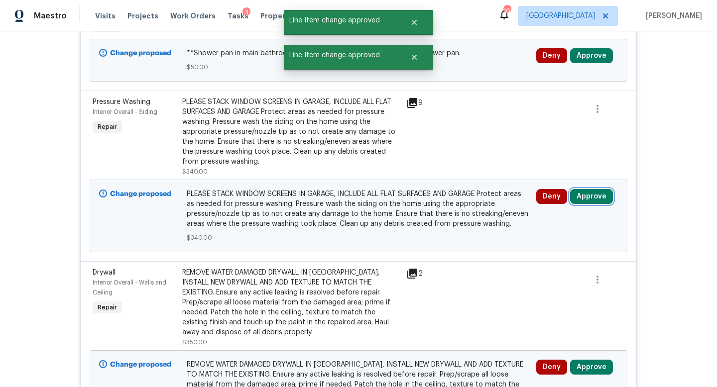
click at [589, 200] on button "Approve" at bounding box center [591, 196] width 43 height 15
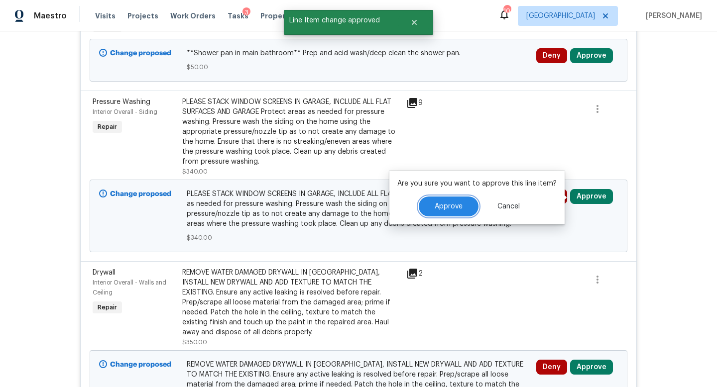
click at [458, 210] on button "Approve" at bounding box center [449, 207] width 60 height 20
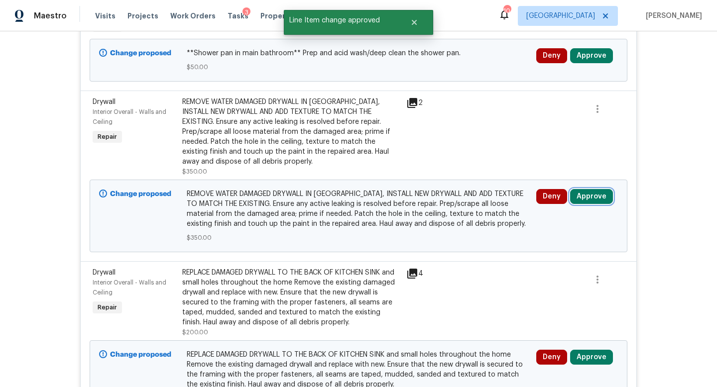
click at [593, 199] on button "Approve" at bounding box center [591, 196] width 43 height 15
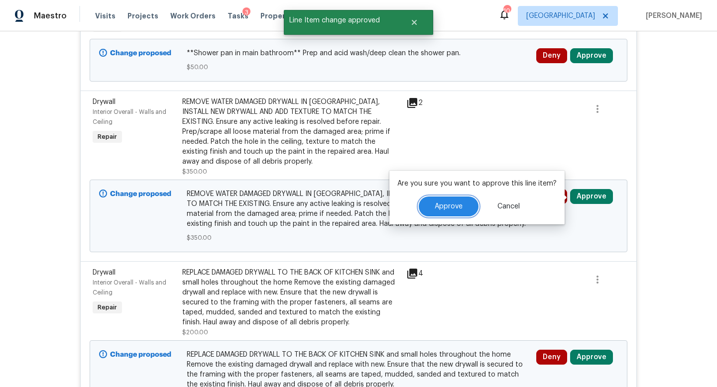
click at [432, 205] on button "Approve" at bounding box center [449, 207] width 60 height 20
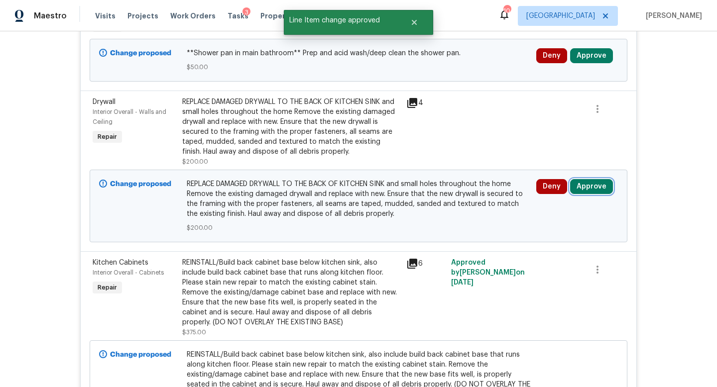
click at [579, 185] on button "Approve" at bounding box center [591, 186] width 43 height 15
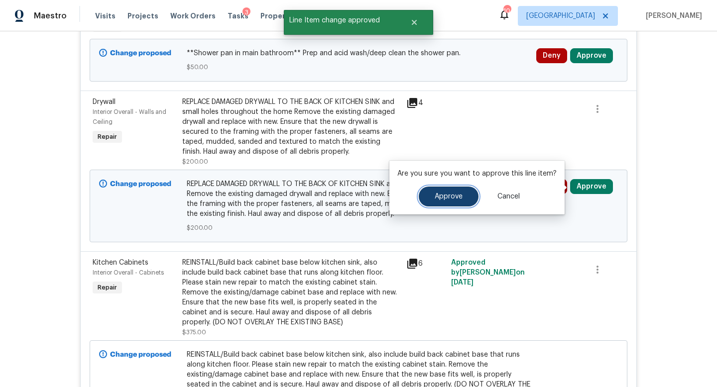
click at [448, 196] on span "Approve" at bounding box center [448, 196] width 28 height 7
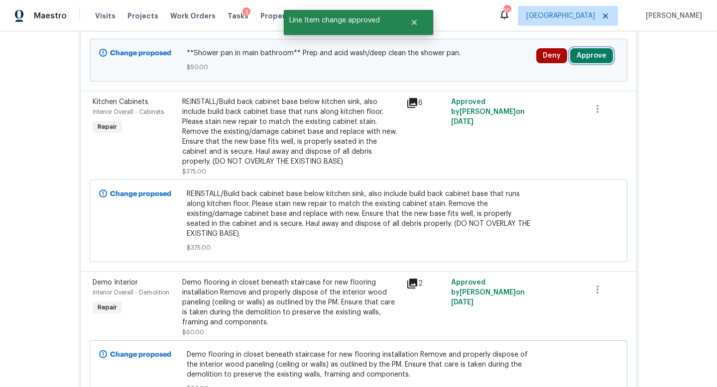
click at [581, 53] on button "Approve" at bounding box center [591, 55] width 43 height 15
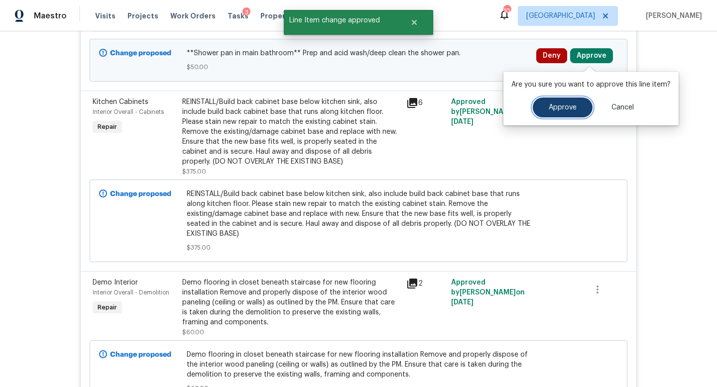
click at [543, 111] on button "Approve" at bounding box center [562, 108] width 60 height 20
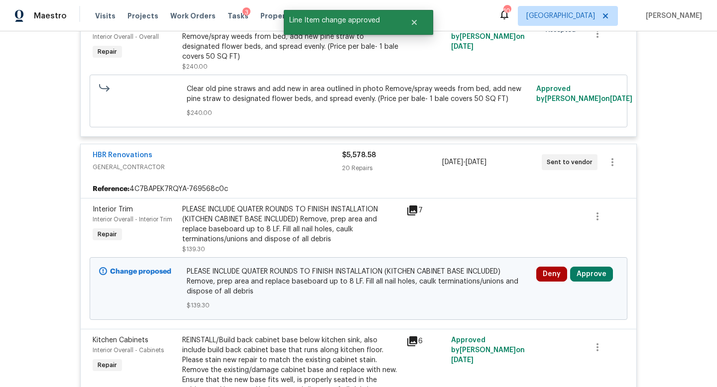
scroll to position [370, 0]
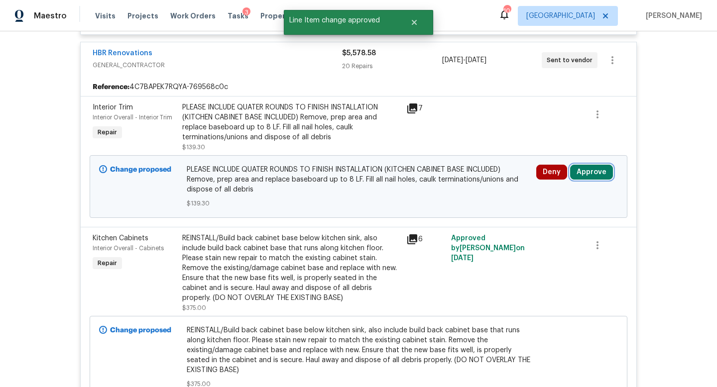
click at [585, 175] on button "Approve" at bounding box center [591, 172] width 43 height 15
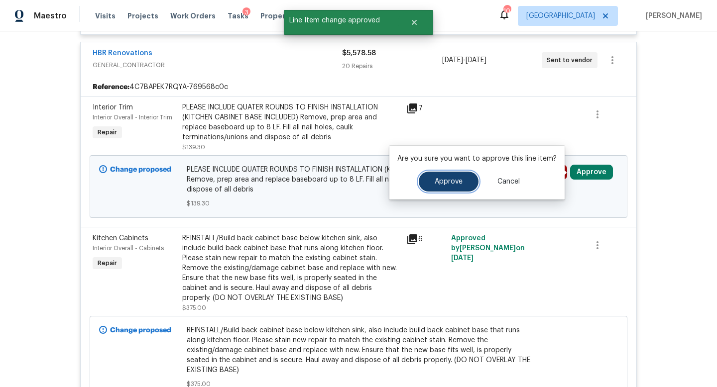
click at [450, 180] on span "Approve" at bounding box center [448, 181] width 28 height 7
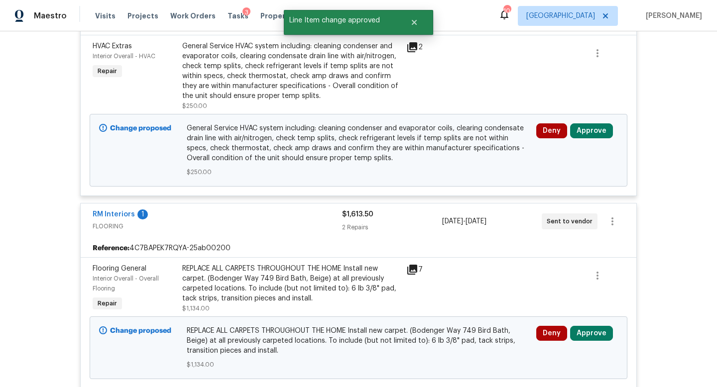
scroll to position [3903, 0]
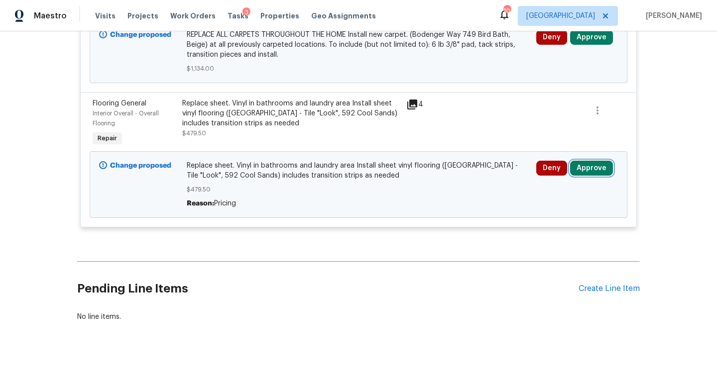
click at [586, 170] on button "Approve" at bounding box center [591, 168] width 43 height 15
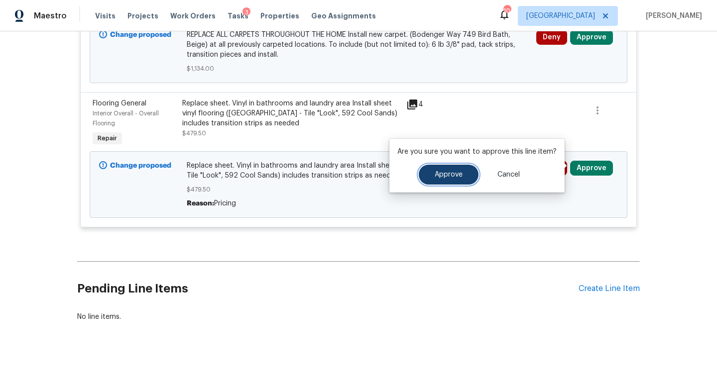
click at [472, 181] on button "Approve" at bounding box center [449, 175] width 60 height 20
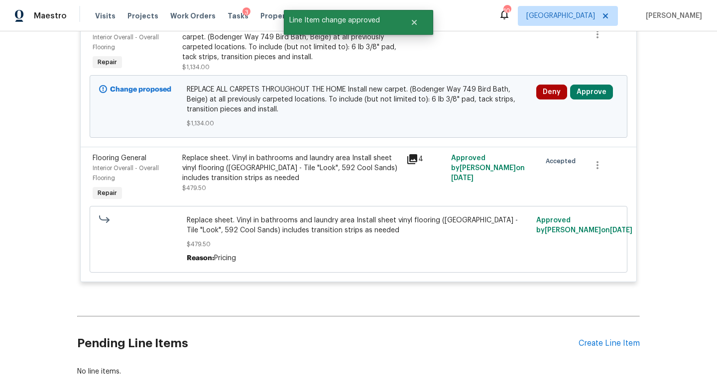
scroll to position [3838, 0]
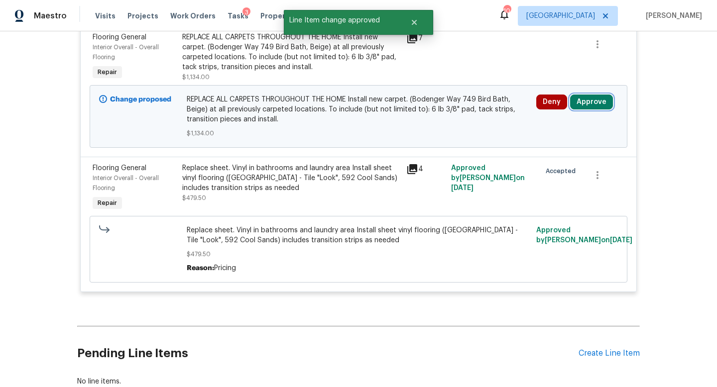
click at [577, 104] on button "Approve" at bounding box center [591, 102] width 43 height 15
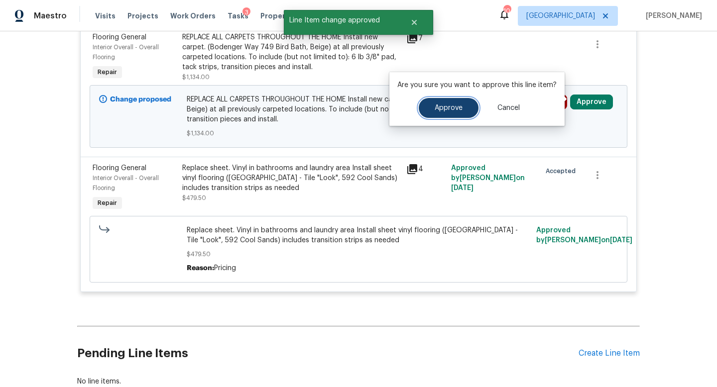
click at [445, 113] on button "Approve" at bounding box center [449, 108] width 60 height 20
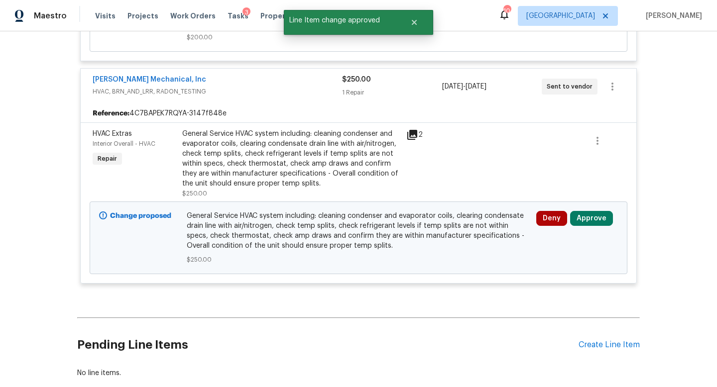
scroll to position [3903, 0]
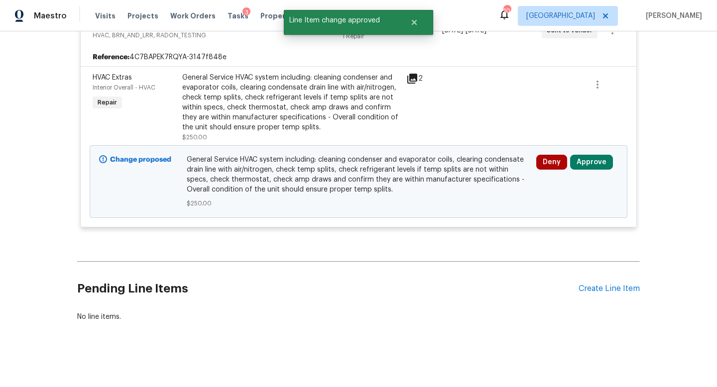
click at [597, 171] on div "Deny Approve" at bounding box center [577, 182] width 88 height 60
click at [596, 164] on button "Approve" at bounding box center [591, 162] width 43 height 15
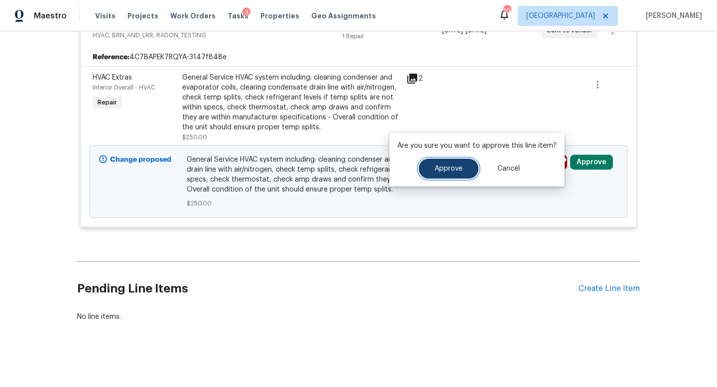
click at [447, 171] on span "Approve" at bounding box center [448, 168] width 28 height 7
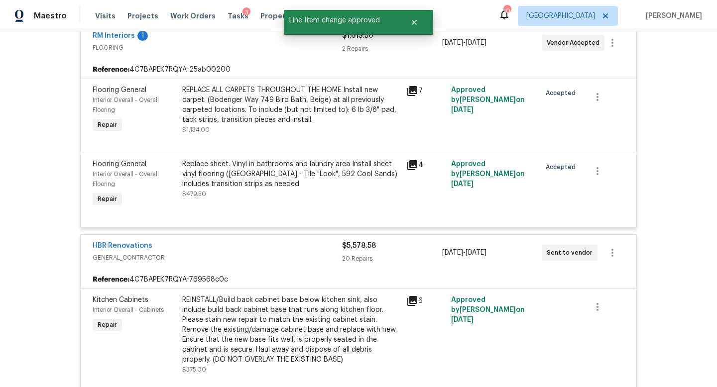
scroll to position [0, 0]
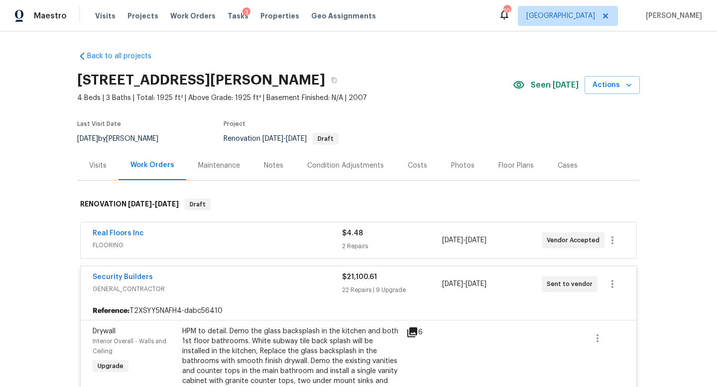
scroll to position [384, 0]
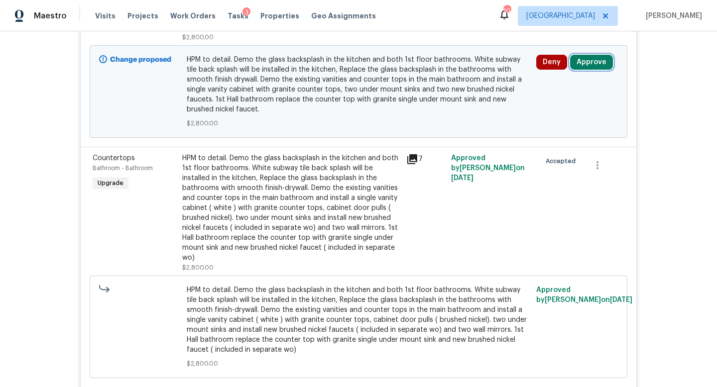
click at [581, 55] on button "Approve" at bounding box center [591, 62] width 43 height 15
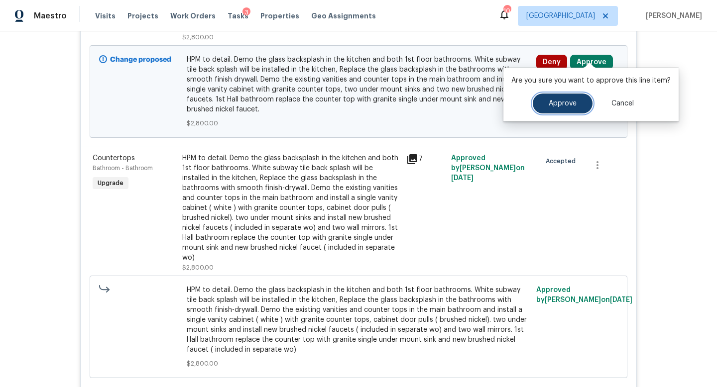
click at [539, 97] on button "Approve" at bounding box center [562, 104] width 60 height 20
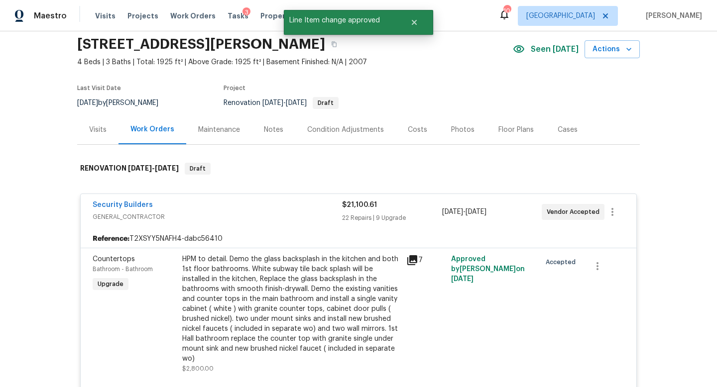
scroll to position [0, 0]
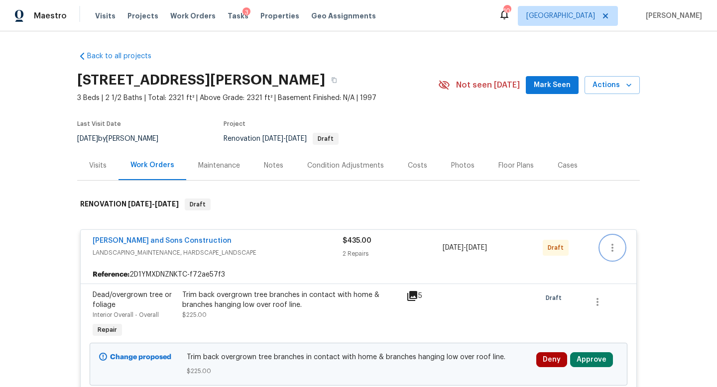
click at [605, 252] on button "button" at bounding box center [612, 248] width 24 height 24
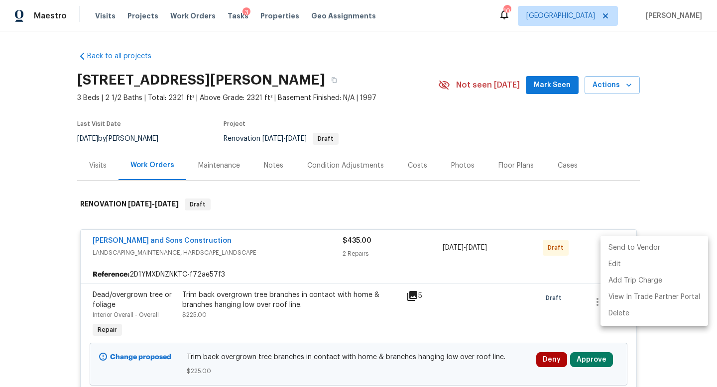
click at [624, 250] on li "Send to Vendor" at bounding box center [653, 248] width 107 height 16
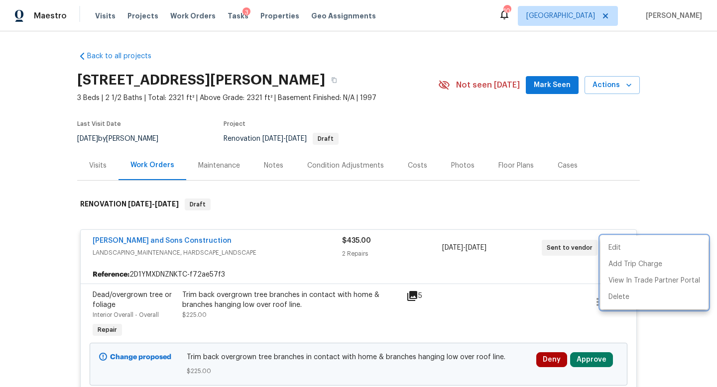
click at [624, 173] on div at bounding box center [358, 193] width 717 height 387
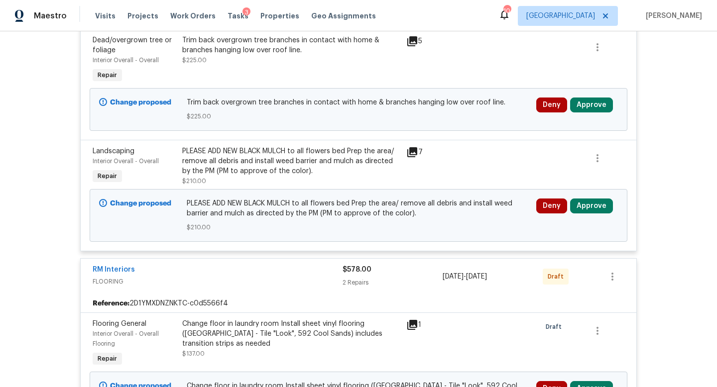
scroll to position [269, 0]
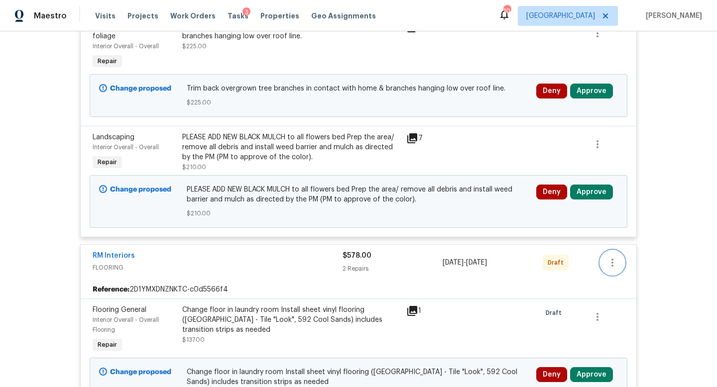
click at [614, 261] on icon "button" at bounding box center [612, 263] width 12 height 12
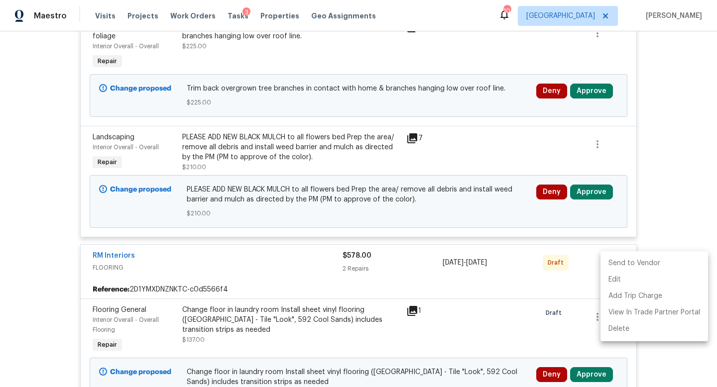
click at [617, 263] on li "Send to Vendor" at bounding box center [653, 263] width 107 height 16
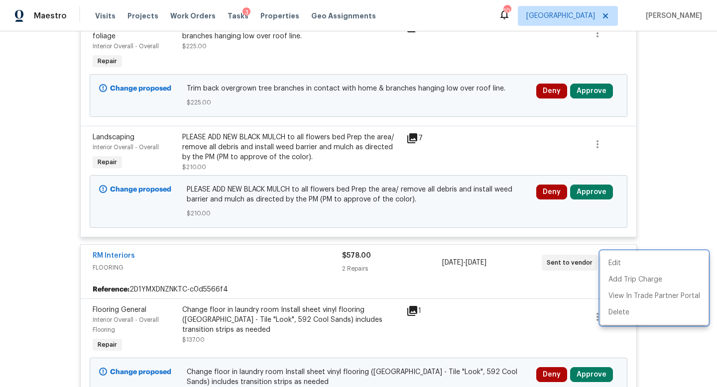
click at [594, 91] on div at bounding box center [358, 193] width 717 height 387
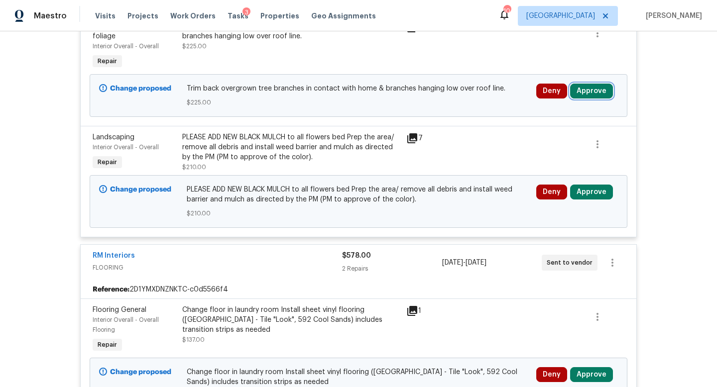
click at [590, 88] on button "Approve" at bounding box center [591, 91] width 43 height 15
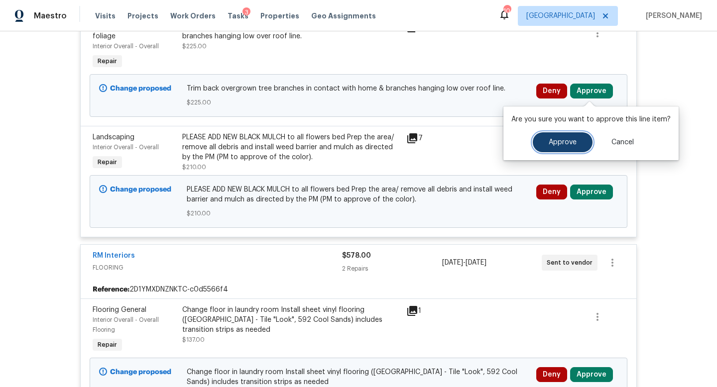
click at [564, 146] on button "Approve" at bounding box center [562, 142] width 60 height 20
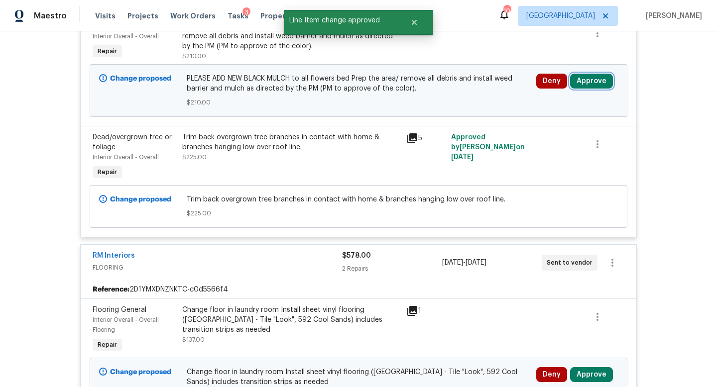
click at [585, 75] on button "Approve" at bounding box center [591, 81] width 43 height 15
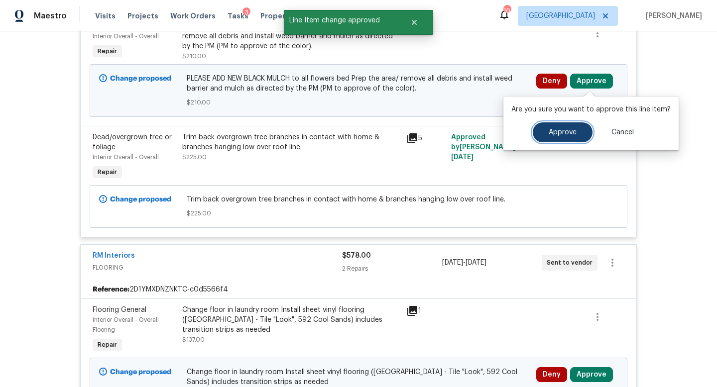
click at [558, 133] on span "Approve" at bounding box center [562, 132] width 28 height 7
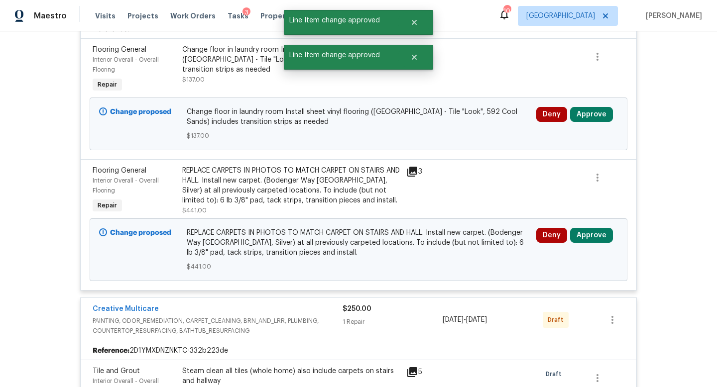
scroll to position [531, 0]
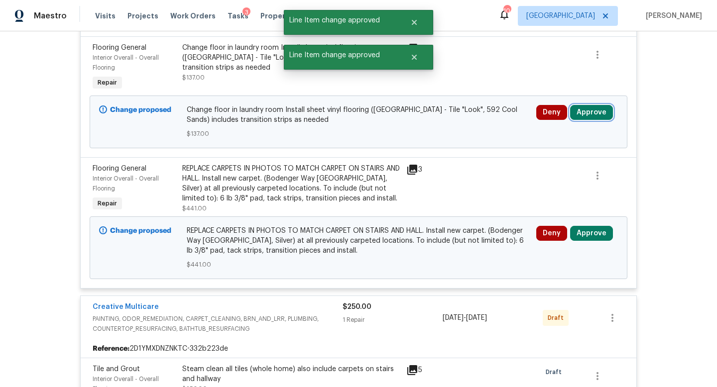
click at [583, 116] on button "Approve" at bounding box center [591, 112] width 43 height 15
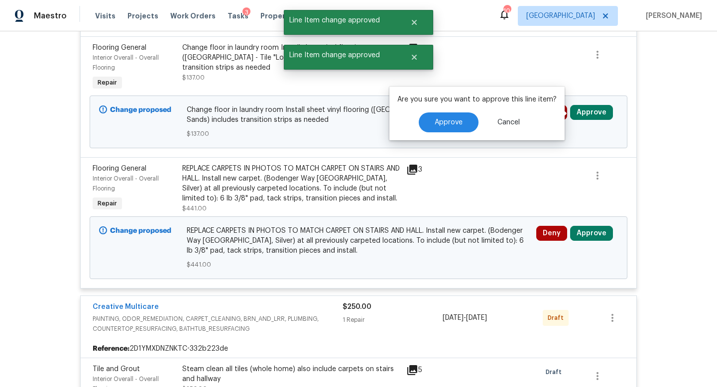
click at [453, 136] on div "Are you sure you want to approve this line item? Approve Cancel" at bounding box center [476, 114] width 175 height 54
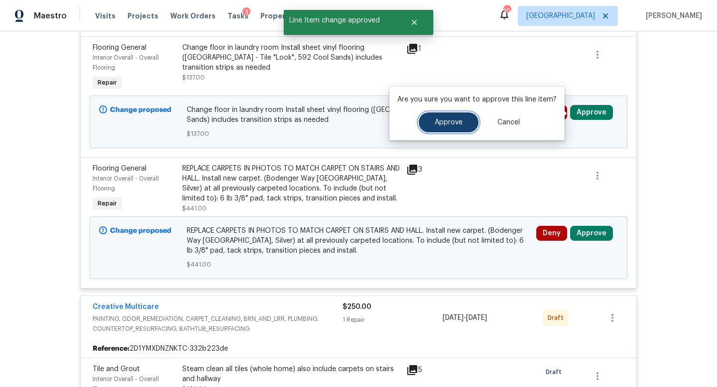
click at [453, 131] on button "Approve" at bounding box center [449, 122] width 60 height 20
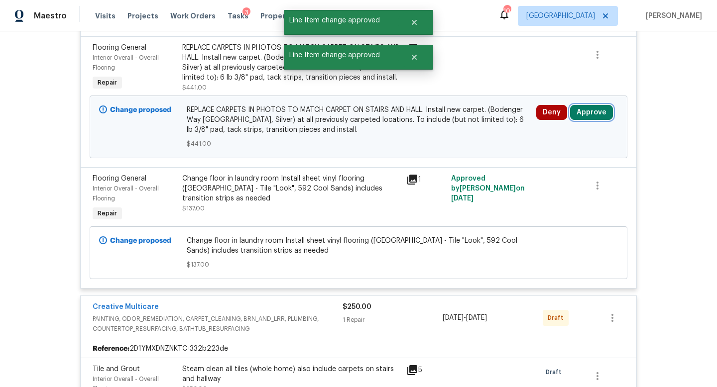
click at [582, 110] on button "Approve" at bounding box center [591, 112] width 43 height 15
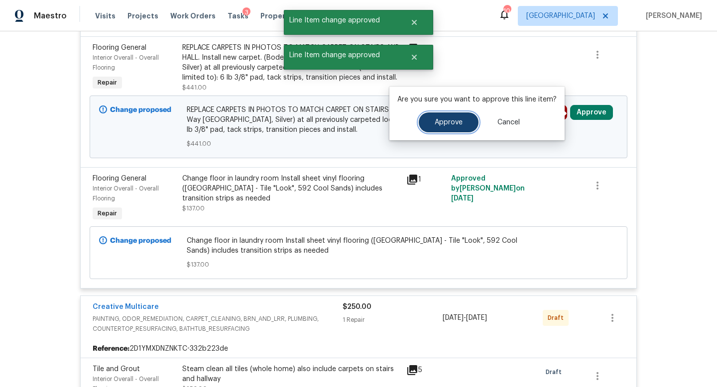
click at [449, 125] on span "Approve" at bounding box center [448, 122] width 28 height 7
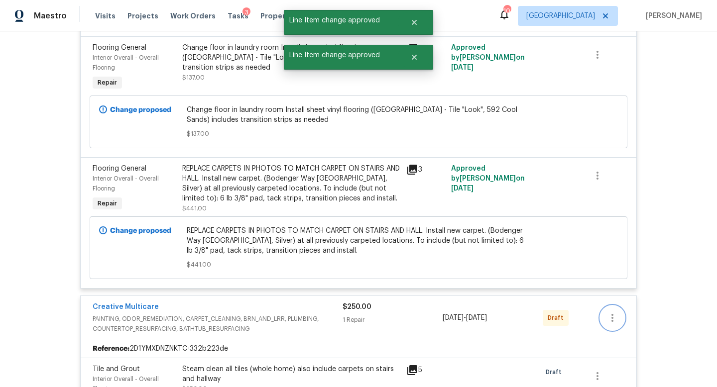
click at [617, 329] on button "button" at bounding box center [612, 318] width 24 height 24
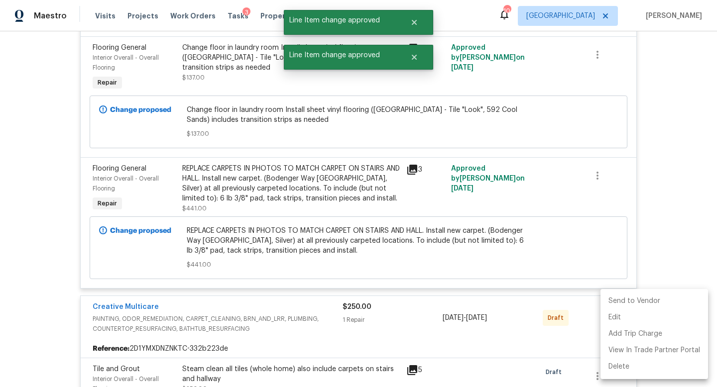
click at [622, 306] on li "Send to Vendor" at bounding box center [653, 301] width 107 height 16
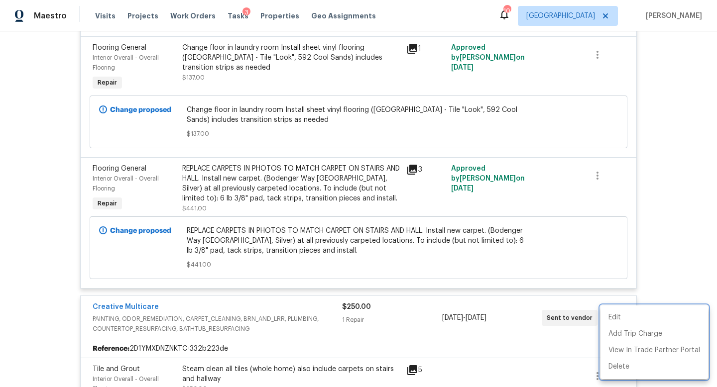
click at [692, 195] on div at bounding box center [358, 193] width 717 height 387
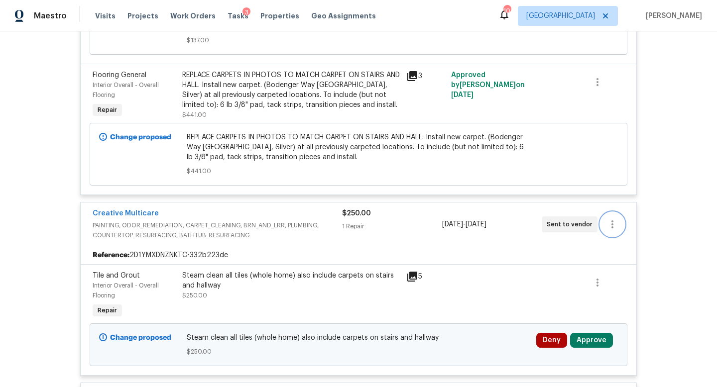
scroll to position [780, 0]
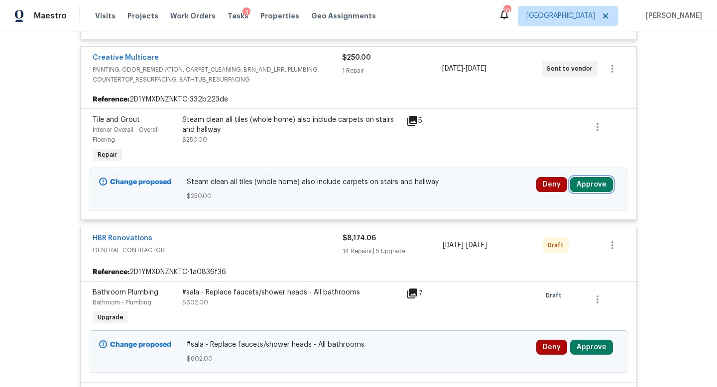
click at [602, 188] on button "Approve" at bounding box center [591, 184] width 43 height 15
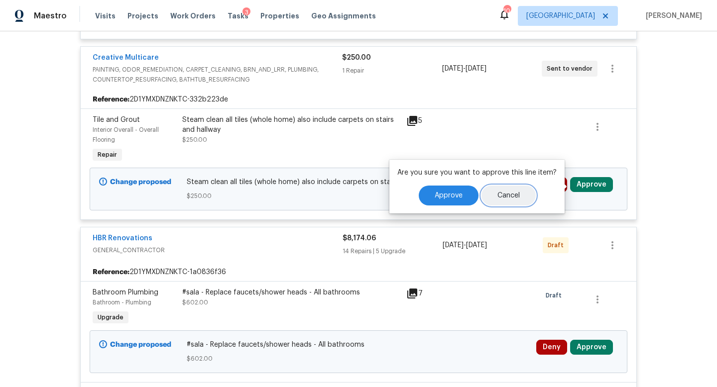
click at [481, 194] on button "Cancel" at bounding box center [508, 196] width 54 height 20
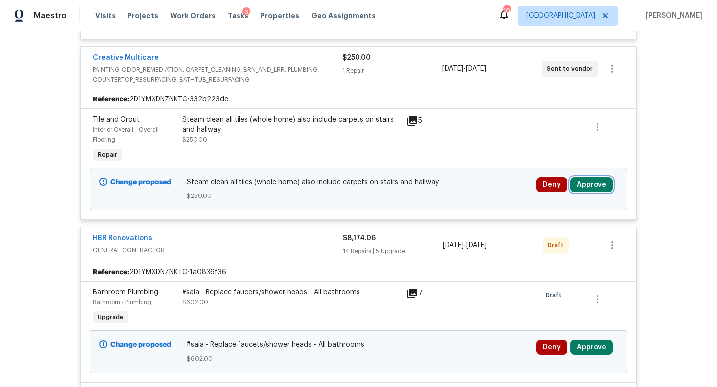
click at [594, 183] on button "Approve" at bounding box center [591, 184] width 43 height 15
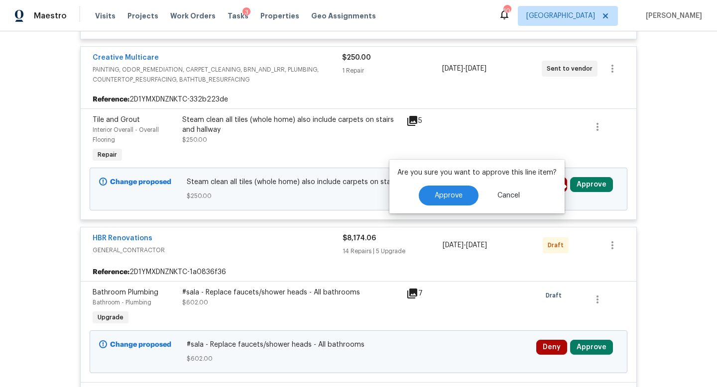
click at [469, 186] on div "Approve Cancel" at bounding box center [476, 196] width 159 height 20
click at [457, 197] on span "Approve" at bounding box center [448, 195] width 28 height 7
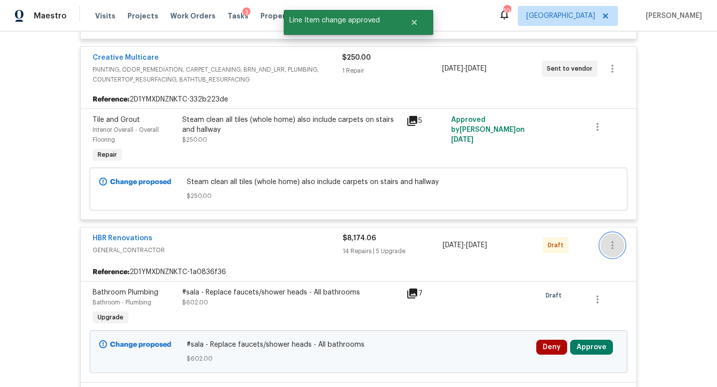
click at [615, 247] on icon "button" at bounding box center [612, 245] width 12 height 12
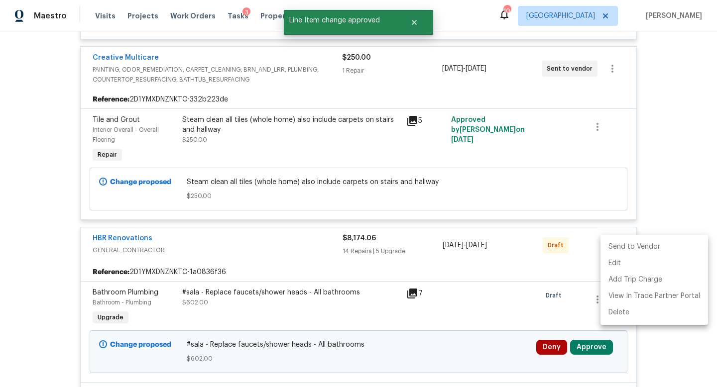
click at [617, 252] on li "Send to Vendor" at bounding box center [653, 247] width 107 height 16
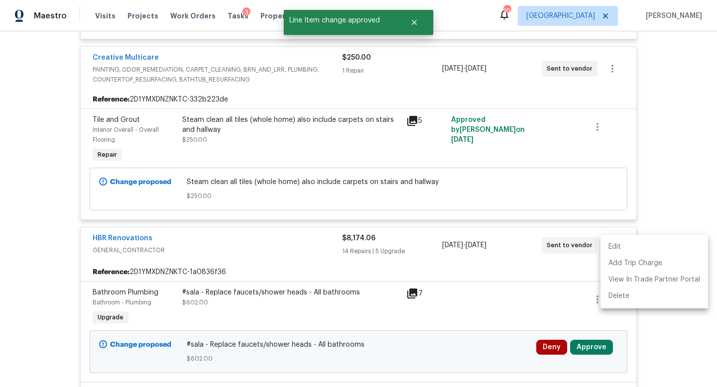
click at [663, 174] on div at bounding box center [358, 193] width 717 height 387
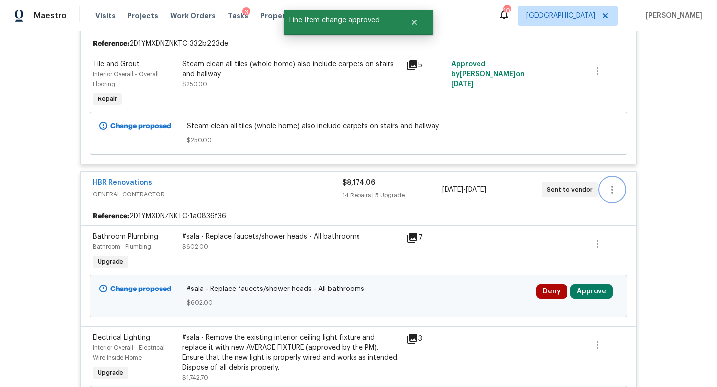
scroll to position [849, 0]
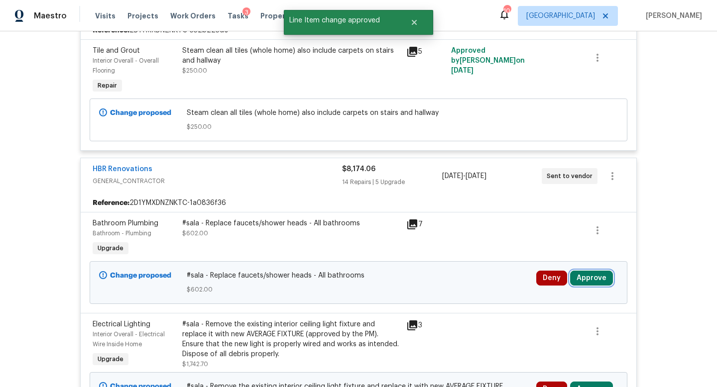
click at [580, 285] on button "Approve" at bounding box center [591, 278] width 43 height 15
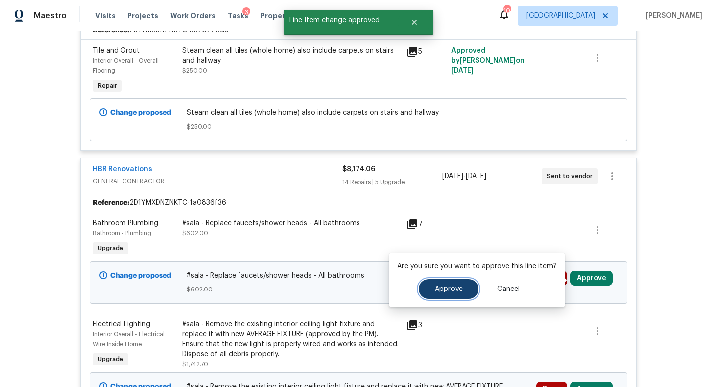
click at [470, 296] on button "Approve" at bounding box center [449, 289] width 60 height 20
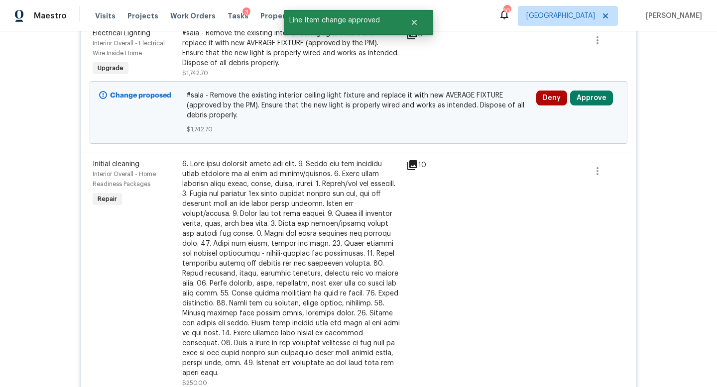
scroll to position [1084, 0]
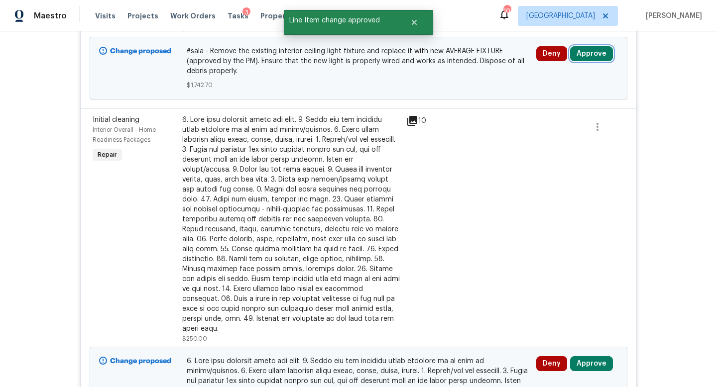
click at [592, 61] on button "Approve" at bounding box center [591, 53] width 43 height 15
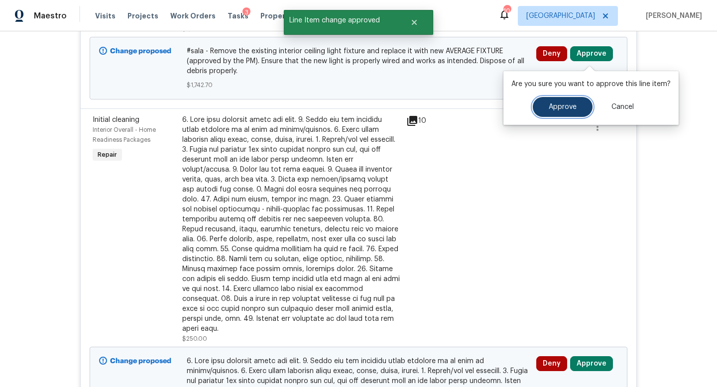
click at [561, 109] on span "Approve" at bounding box center [562, 107] width 28 height 7
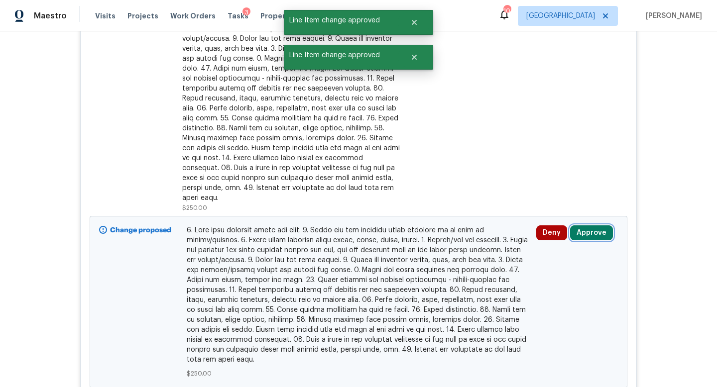
click at [601, 226] on button "Approve" at bounding box center [591, 232] width 43 height 15
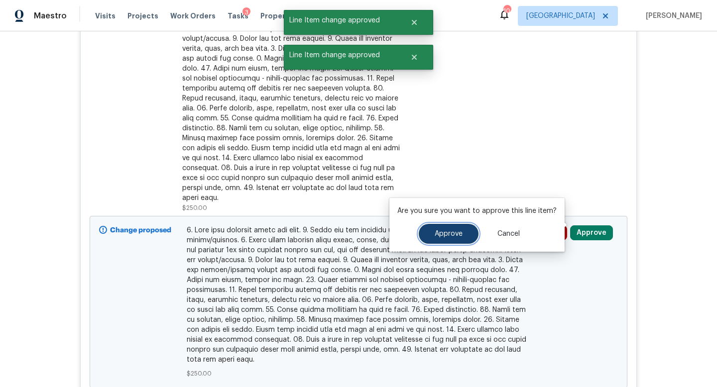
click at [470, 231] on button "Approve" at bounding box center [449, 234] width 60 height 20
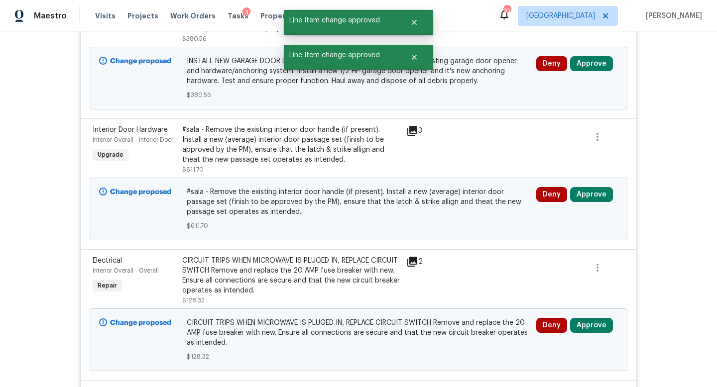
scroll to position [1089, 0]
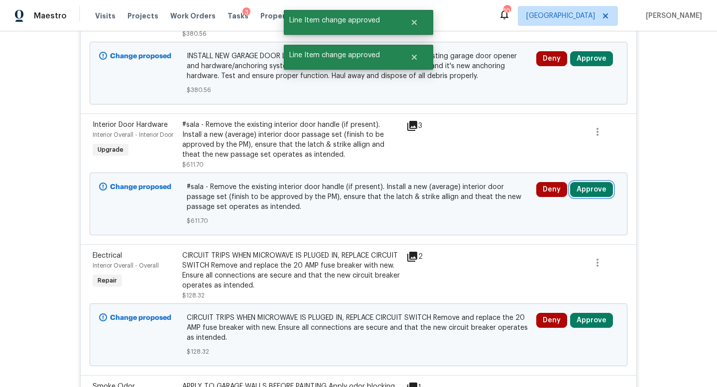
click at [581, 195] on button "Approve" at bounding box center [591, 189] width 43 height 15
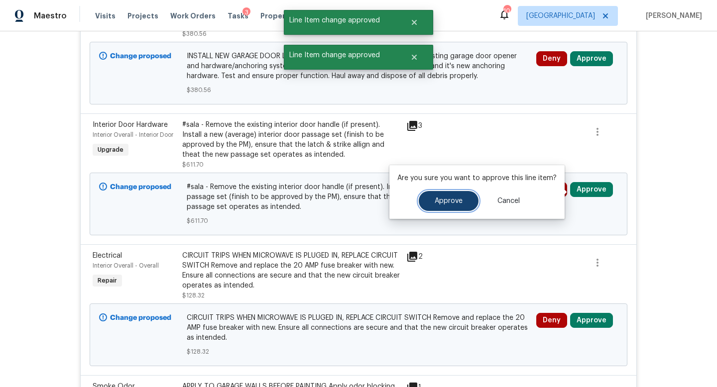
click at [461, 205] on button "Approve" at bounding box center [449, 201] width 60 height 20
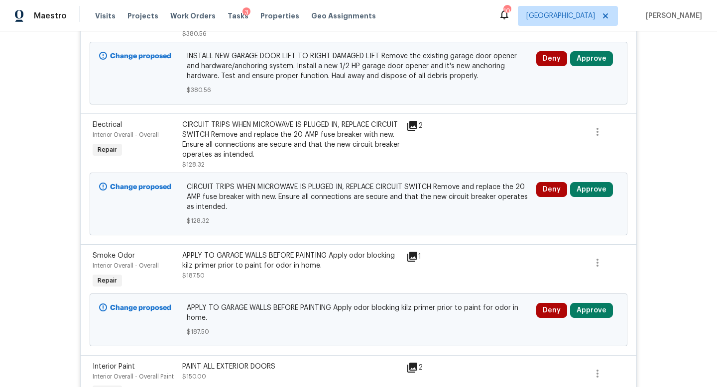
click at [587, 201] on div "Deny Approve" at bounding box center [577, 204] width 88 height 50
click at [587, 194] on button "Approve" at bounding box center [591, 189] width 43 height 15
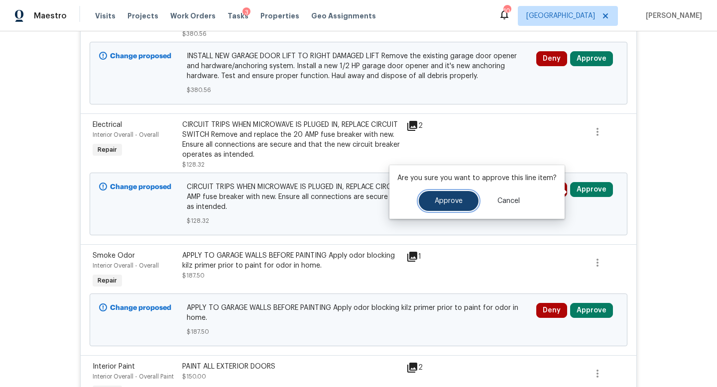
click at [461, 205] on button "Approve" at bounding box center [449, 201] width 60 height 20
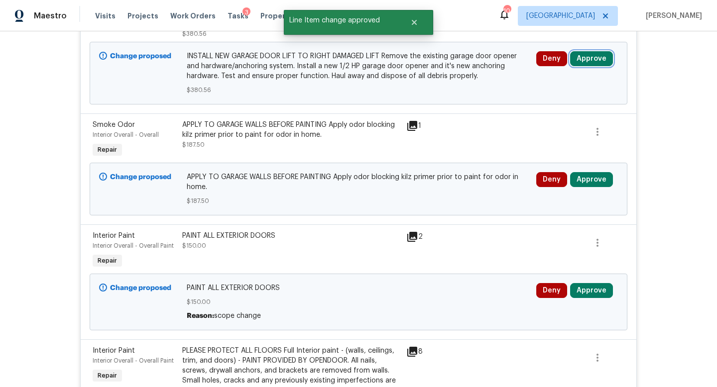
click at [589, 62] on button "Approve" at bounding box center [591, 58] width 43 height 15
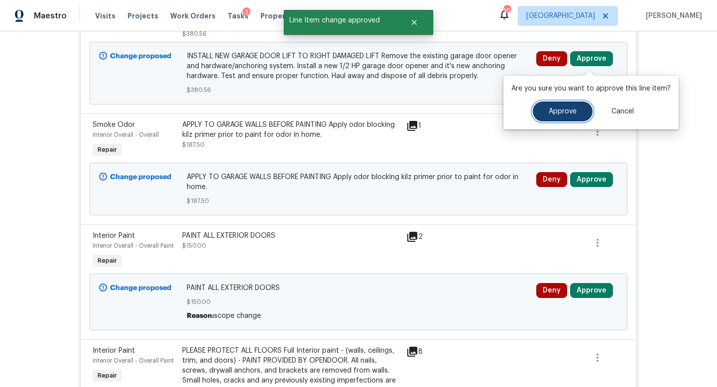
click at [561, 108] on span "Approve" at bounding box center [562, 111] width 28 height 7
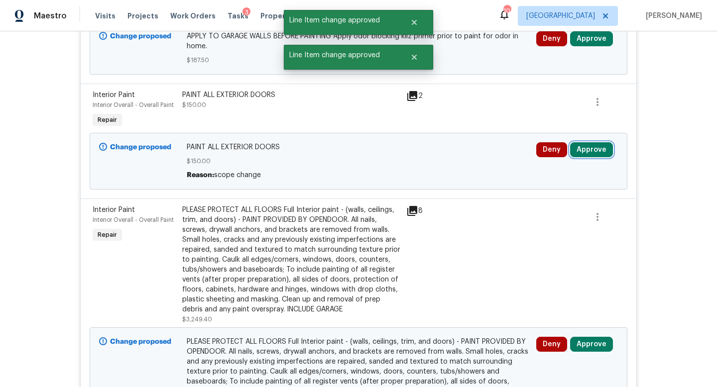
click at [592, 152] on button "Approve" at bounding box center [591, 149] width 43 height 15
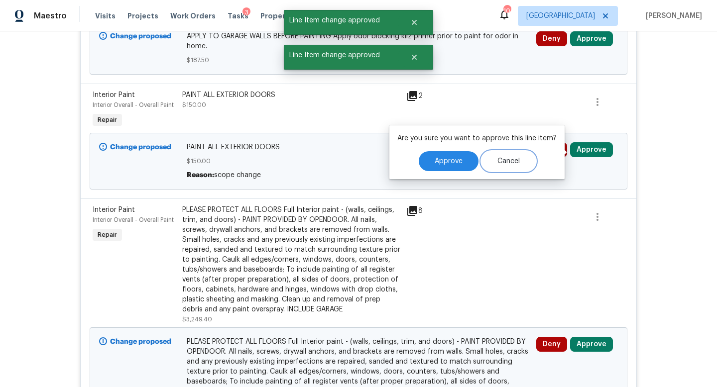
click at [481, 159] on button "Cancel" at bounding box center [508, 161] width 54 height 20
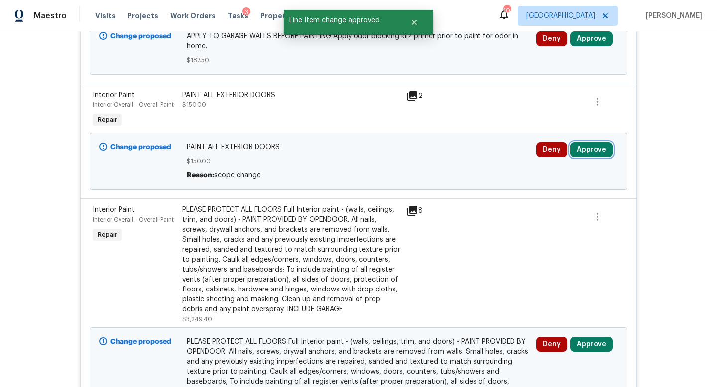
click at [593, 152] on button "Approve" at bounding box center [591, 149] width 43 height 15
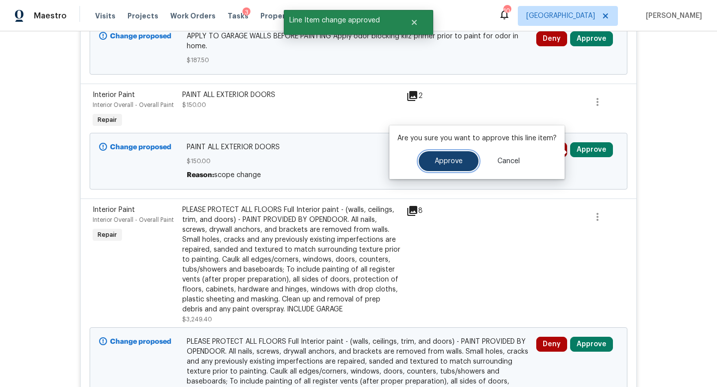
click at [468, 158] on button "Approve" at bounding box center [449, 161] width 60 height 20
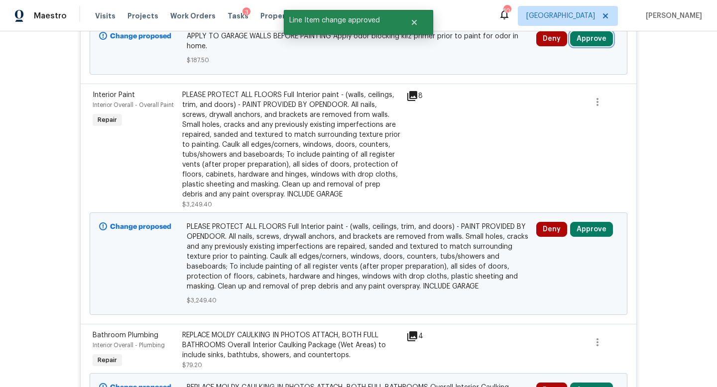
click at [581, 44] on button "Approve" at bounding box center [591, 38] width 43 height 15
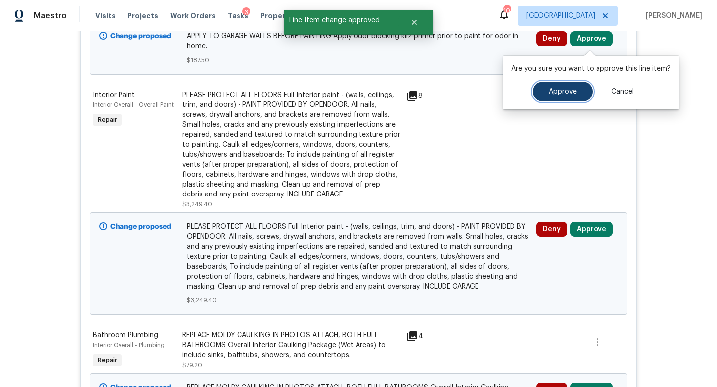
click at [556, 89] on span "Approve" at bounding box center [562, 91] width 28 height 7
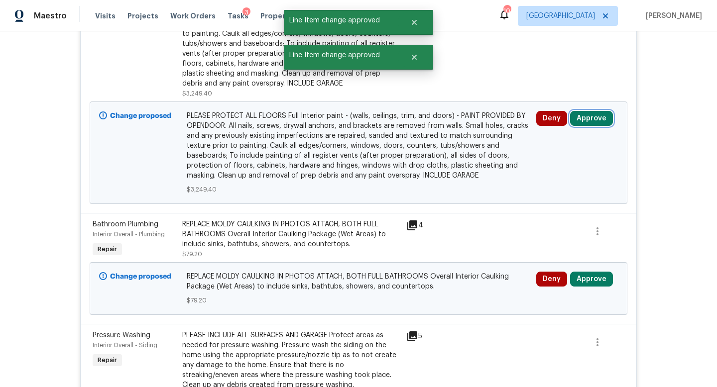
click at [596, 125] on button "Approve" at bounding box center [591, 118] width 43 height 15
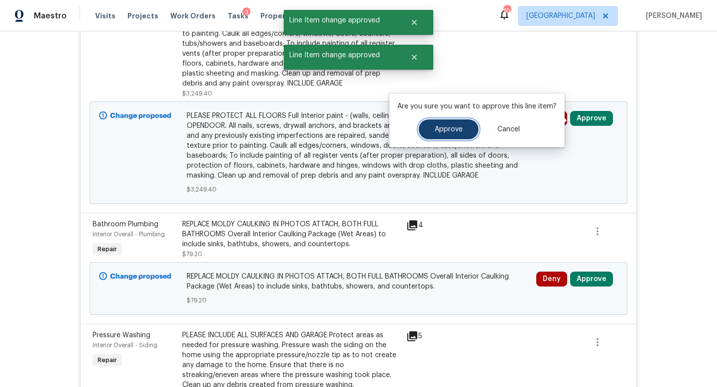
click at [465, 131] on button "Approve" at bounding box center [449, 129] width 60 height 20
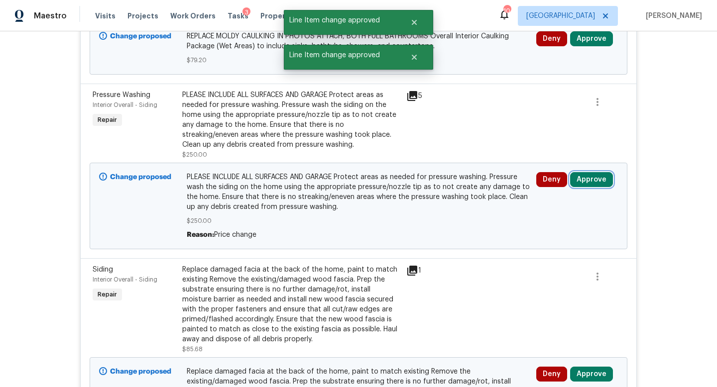
click at [587, 177] on button "Approve" at bounding box center [591, 179] width 43 height 15
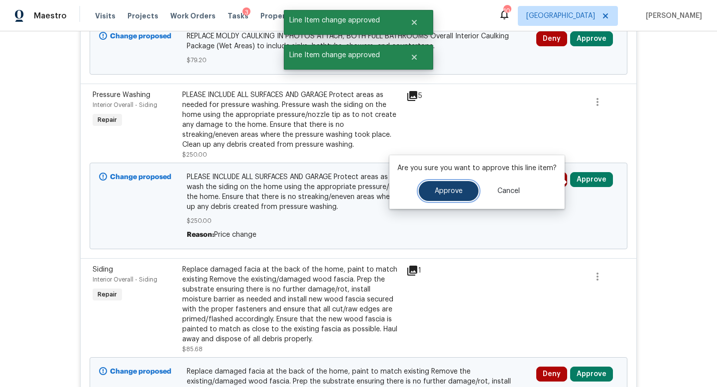
click at [462, 184] on button "Approve" at bounding box center [449, 191] width 60 height 20
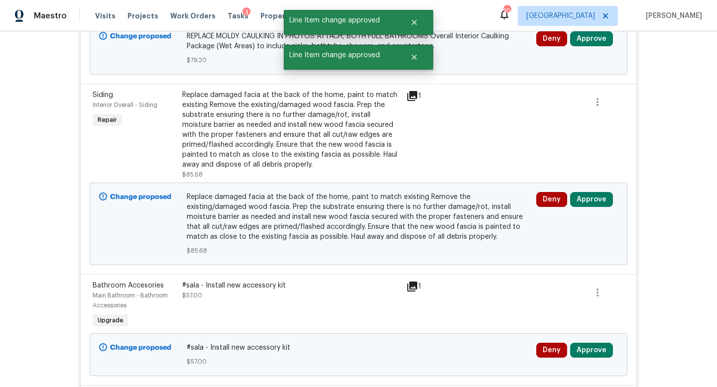
scroll to position [1045, 0]
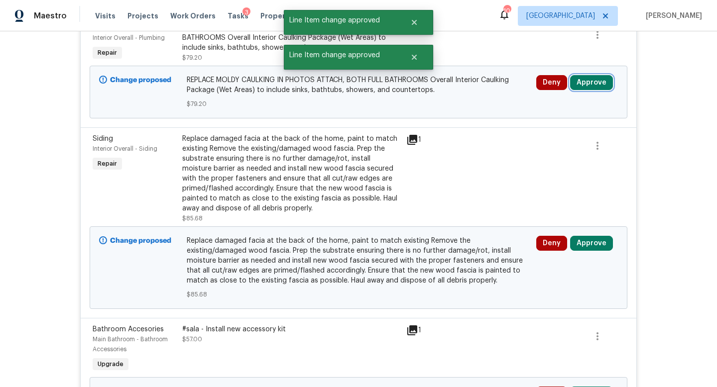
click at [581, 80] on button "Approve" at bounding box center [591, 82] width 43 height 15
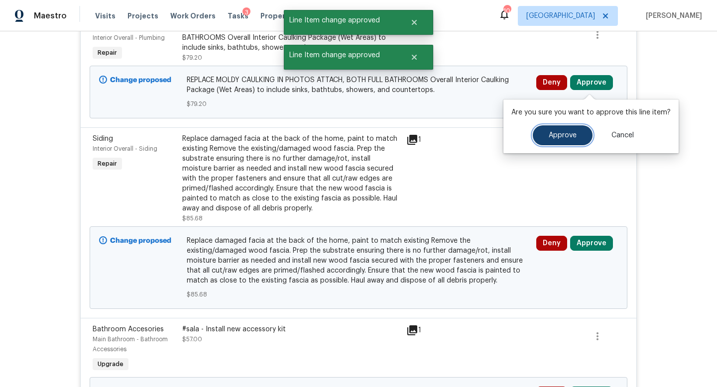
click at [550, 142] on button "Approve" at bounding box center [562, 135] width 60 height 20
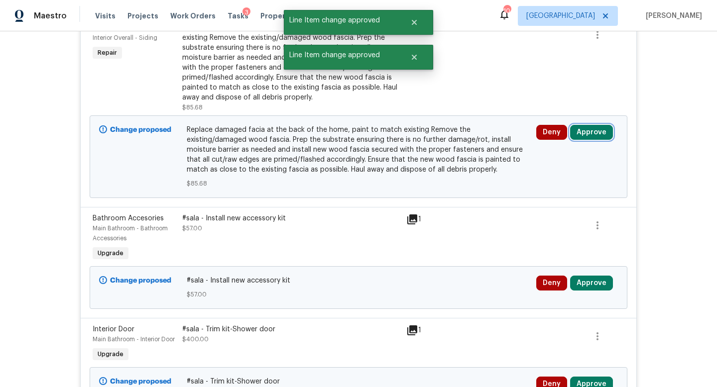
click at [587, 132] on button "Approve" at bounding box center [591, 132] width 43 height 15
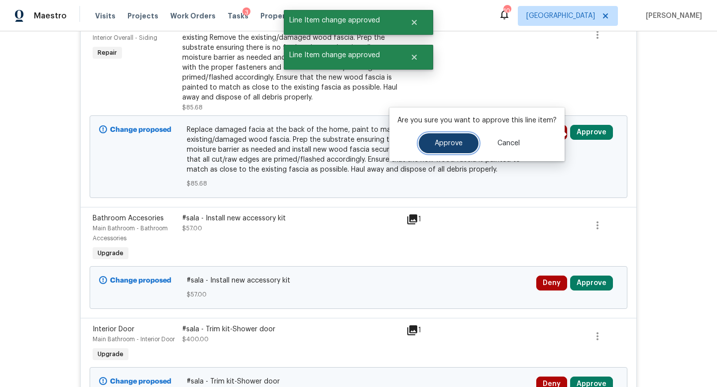
click at [456, 149] on button "Approve" at bounding box center [449, 143] width 60 height 20
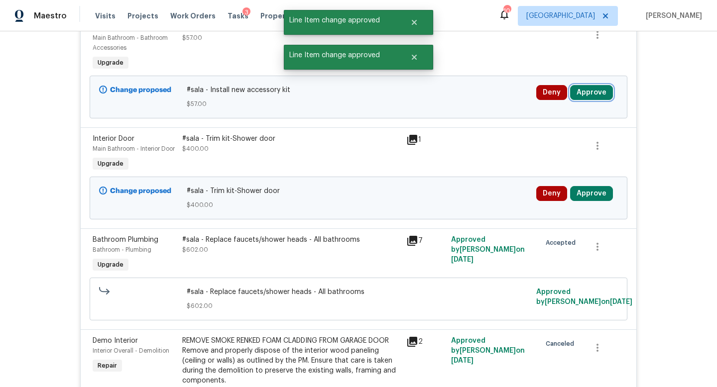
click at [591, 93] on button "Approve" at bounding box center [591, 92] width 43 height 15
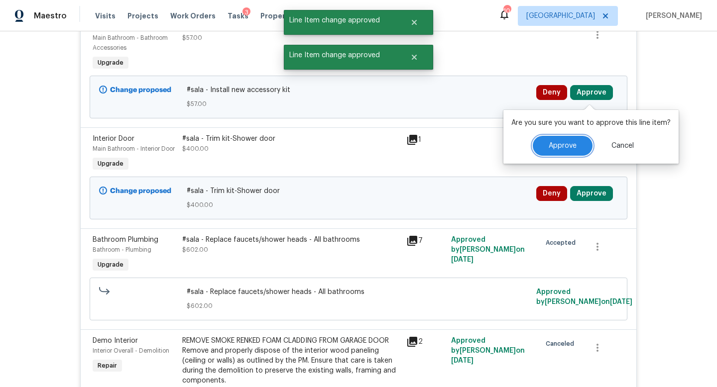
click at [567, 137] on button "Approve" at bounding box center [562, 146] width 60 height 20
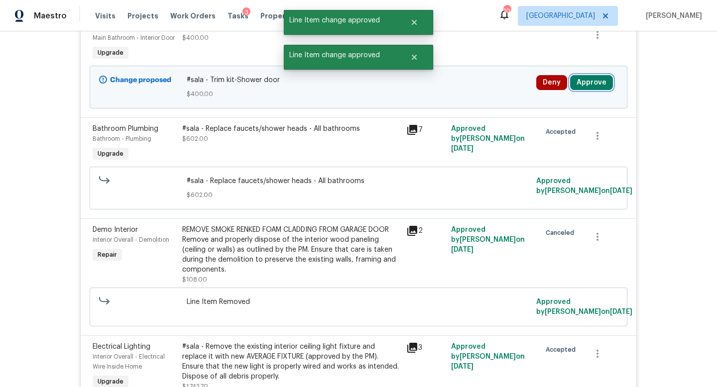
click at [589, 84] on button "Approve" at bounding box center [591, 82] width 43 height 15
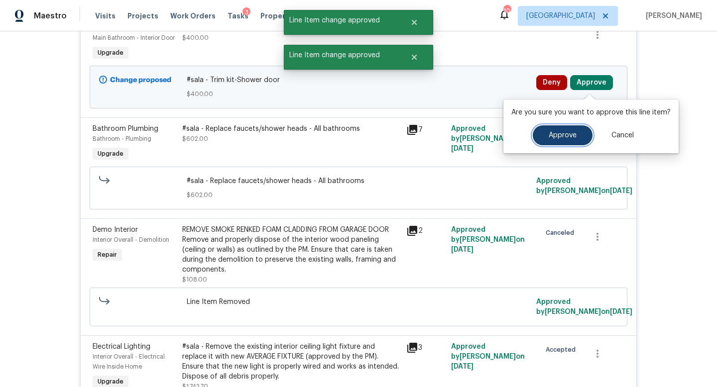
click at [558, 132] on span "Approve" at bounding box center [562, 135] width 28 height 7
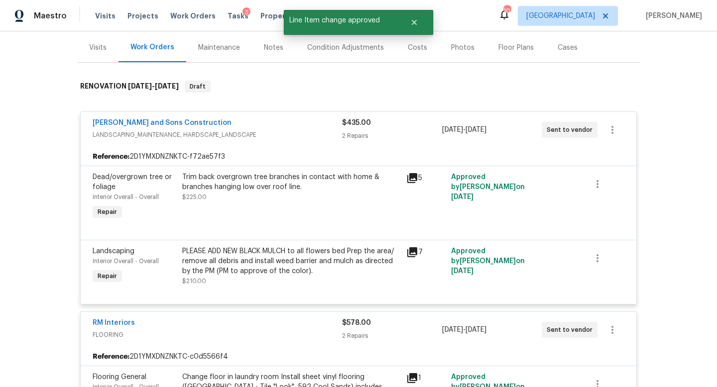
scroll to position [0, 0]
